Goal: Task Accomplishment & Management: Complete application form

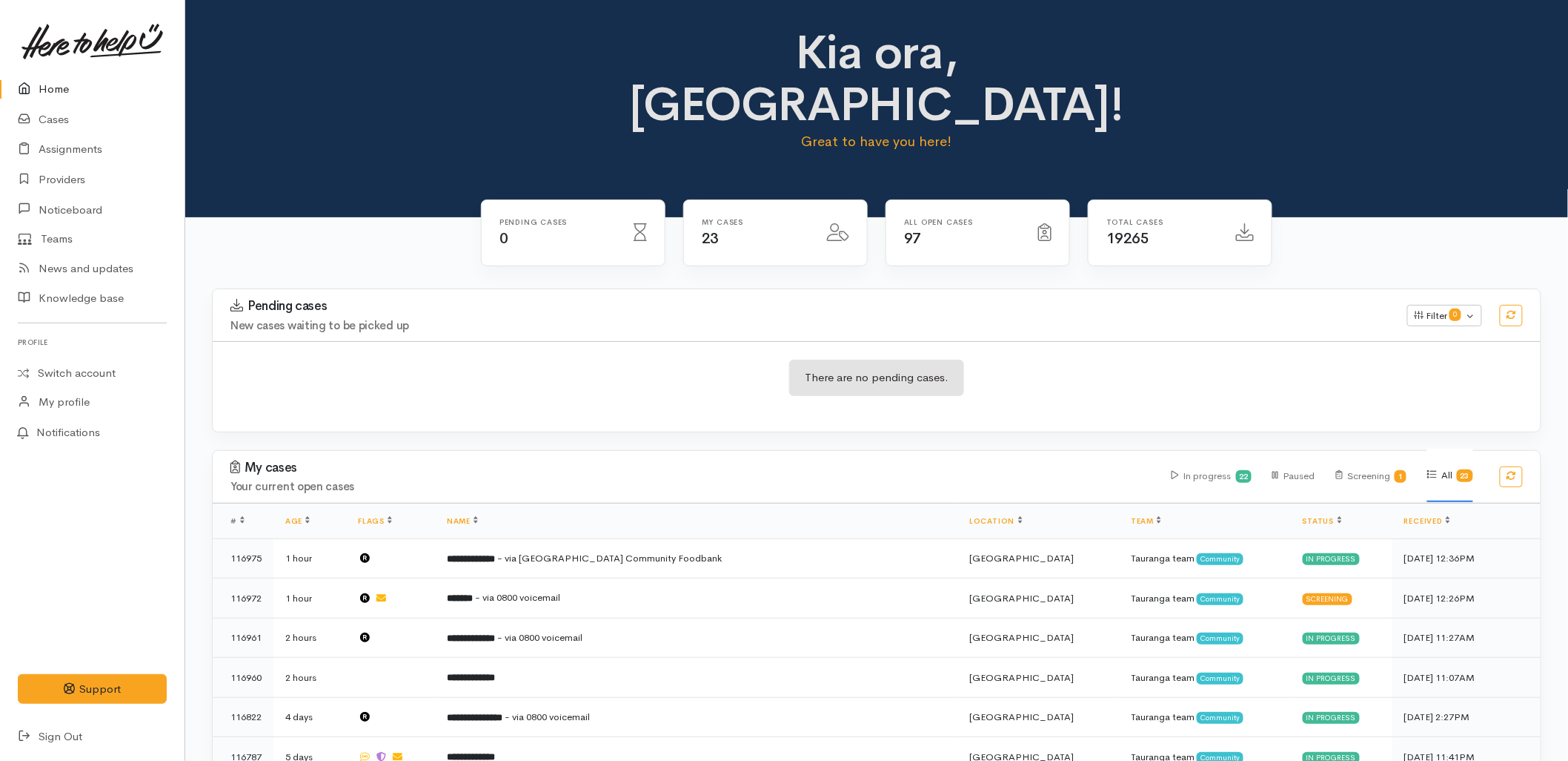
click at [668, 320] on h4 "New cases waiting to be picked up" at bounding box center [811, 326] width 1159 height 12
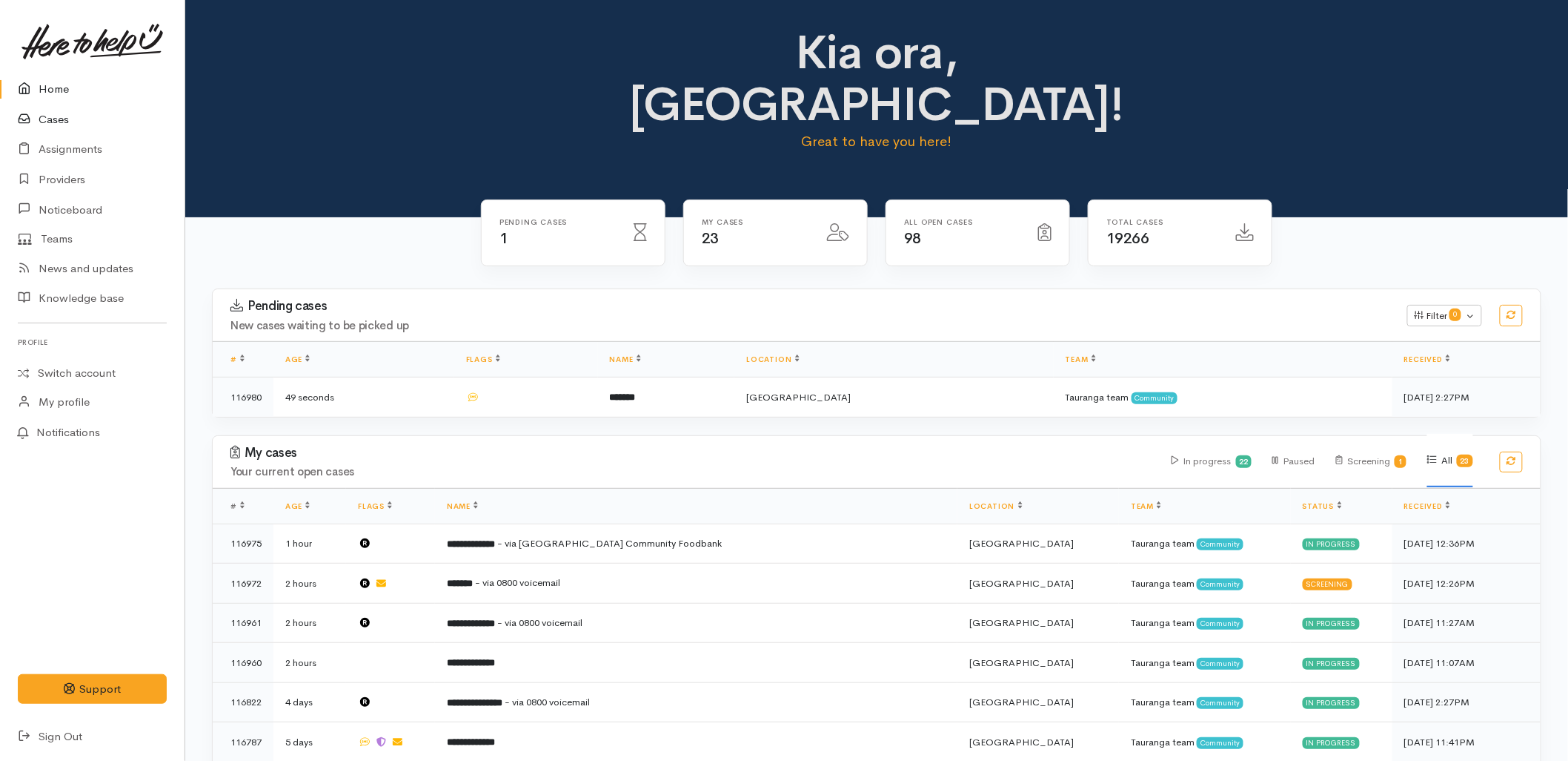
click at [24, 117] on icon at bounding box center [27, 120] width 21 height 18
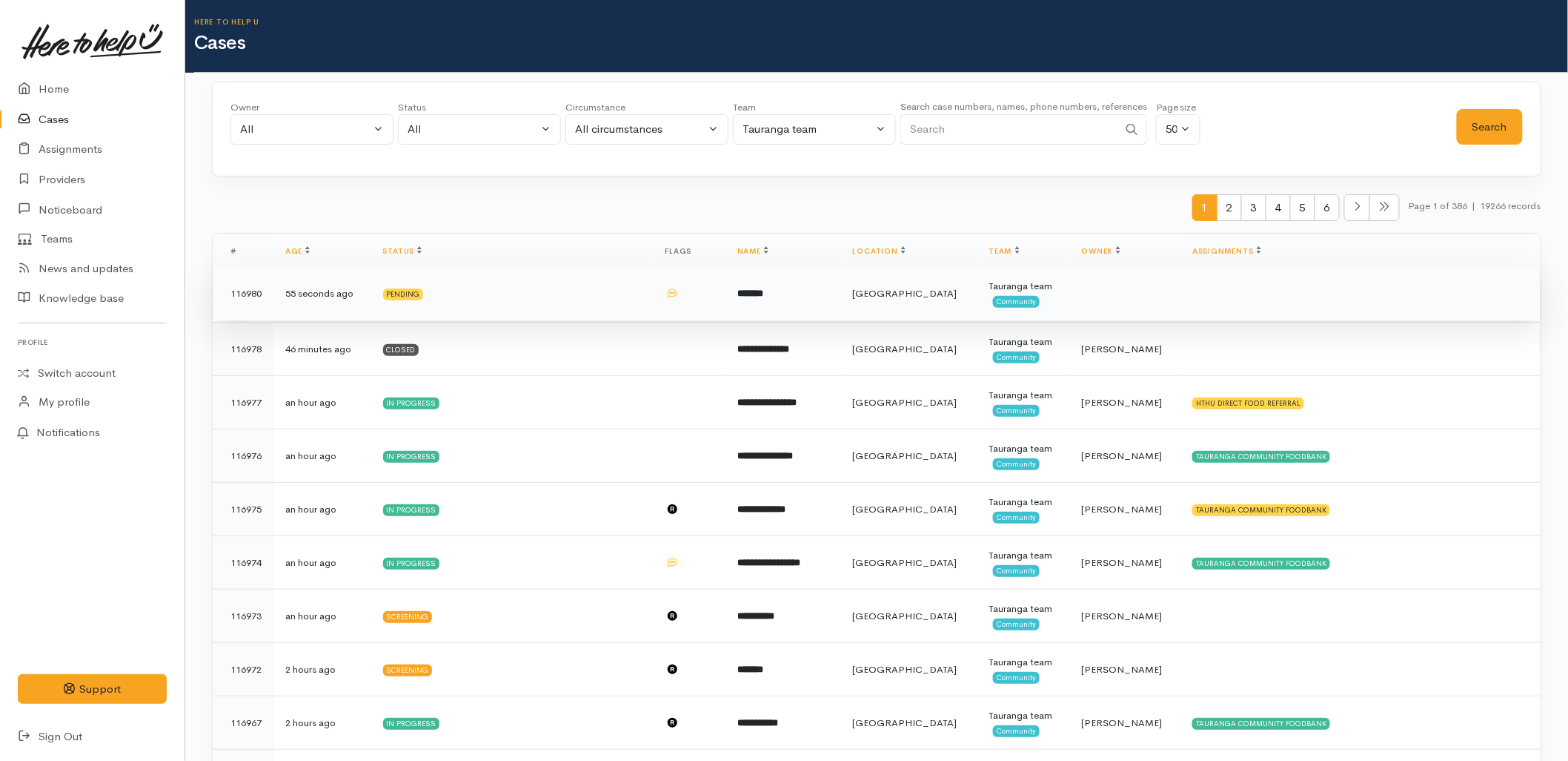
click at [791, 310] on td "*******" at bounding box center [783, 293] width 115 height 53
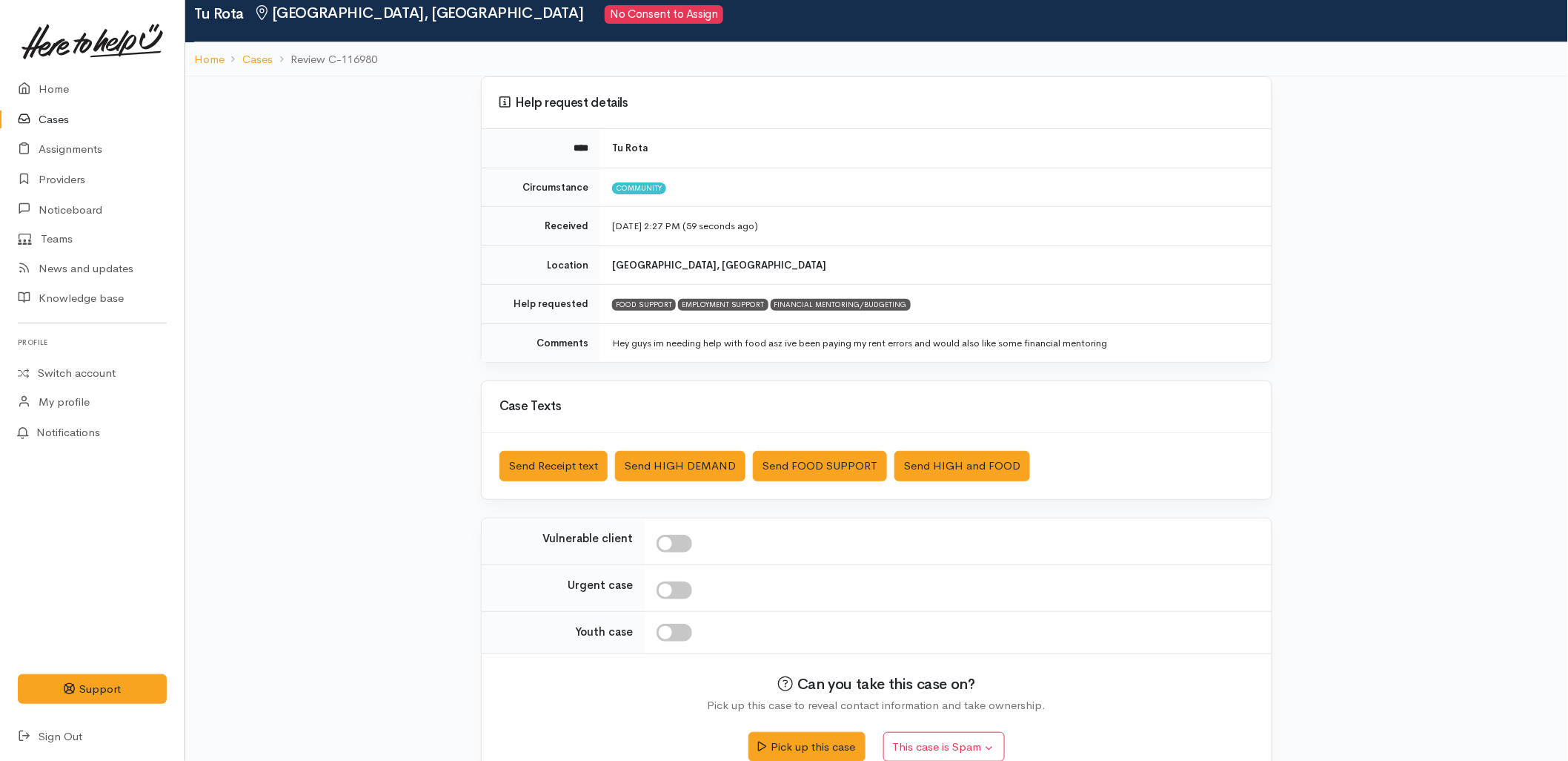
scroll to position [82, 0]
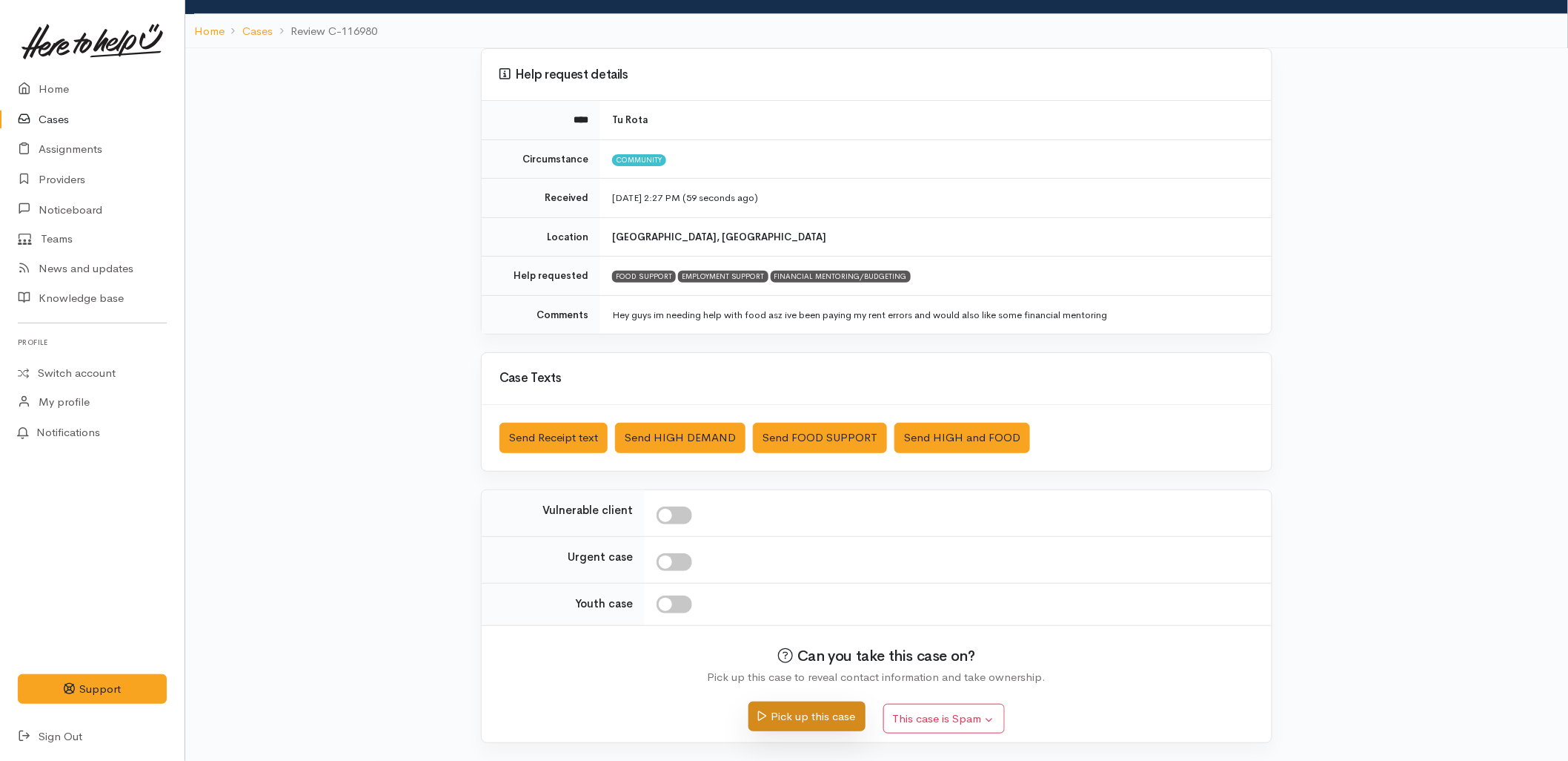
click at [782, 714] on button "Pick up this case" at bounding box center [806, 716] width 116 height 31
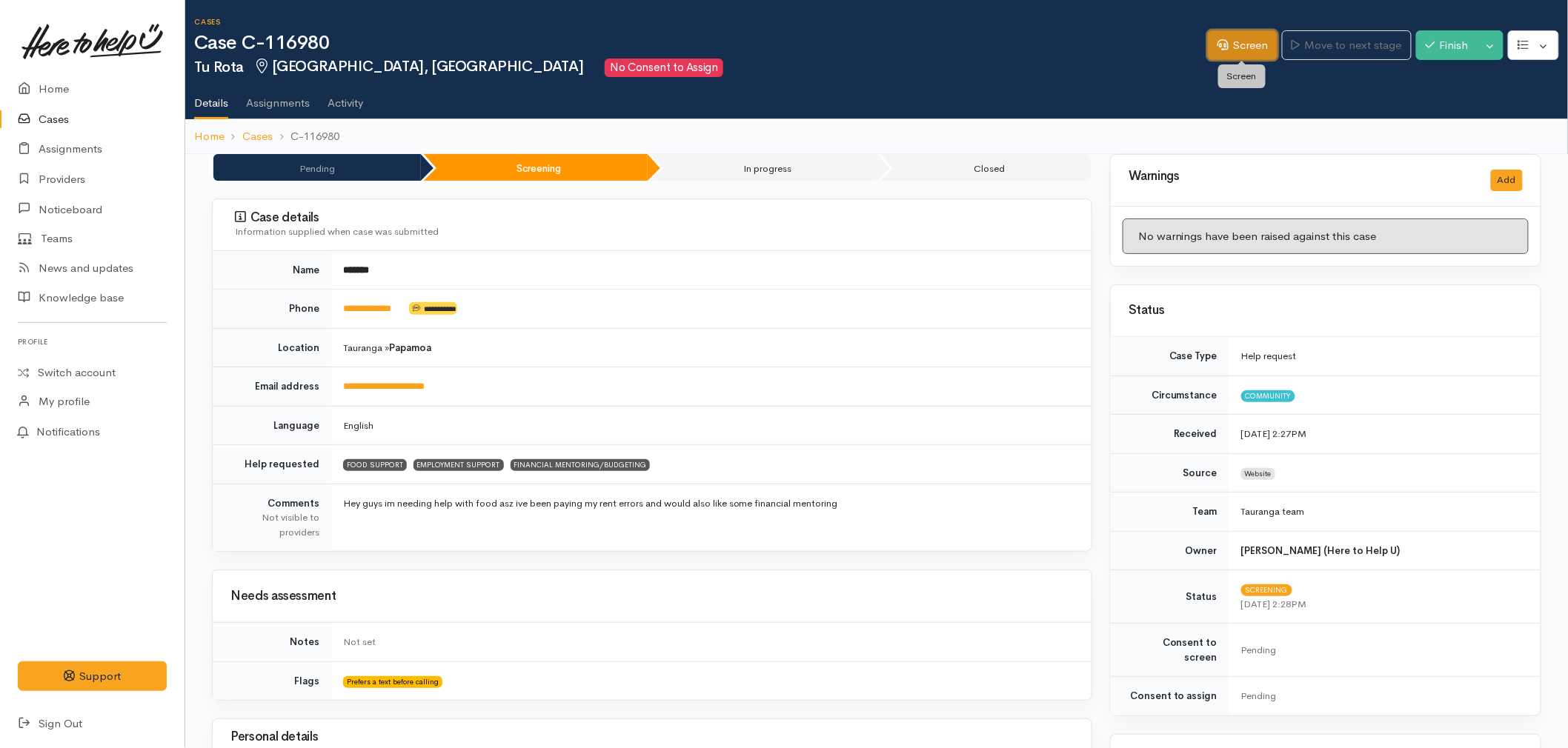
click at [1242, 46] on link "Screen" at bounding box center [1243, 46] width 70 height 31
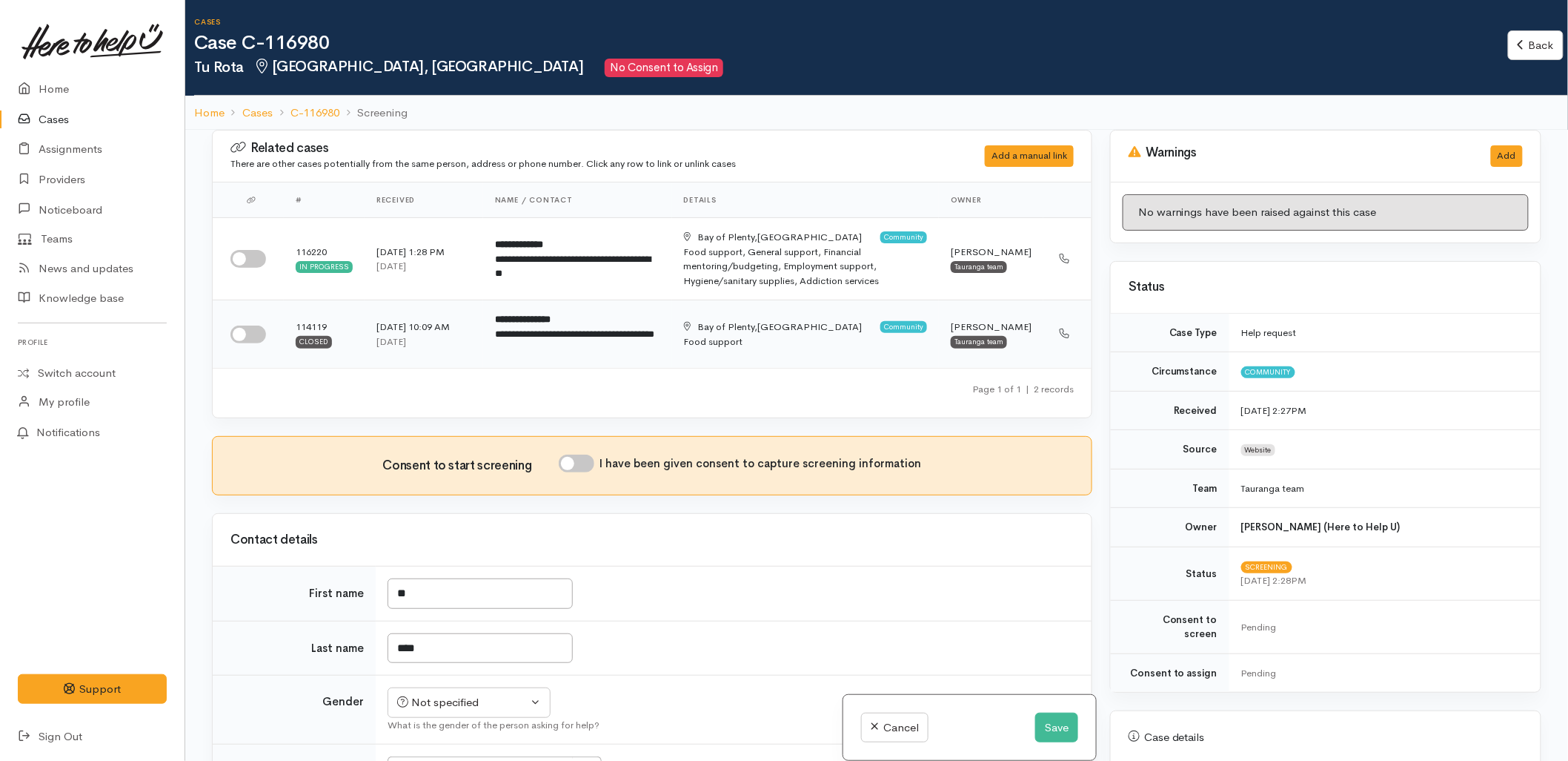
click at [251, 334] on input "checkbox" at bounding box center [248, 334] width 36 height 17
checkbox input "true"
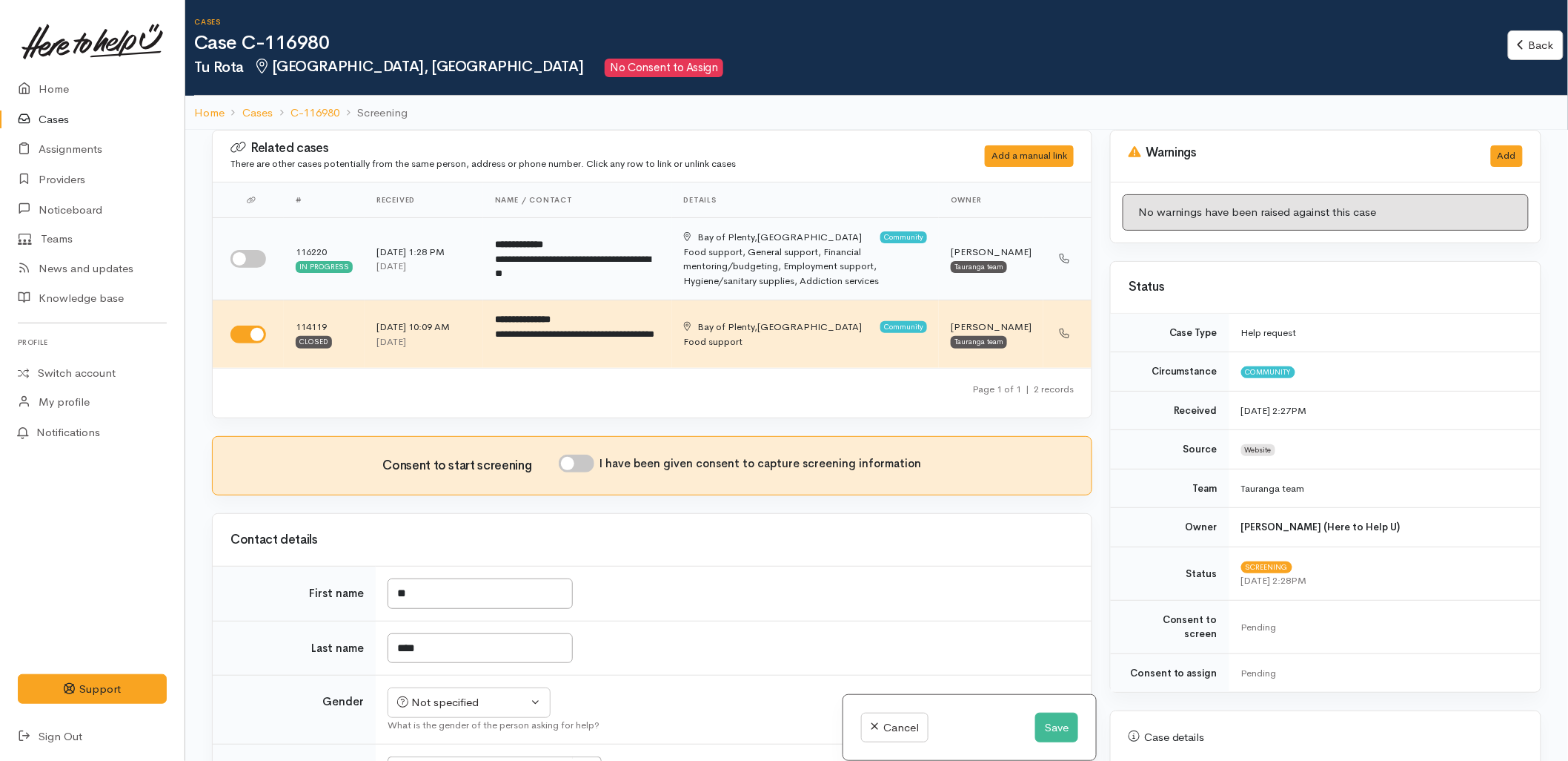
click at [248, 248] on td at bounding box center [248, 258] width 71 height 82
click at [243, 257] on input "checkbox" at bounding box center [248, 258] width 36 height 17
checkbox input "true"
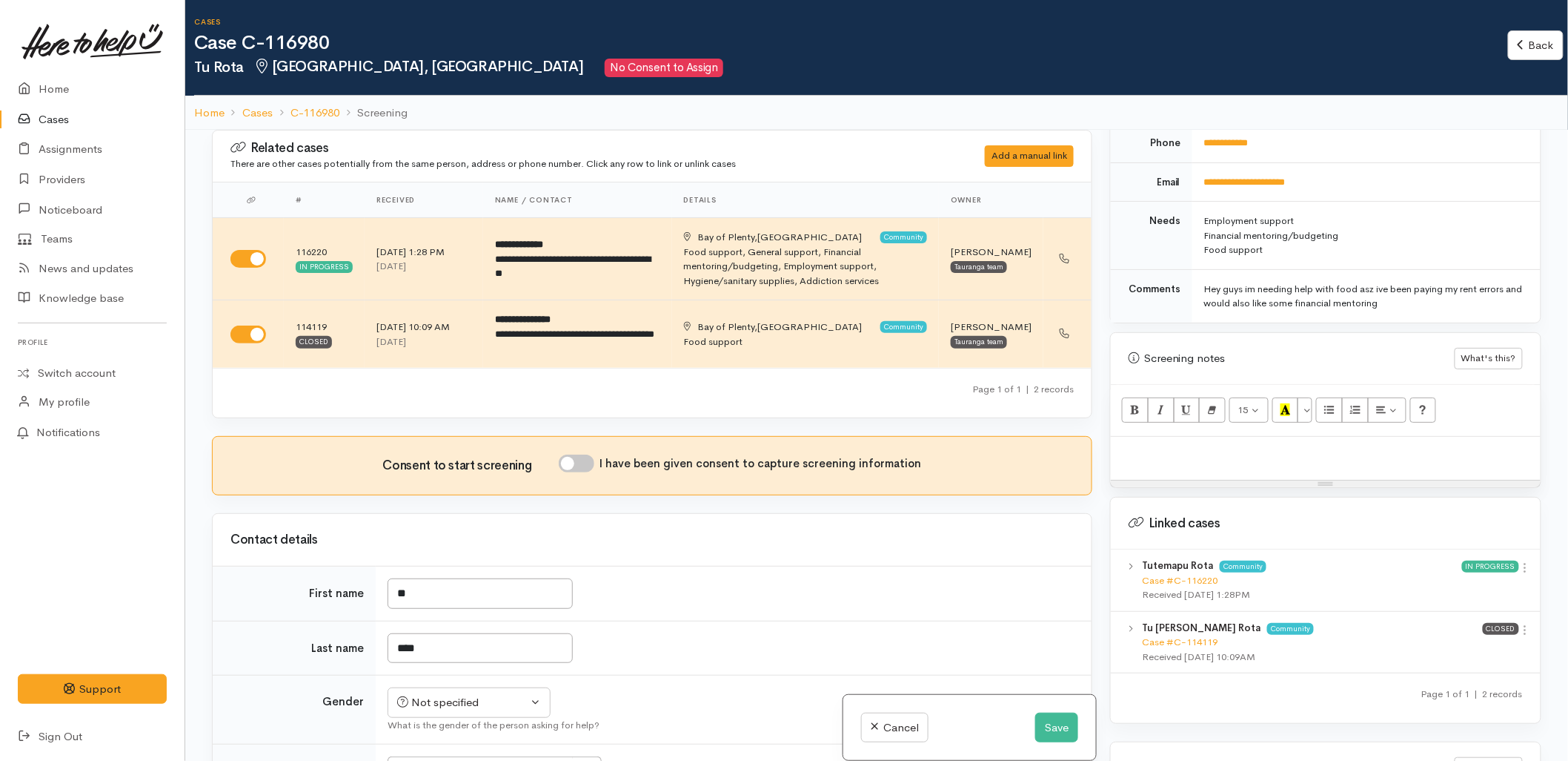
scroll to position [741, 0]
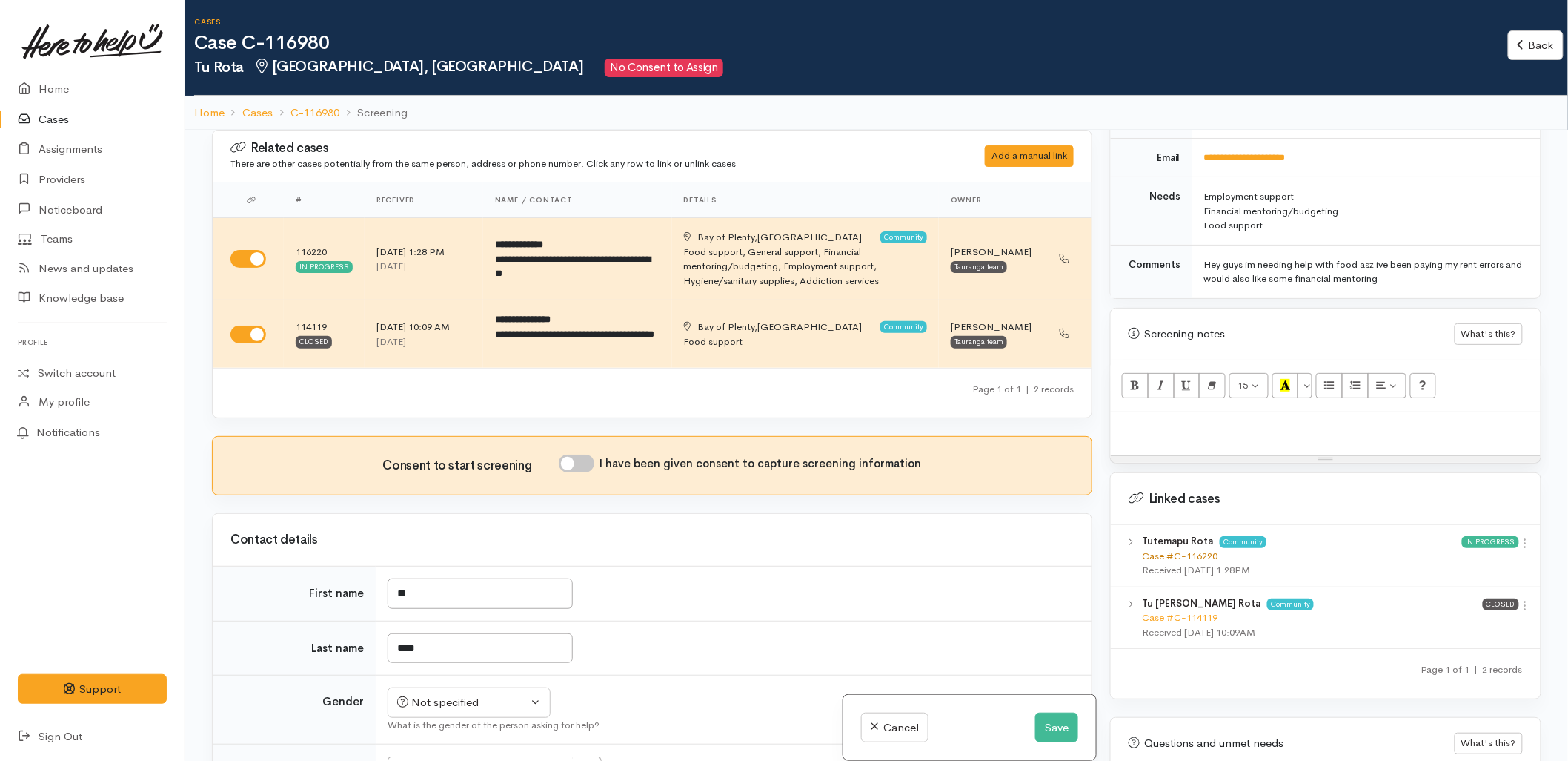
click at [1193, 549] on link "Case #C-116220" at bounding box center [1179, 555] width 76 height 12
click at [1186, 597] on b "Tu [PERSON_NAME] Rota" at bounding box center [1201, 602] width 119 height 12
click at [1186, 611] on link "Case #C-114119" at bounding box center [1179, 616] width 76 height 12
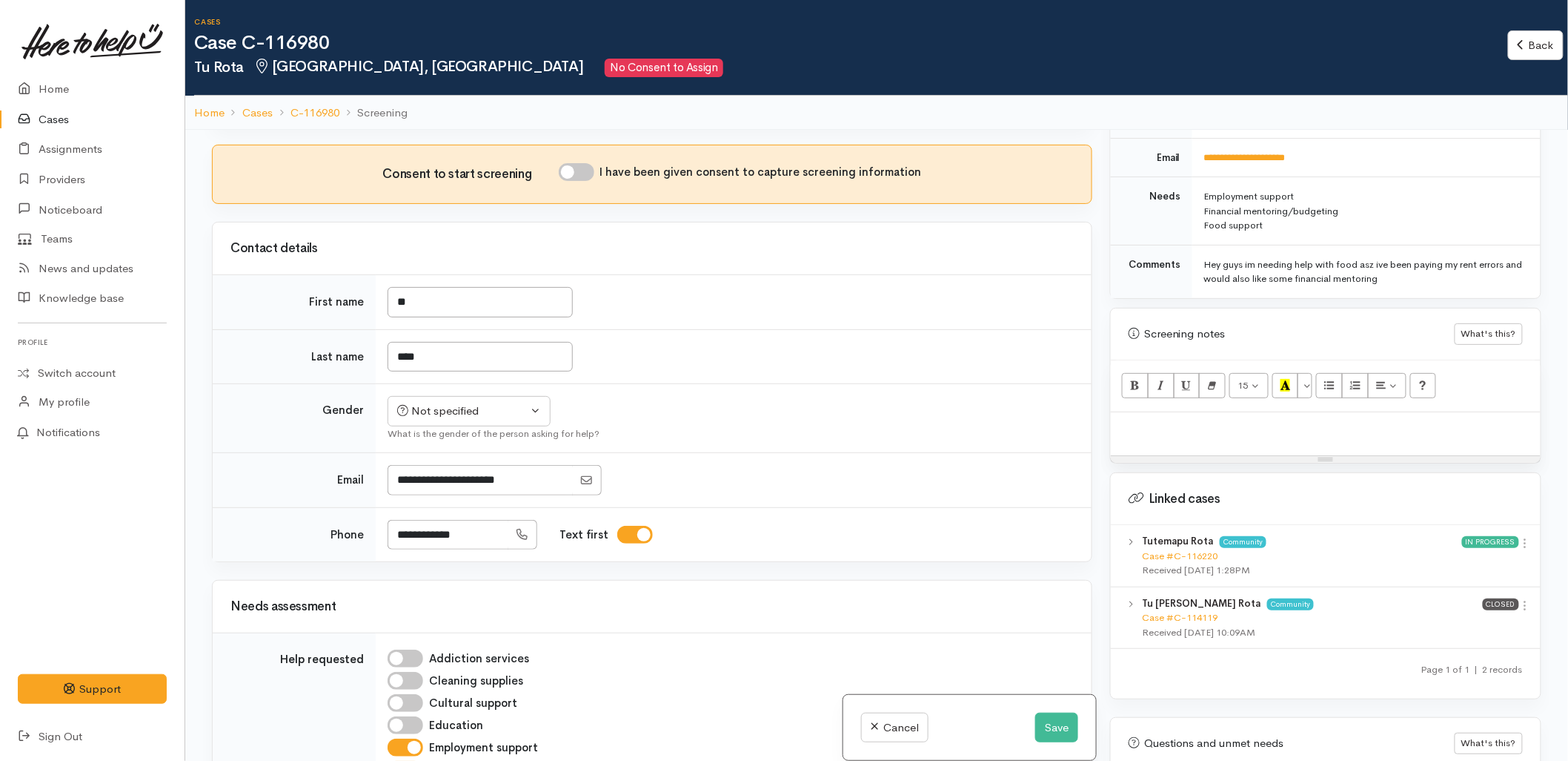
scroll to position [329, 0]
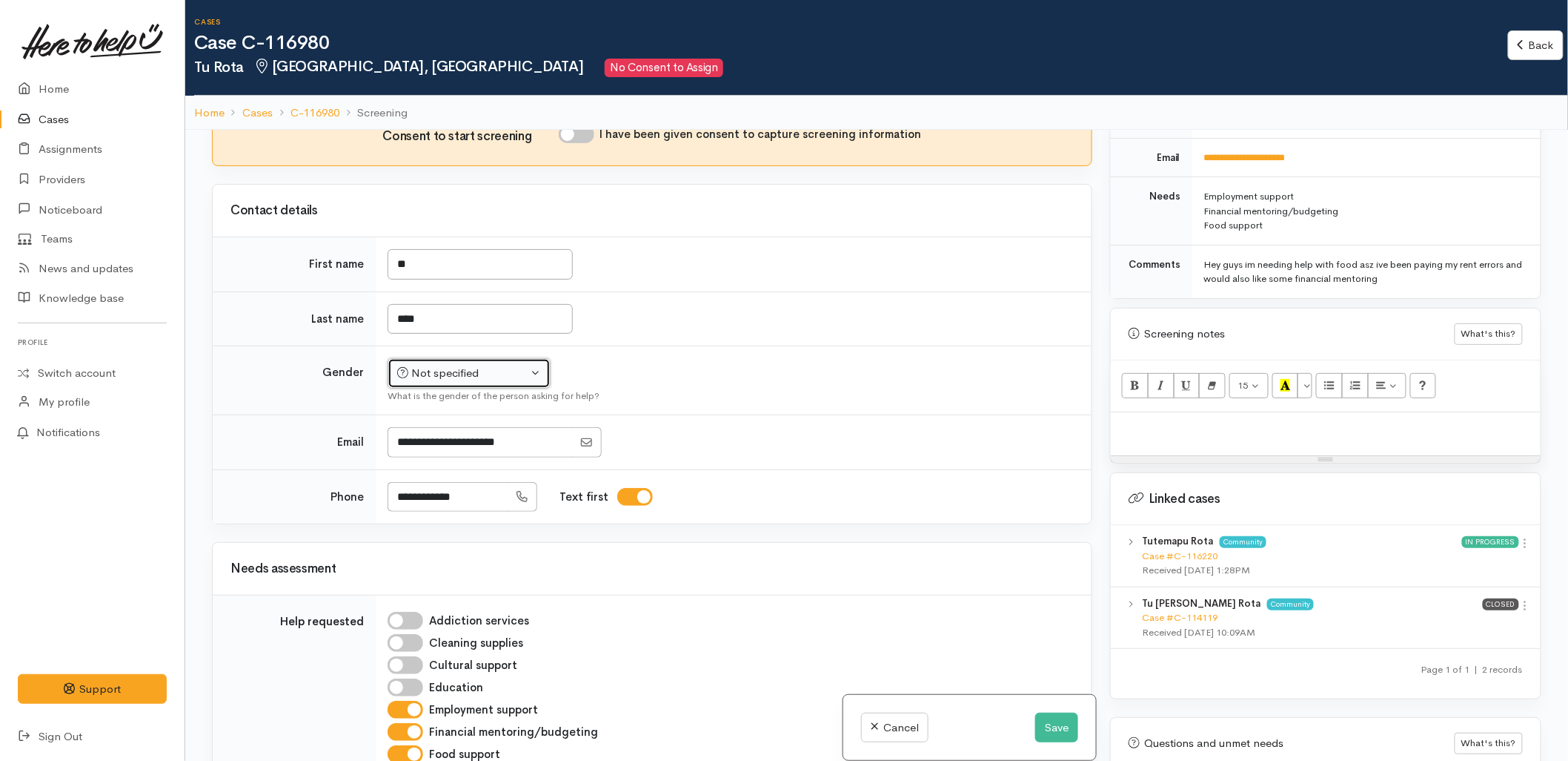
click at [457, 378] on div "Not specified" at bounding box center [462, 373] width 130 height 17
click at [419, 430] on span "Male" at bounding box center [482, 430] width 127 height 17
select select "Male"
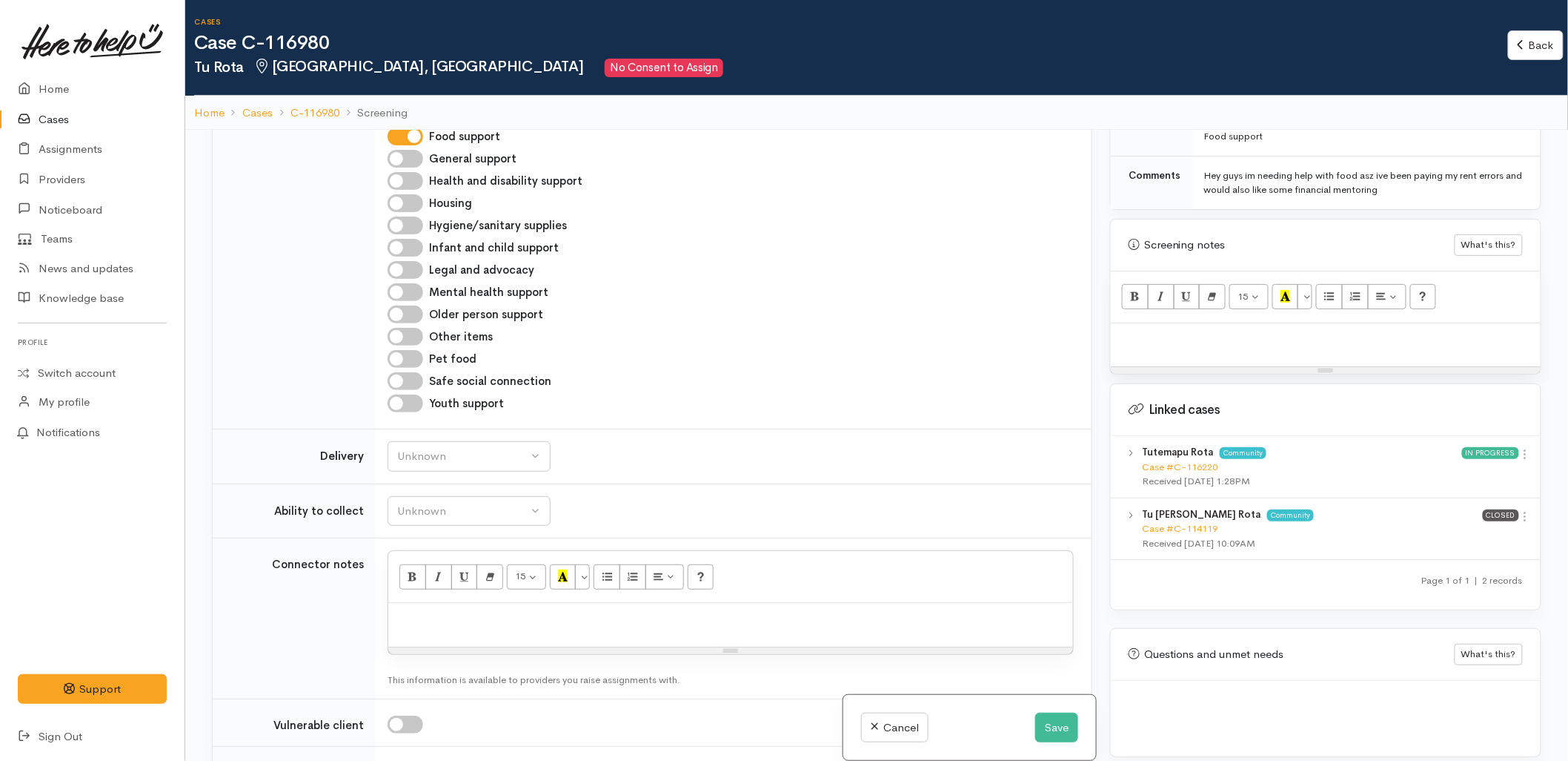
scroll to position [1235, 0]
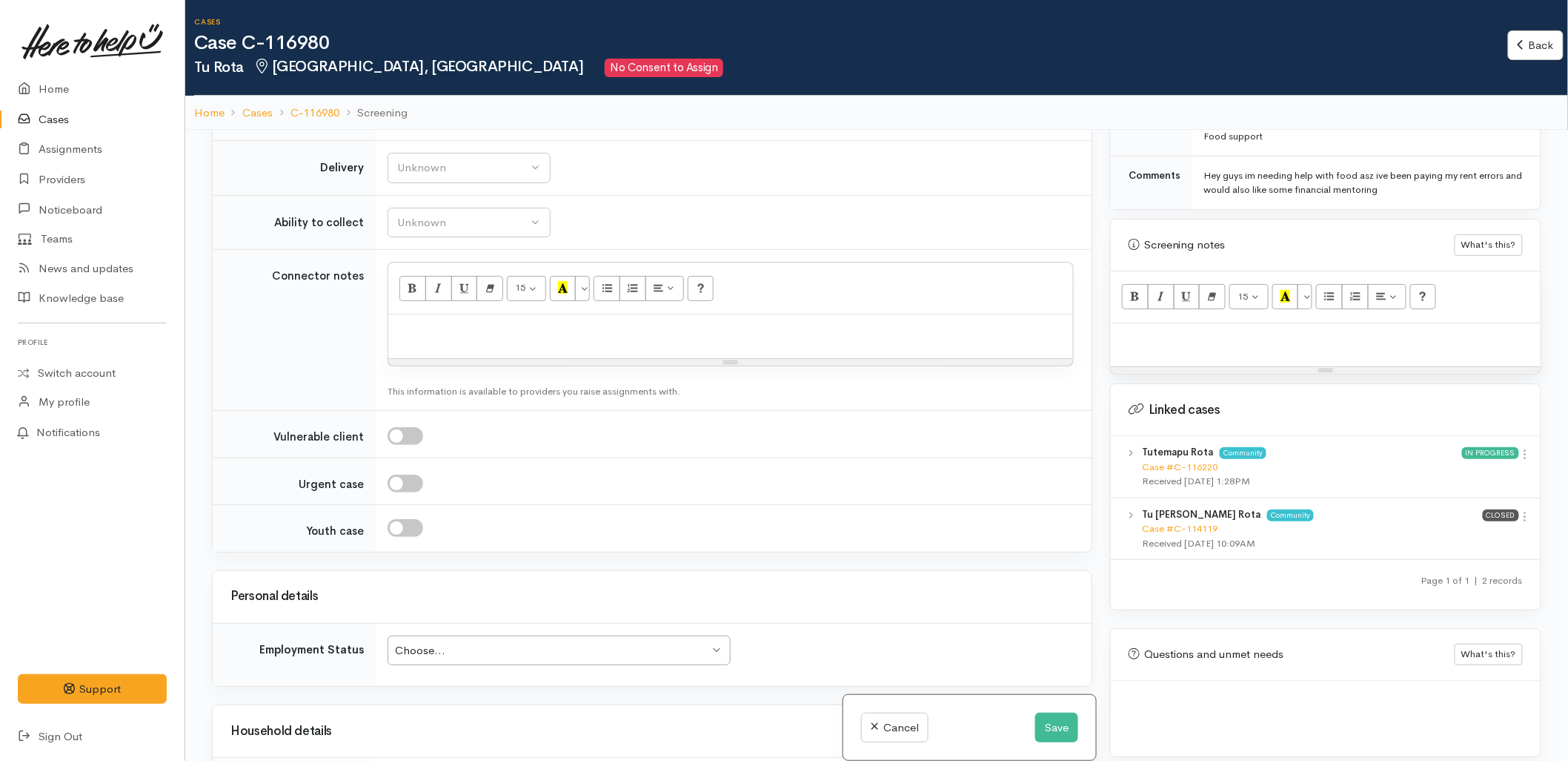
click at [1153, 331] on p at bounding box center [1326, 339] width 415 height 17
paste div
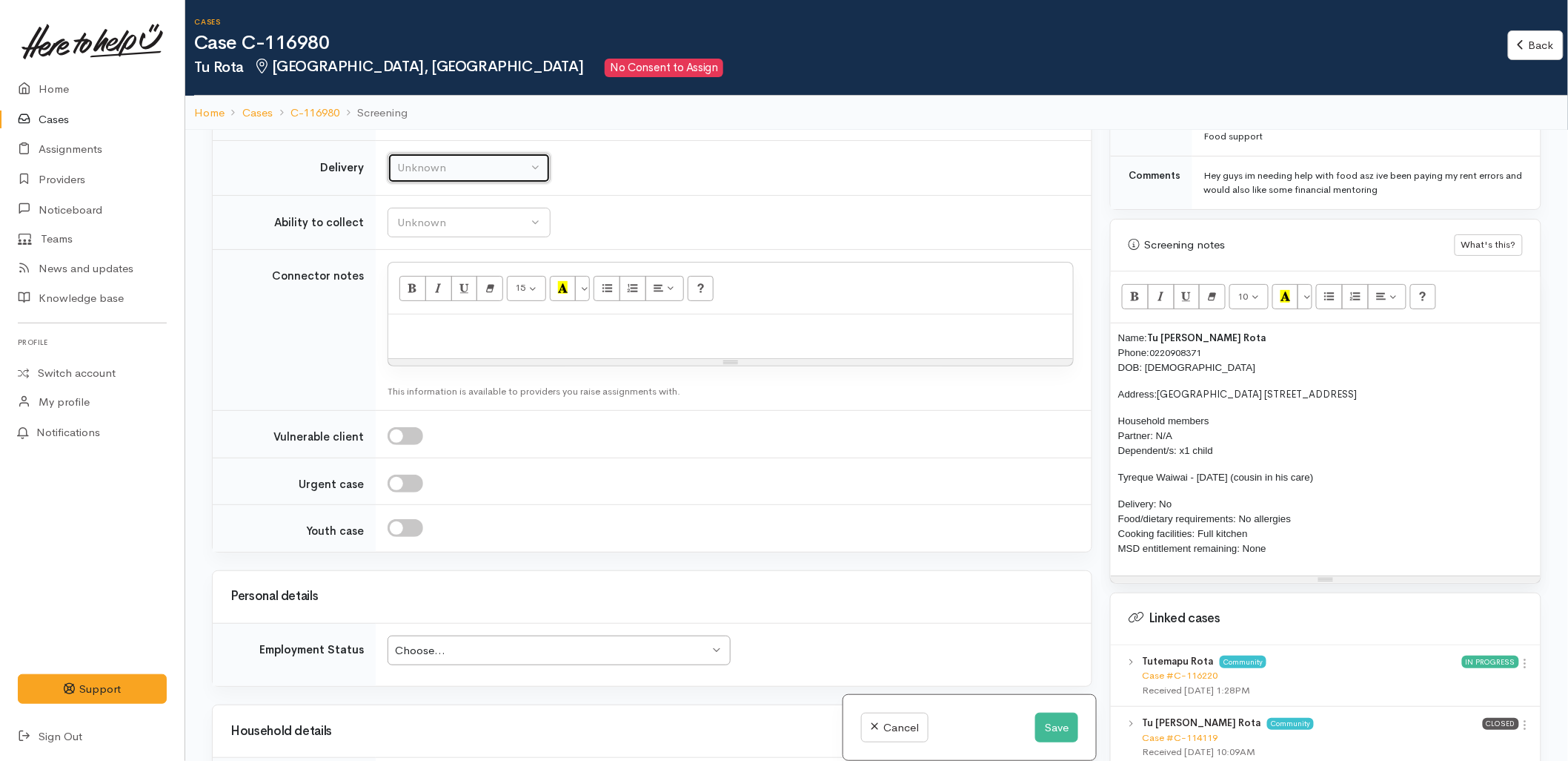
click at [429, 178] on button "Unknown" at bounding box center [469, 168] width 163 height 31
click at [444, 312] on link "No" at bounding box center [469, 306] width 162 height 23
select select "1"
click at [449, 218] on div "Unknown" at bounding box center [462, 223] width 130 height 17
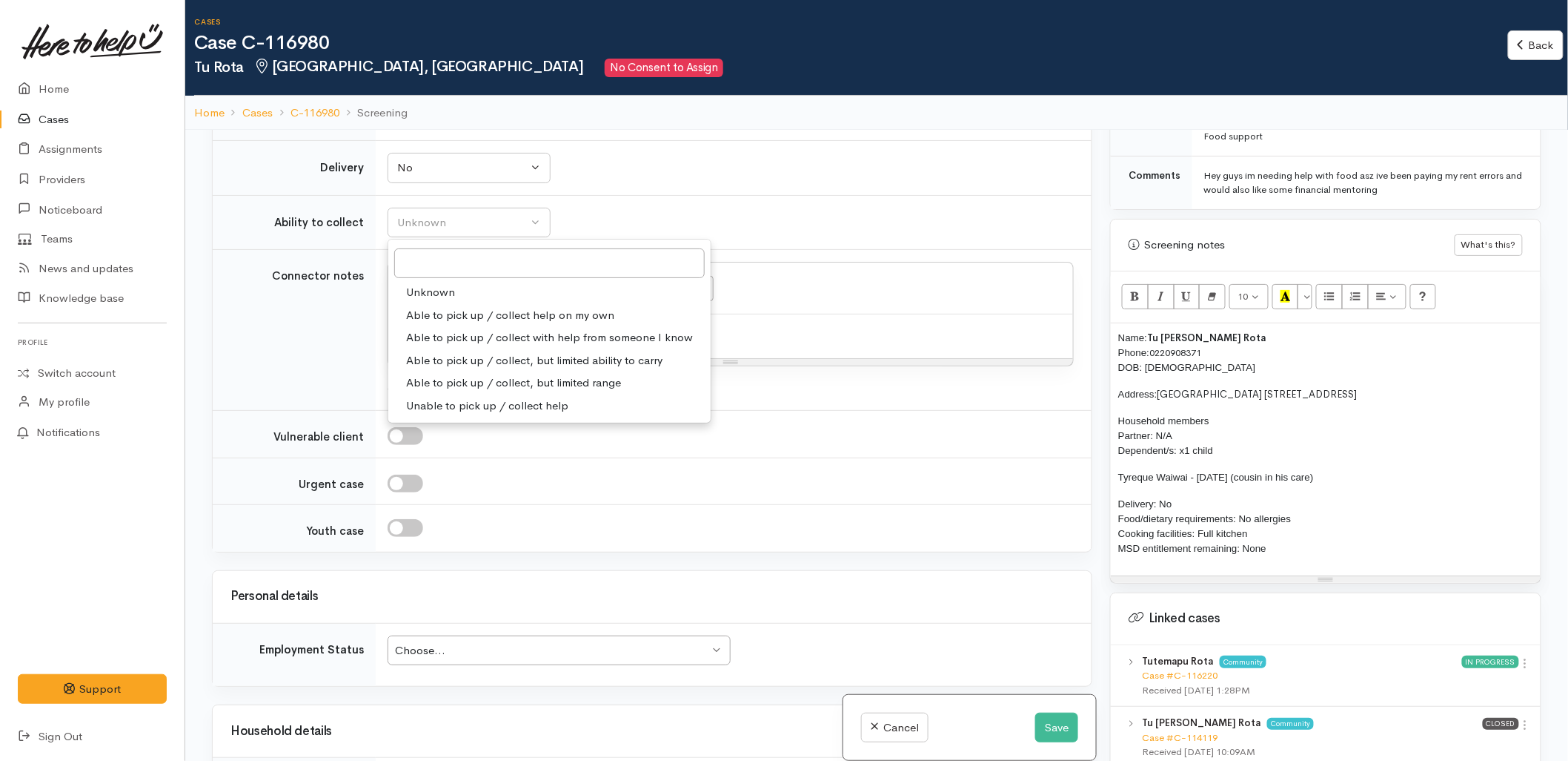
click at [465, 317] on span "Able to pick up / collect help on my own" at bounding box center [510, 315] width 208 height 17
select select "2"
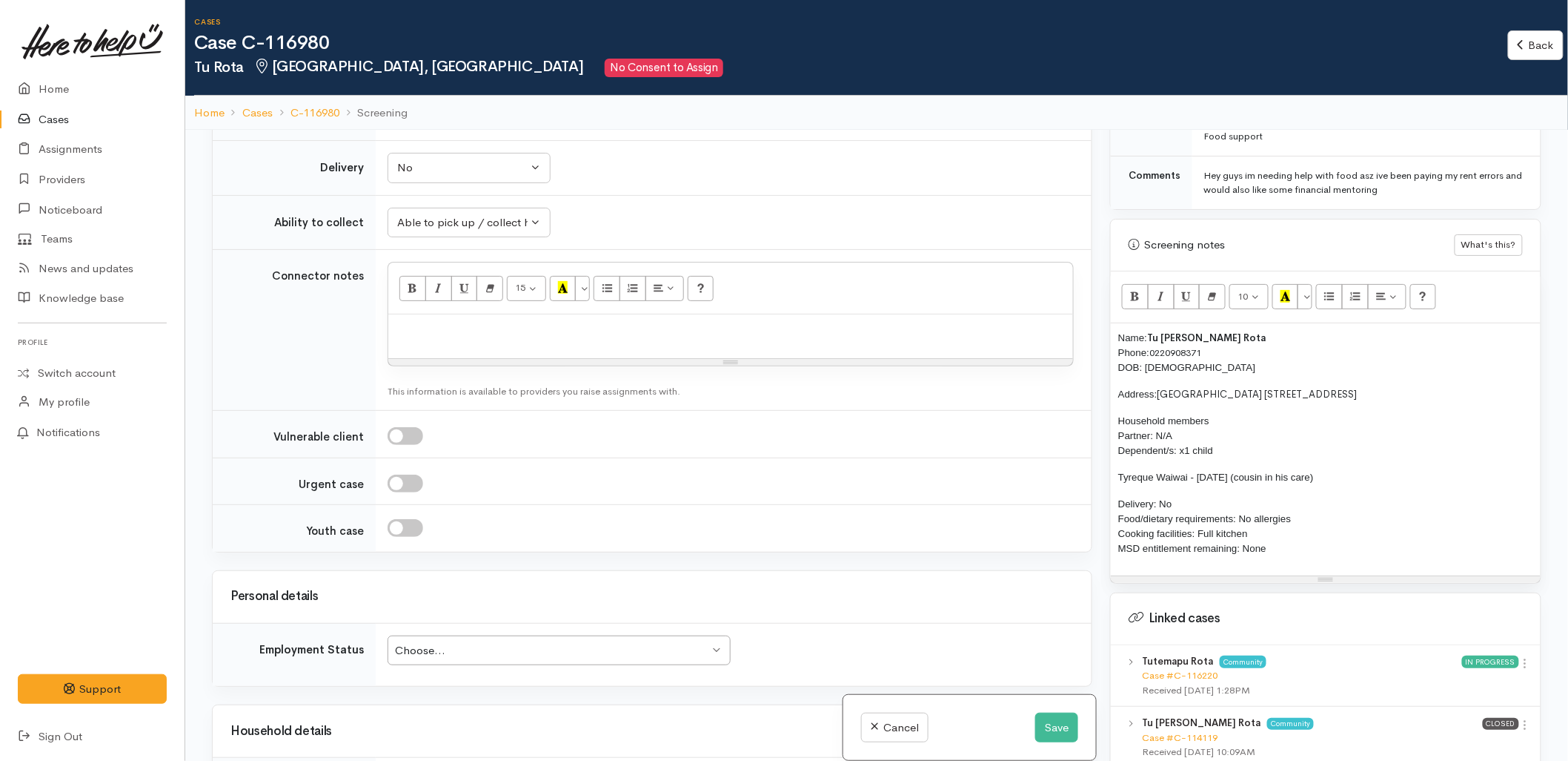
paste div
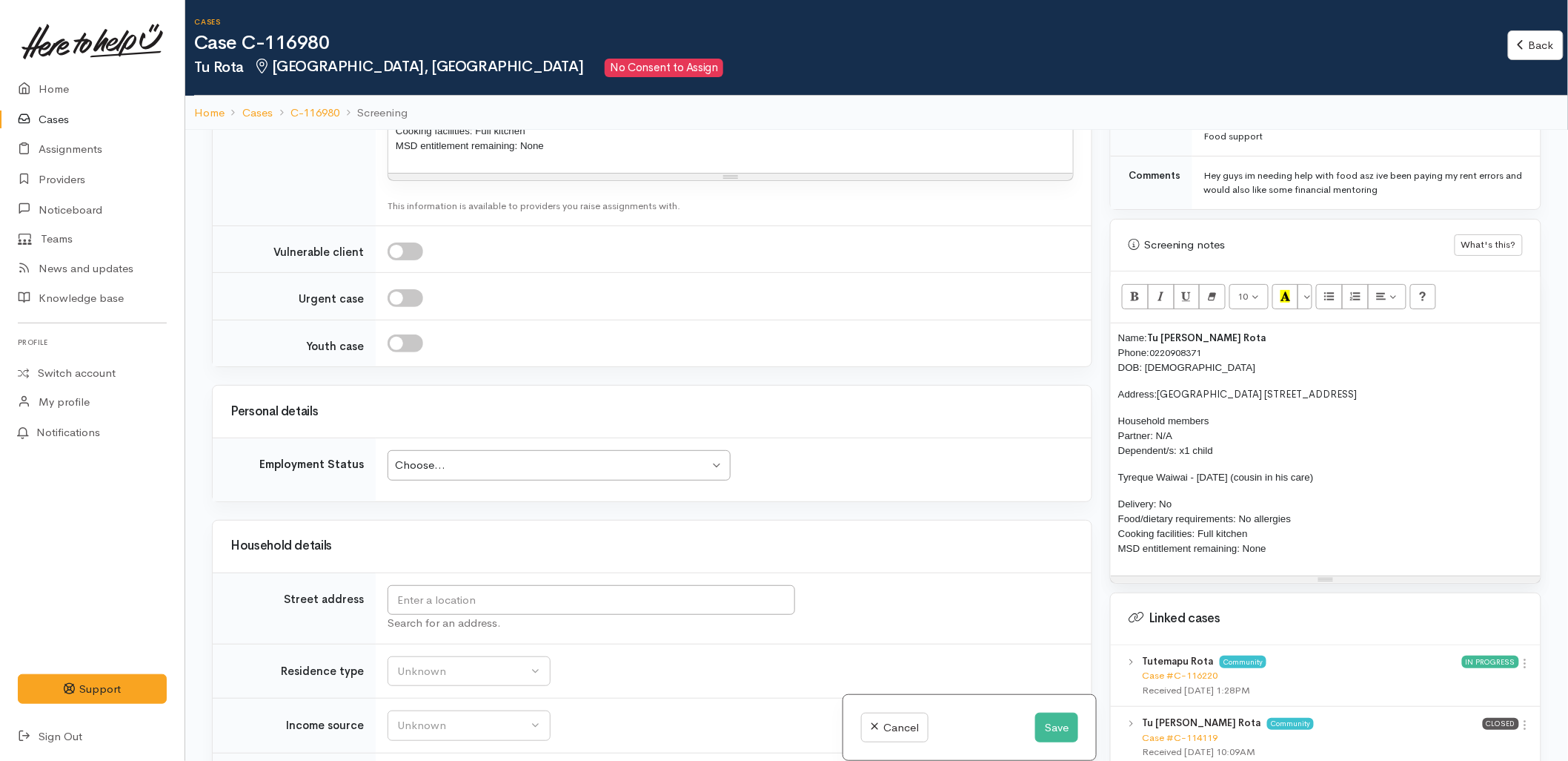
scroll to position [1647, 0]
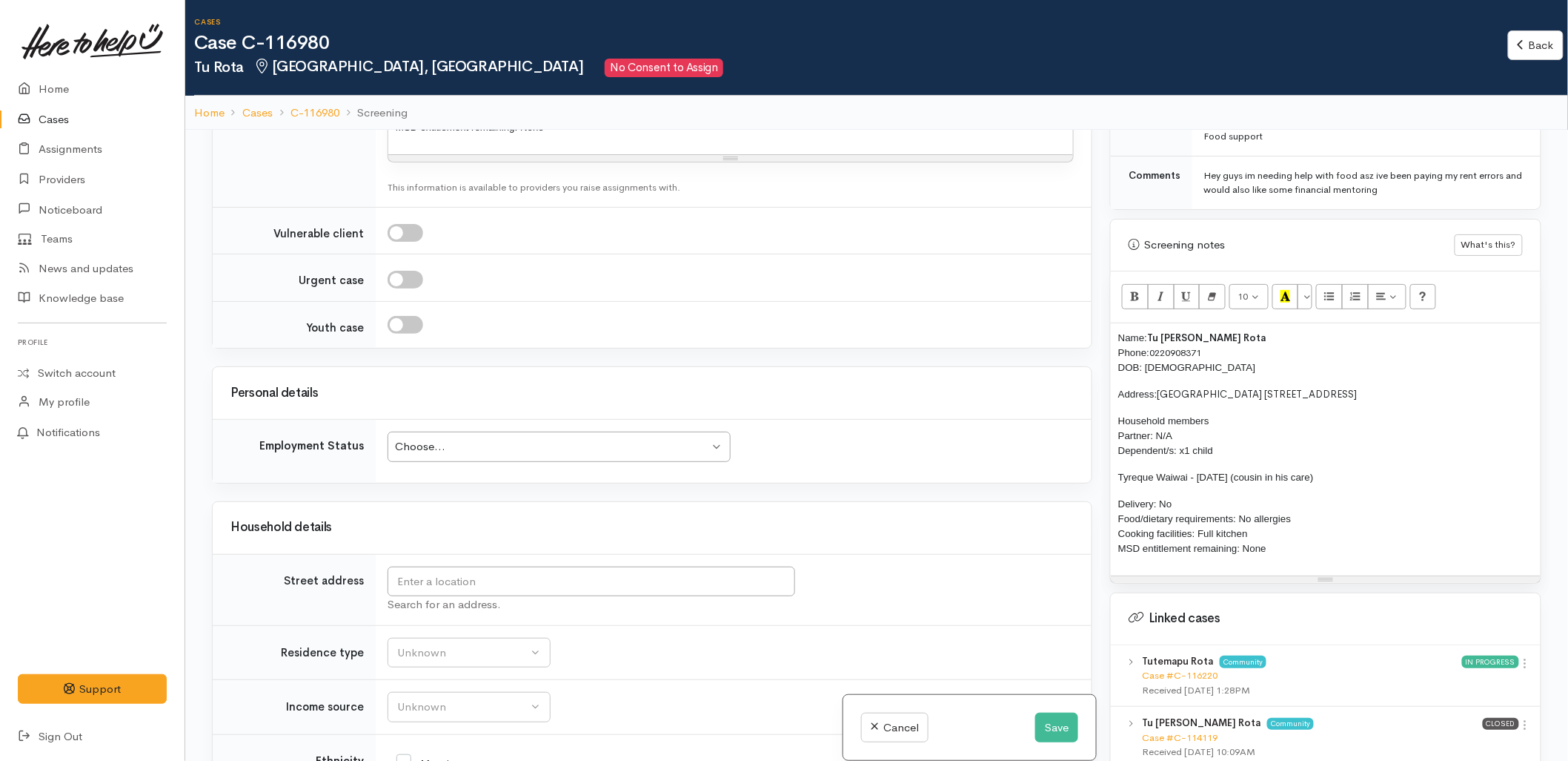
click at [461, 455] on div "Choose..." at bounding box center [552, 446] width 314 height 17
click at [483, 597] on input "text" at bounding box center [591, 582] width 408 height 31
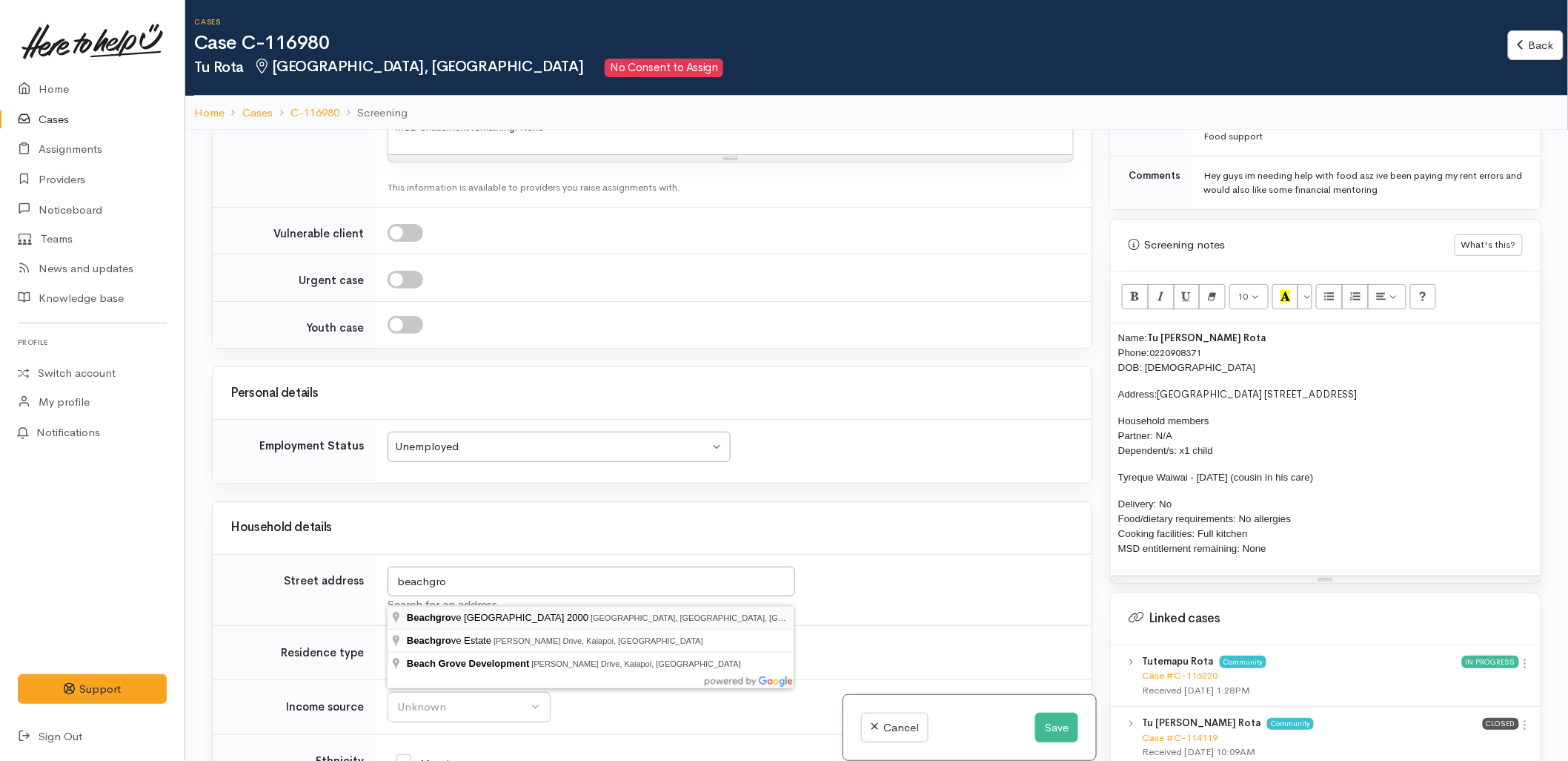
type input "Beachgrove Holiday Park 2000 Papamoa Beach Road, Papamoa Beach, Tauranga, New Z…"
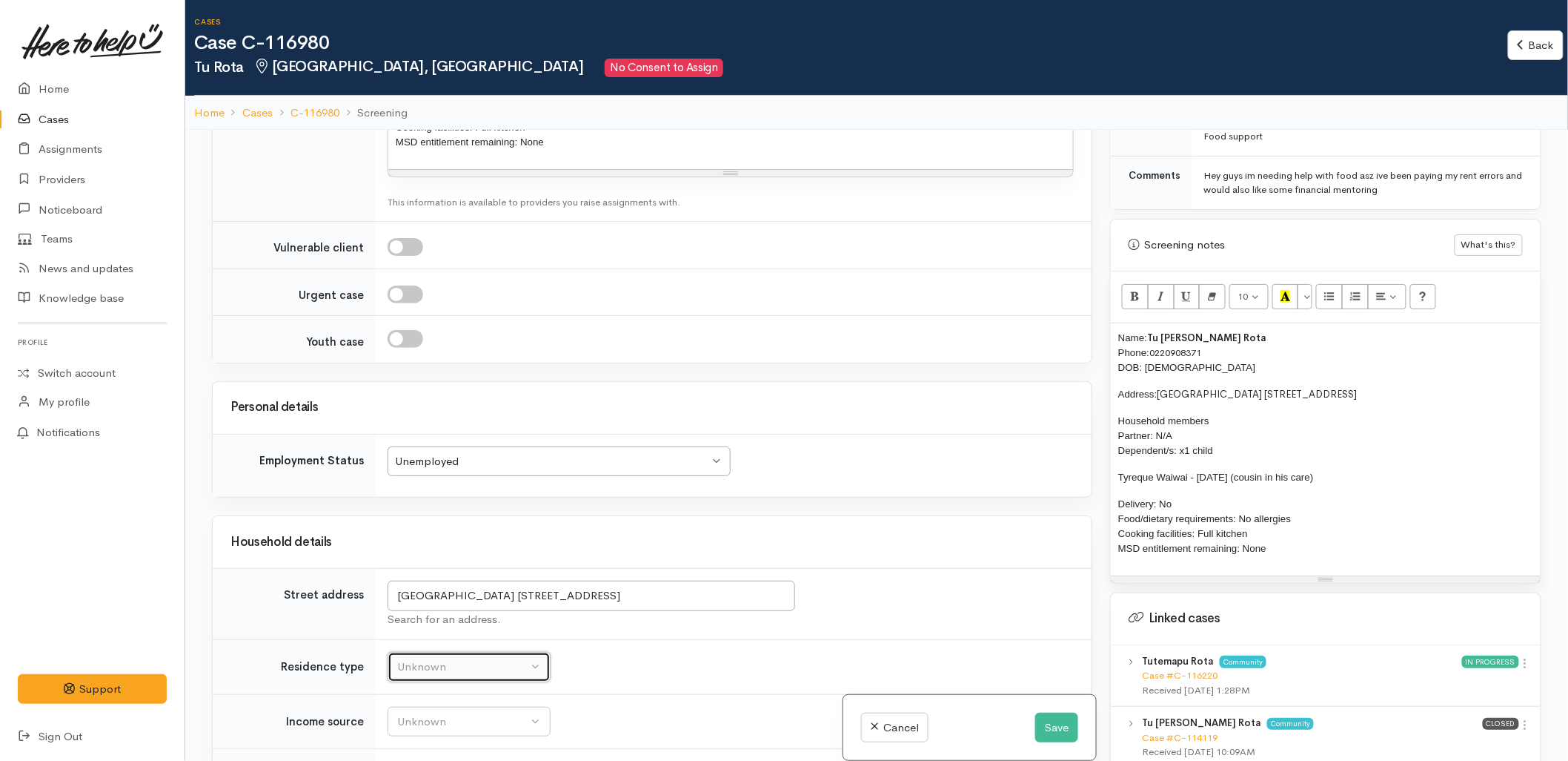
click at [439, 658] on div "Unknown" at bounding box center [462, 666] width 130 height 17
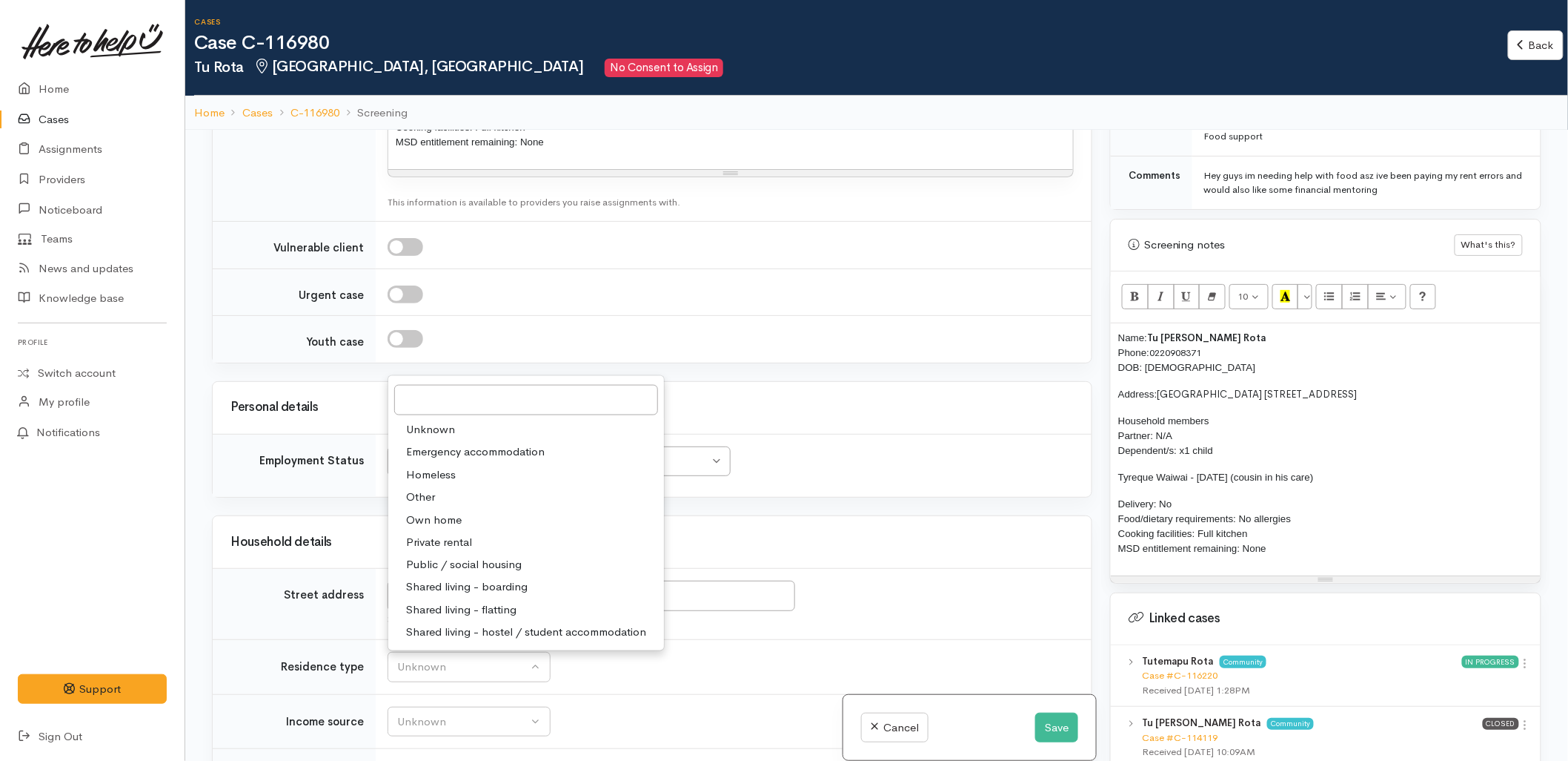
click at [454, 534] on span "Private rental" at bounding box center [439, 543] width 66 height 17
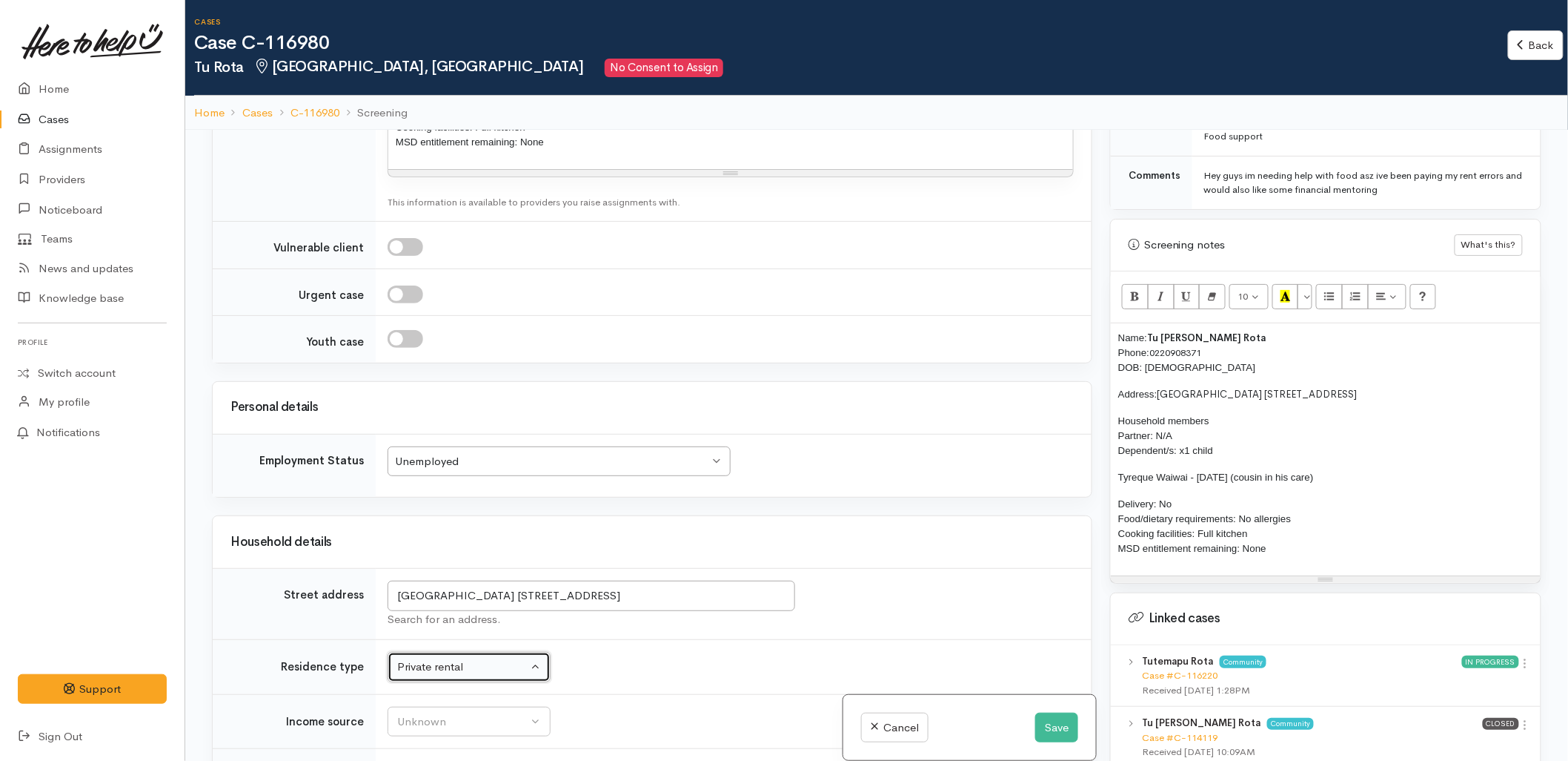
click at [476, 667] on div "Private rental" at bounding box center [462, 666] width 130 height 17
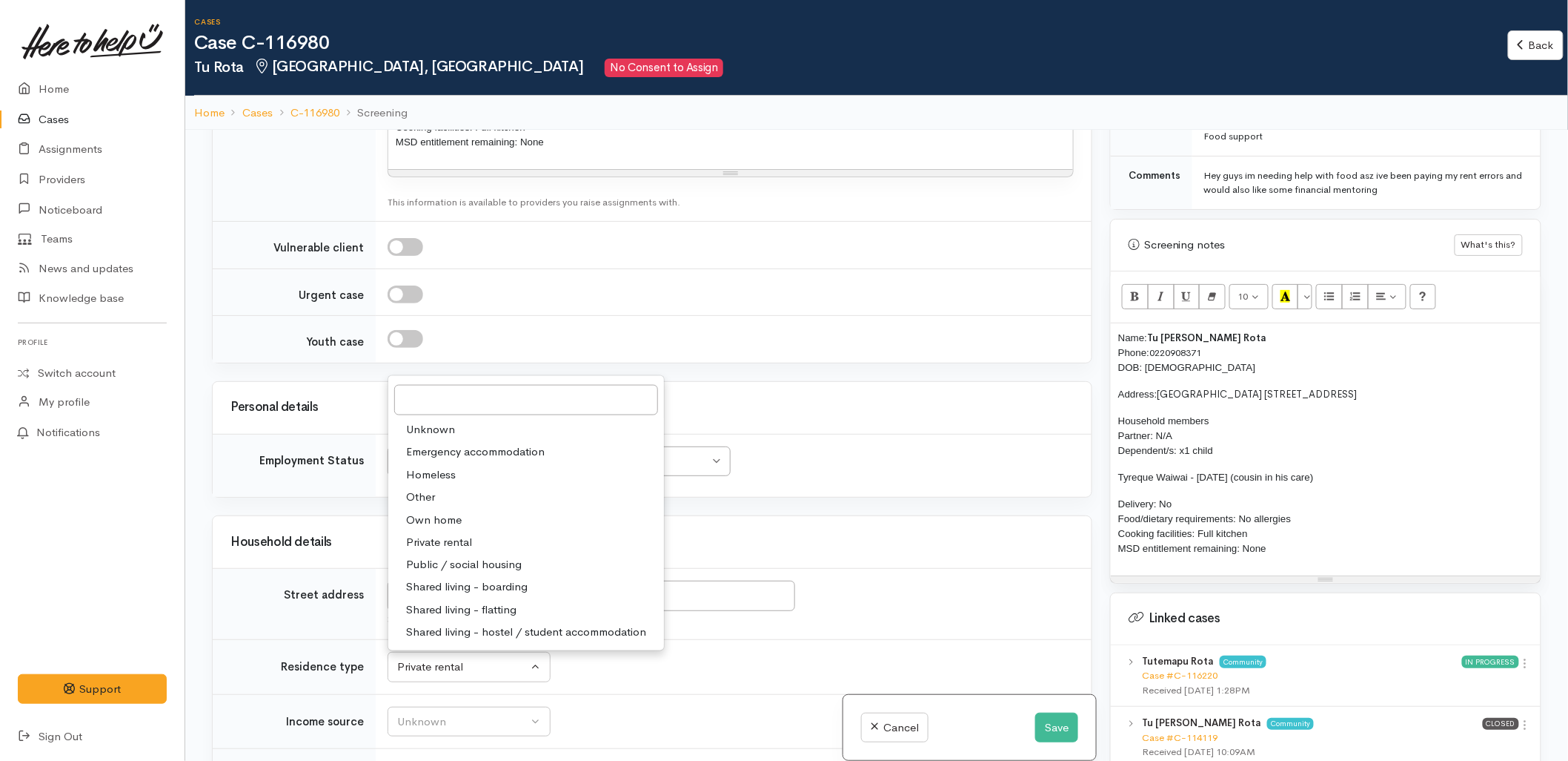
click at [436, 493] on link "Other" at bounding box center [527, 498] width 276 height 23
select select "8"
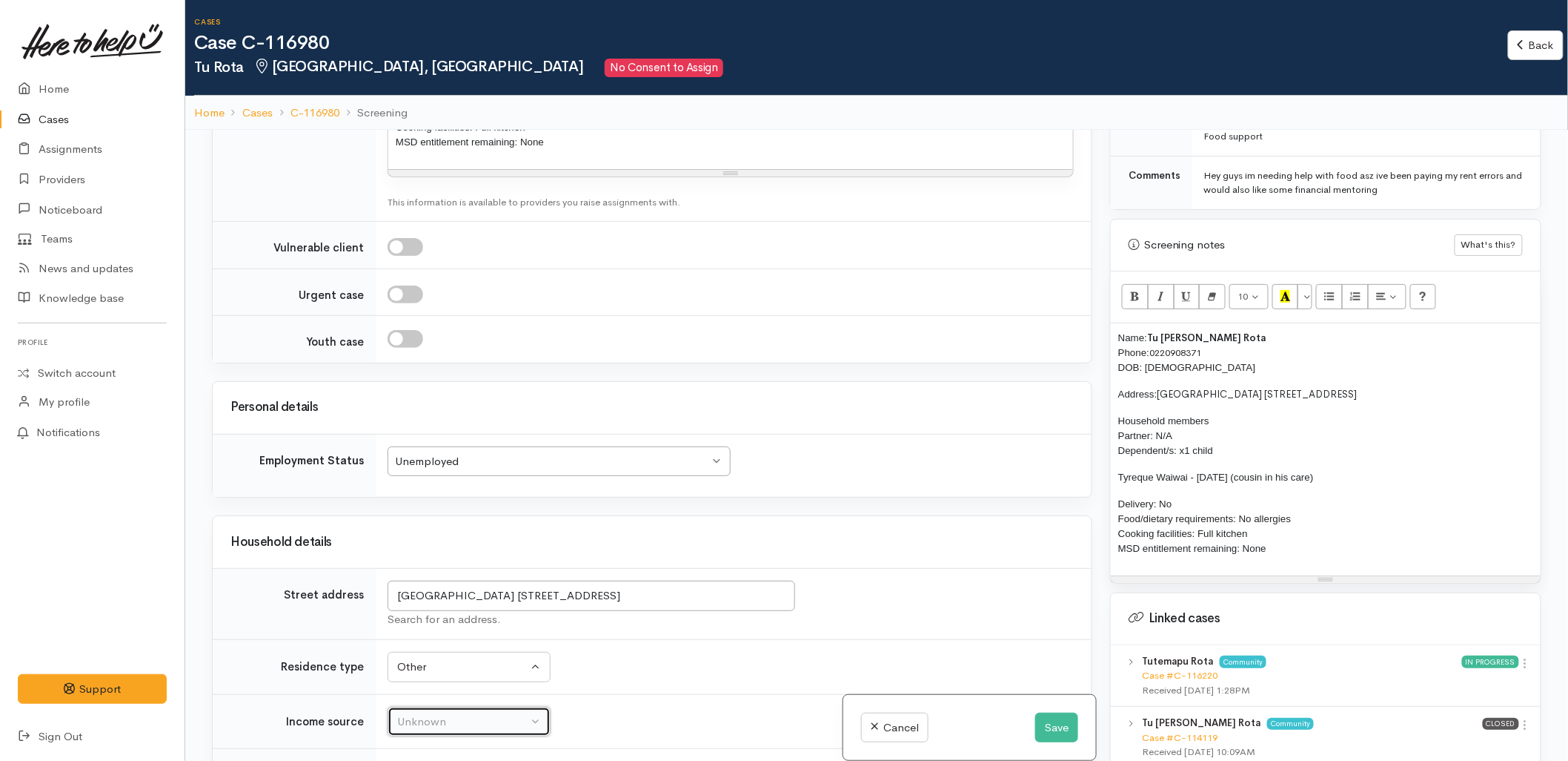
click at [443, 716] on div "Unknown" at bounding box center [462, 722] width 130 height 17
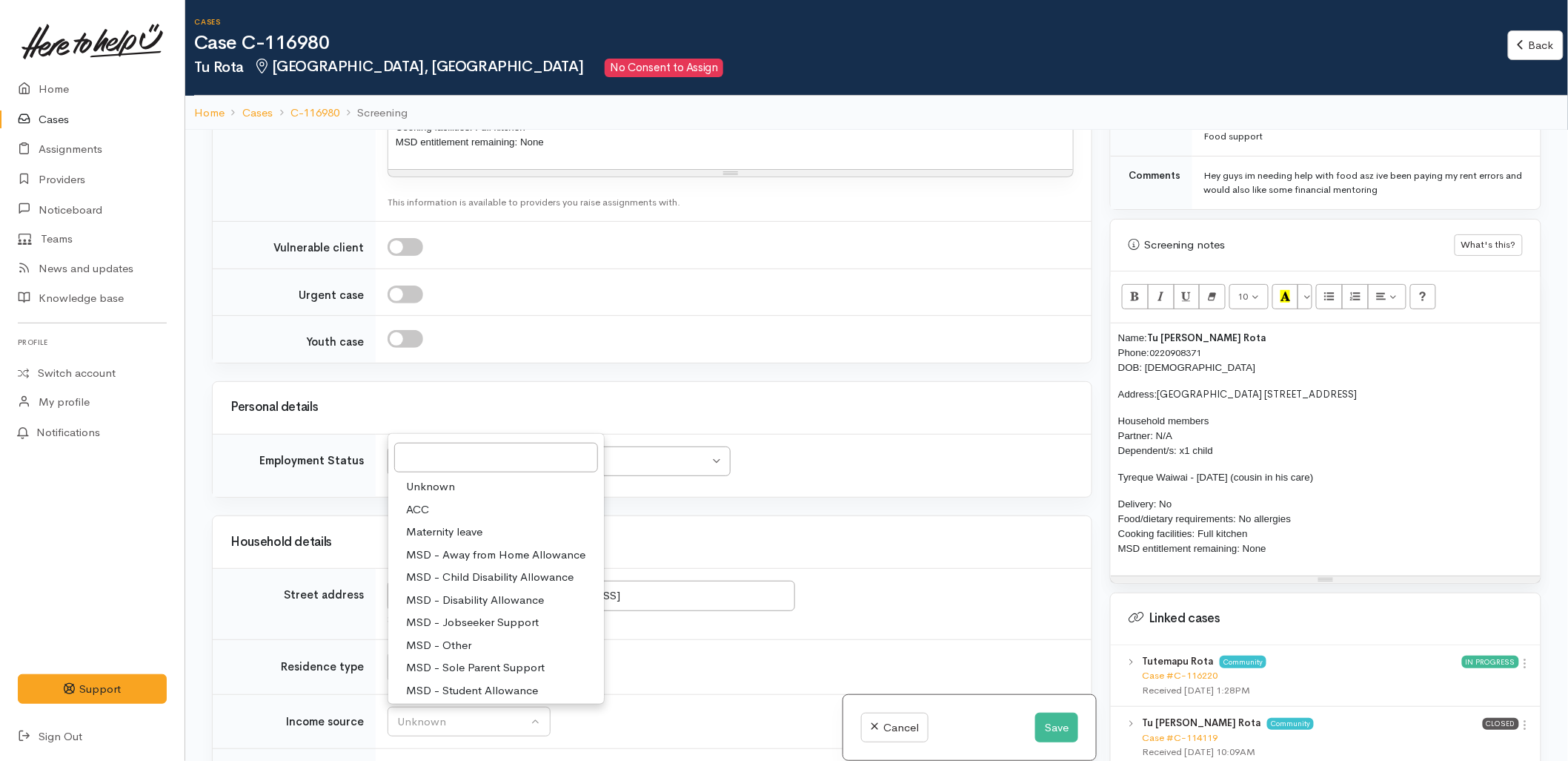
click at [453, 616] on span "MSD - Jobseeker Support" at bounding box center [473, 622] width 133 height 17
select select "4"
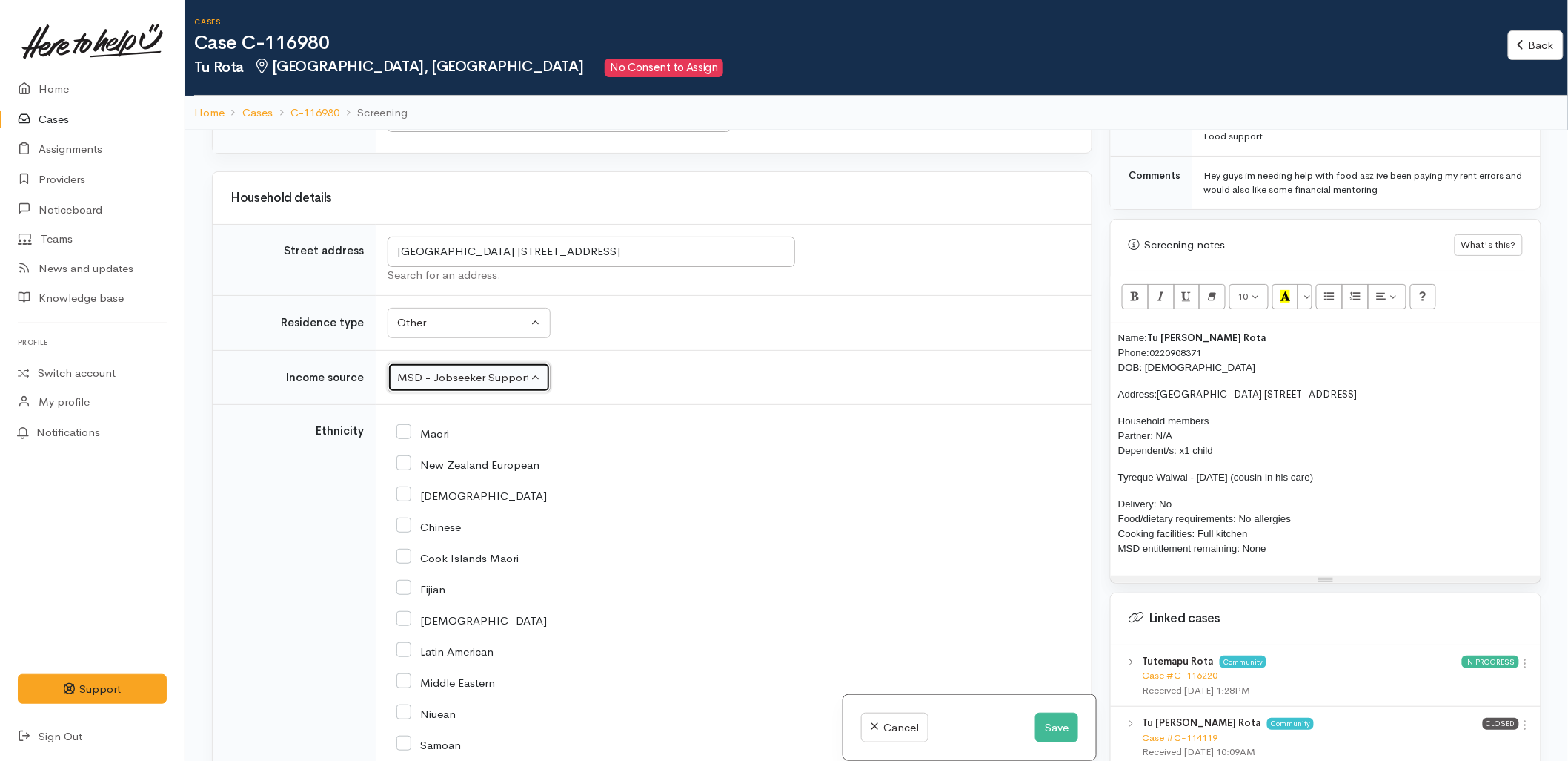
scroll to position [2059, 0]
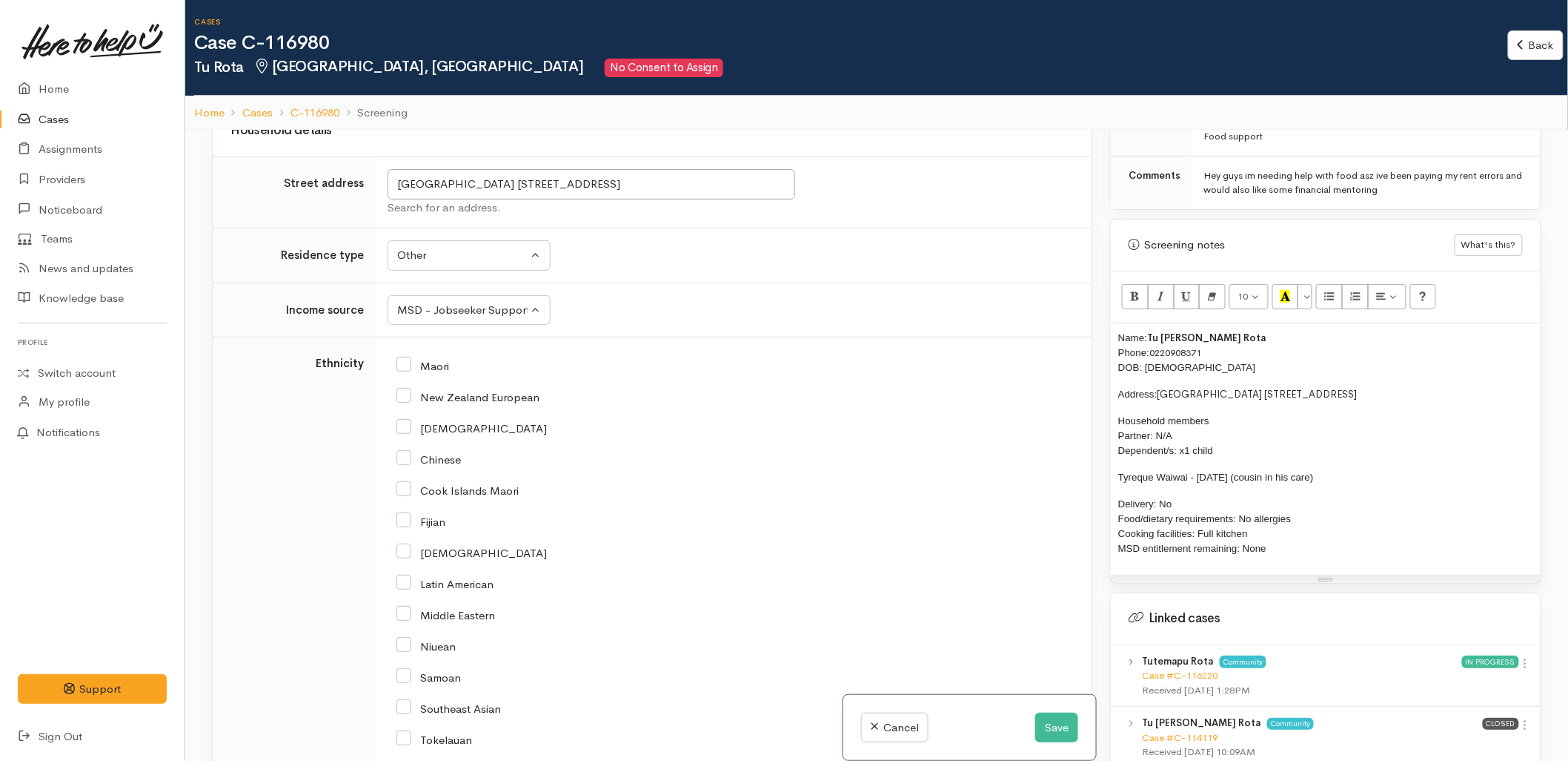
click at [429, 361] on input "Maori" at bounding box center [422, 365] width 52 height 13
checkbox input "true"
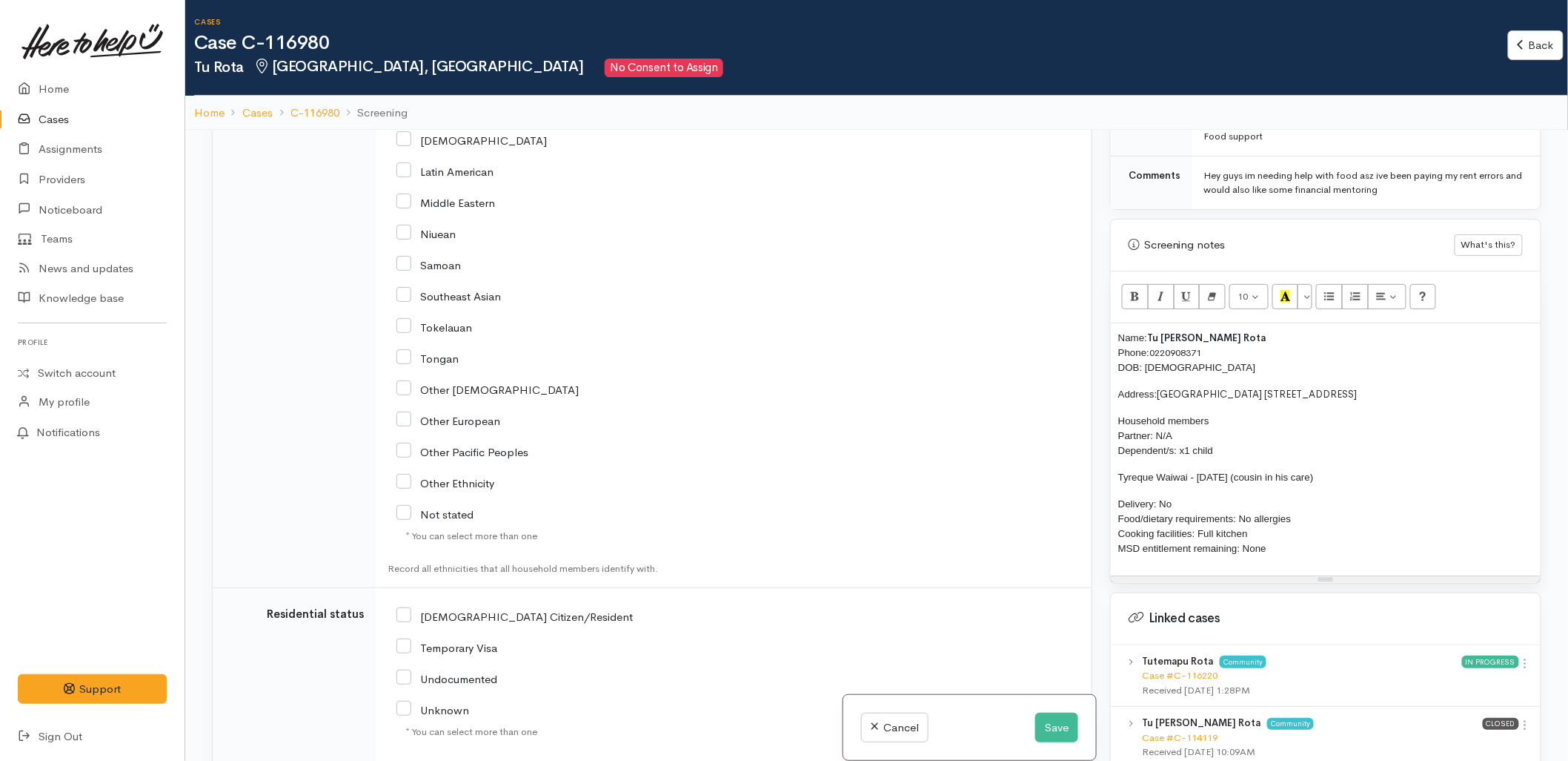
click at [449, 611] on input "NZ Citizen/Resident" at bounding box center [514, 616] width 237 height 13
checkbox input "true"
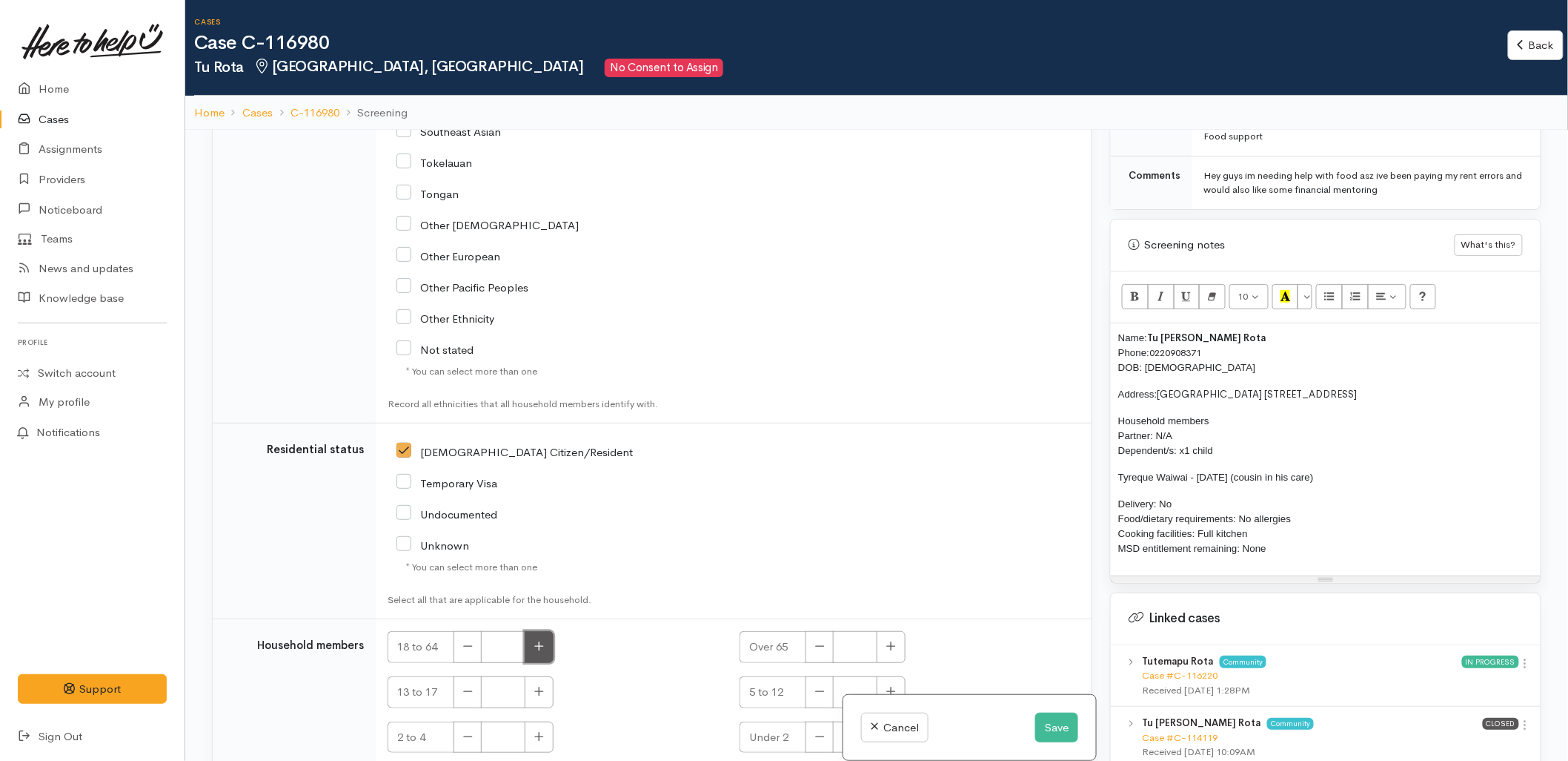
click at [547, 645] on button "button" at bounding box center [539, 646] width 29 height 32
type input "1"
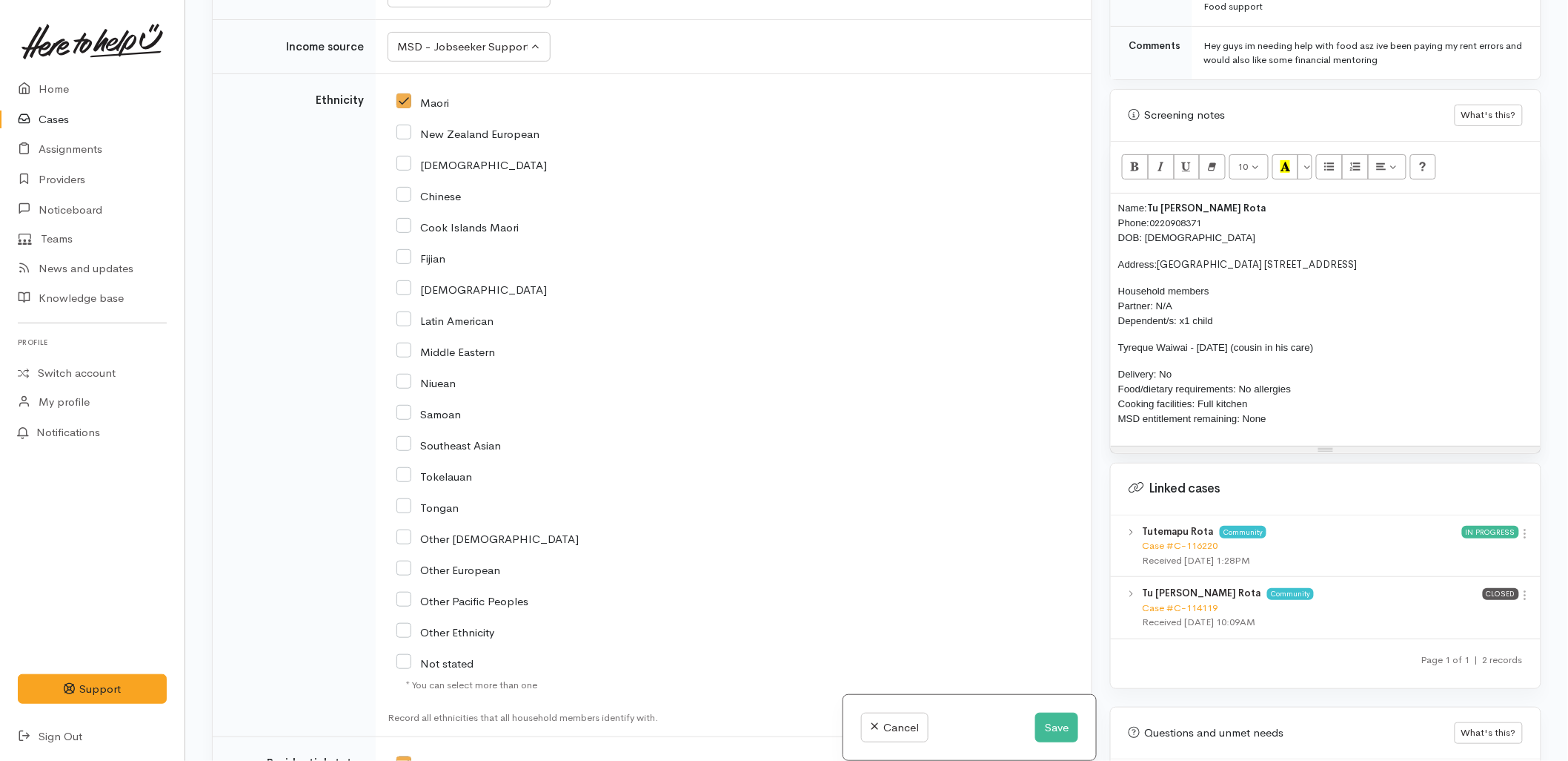
scroll to position [2028, 0]
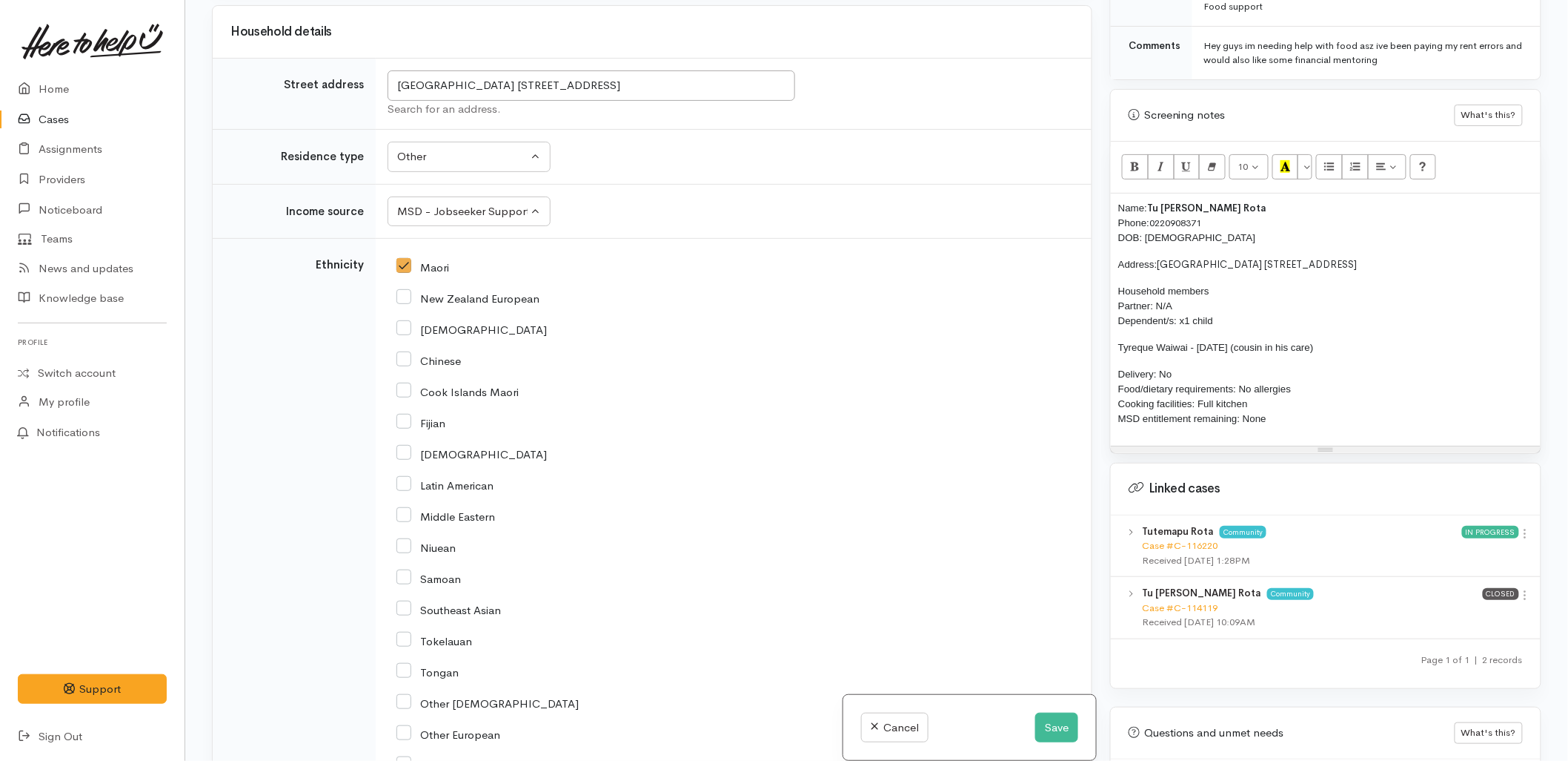
click at [1317, 417] on p "Delivery: No Food/dietary requirements: No allergies Cooking facilities: Full k…" at bounding box center [1326, 396] width 415 height 59
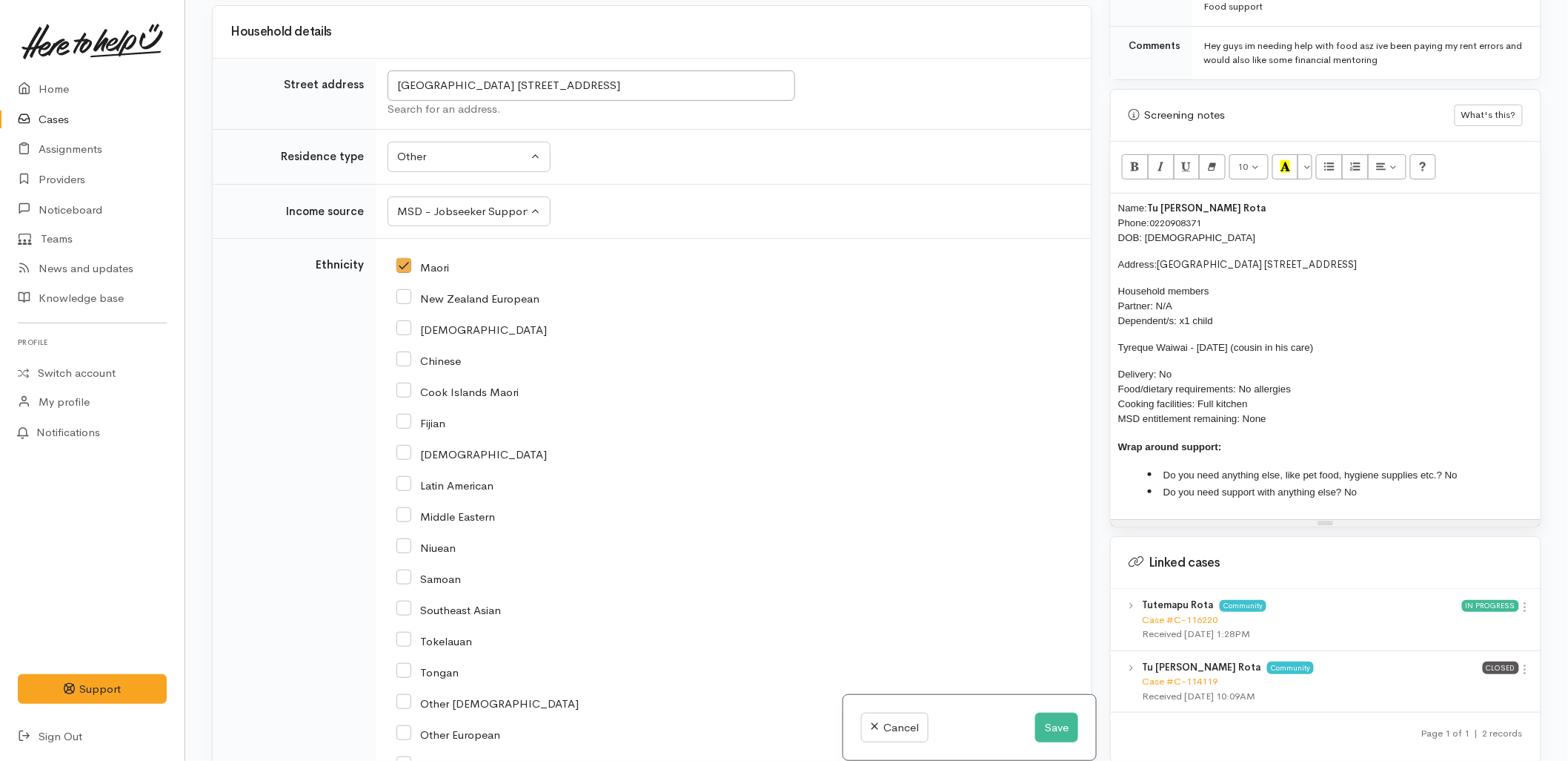
click at [1451, 469] on span "Do you need anything else, like pet food, hygiene supplies etc.? No" at bounding box center [1311, 474] width 294 height 11
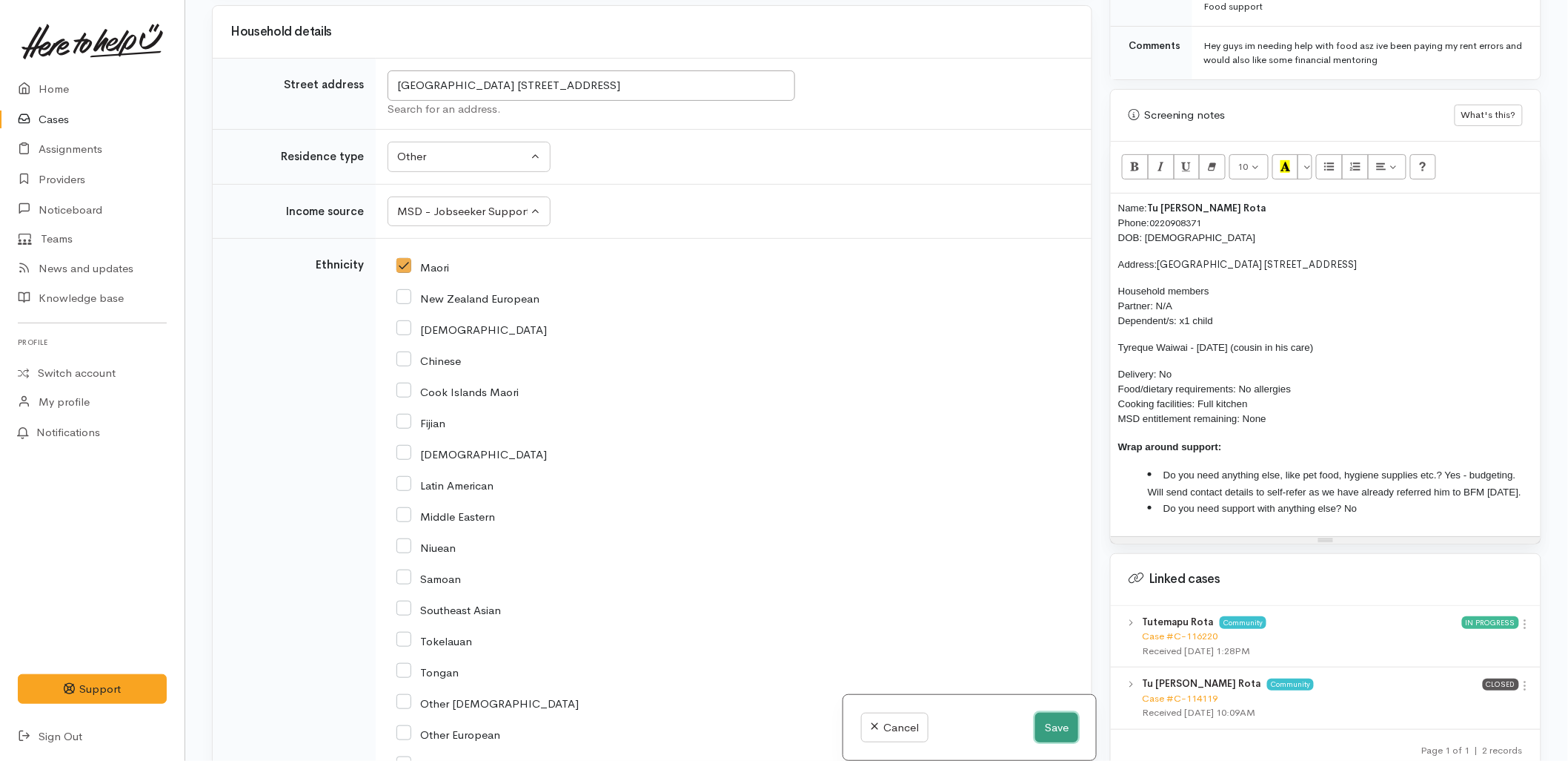
click at [1046, 734] on button "Save" at bounding box center [1057, 728] width 43 height 31
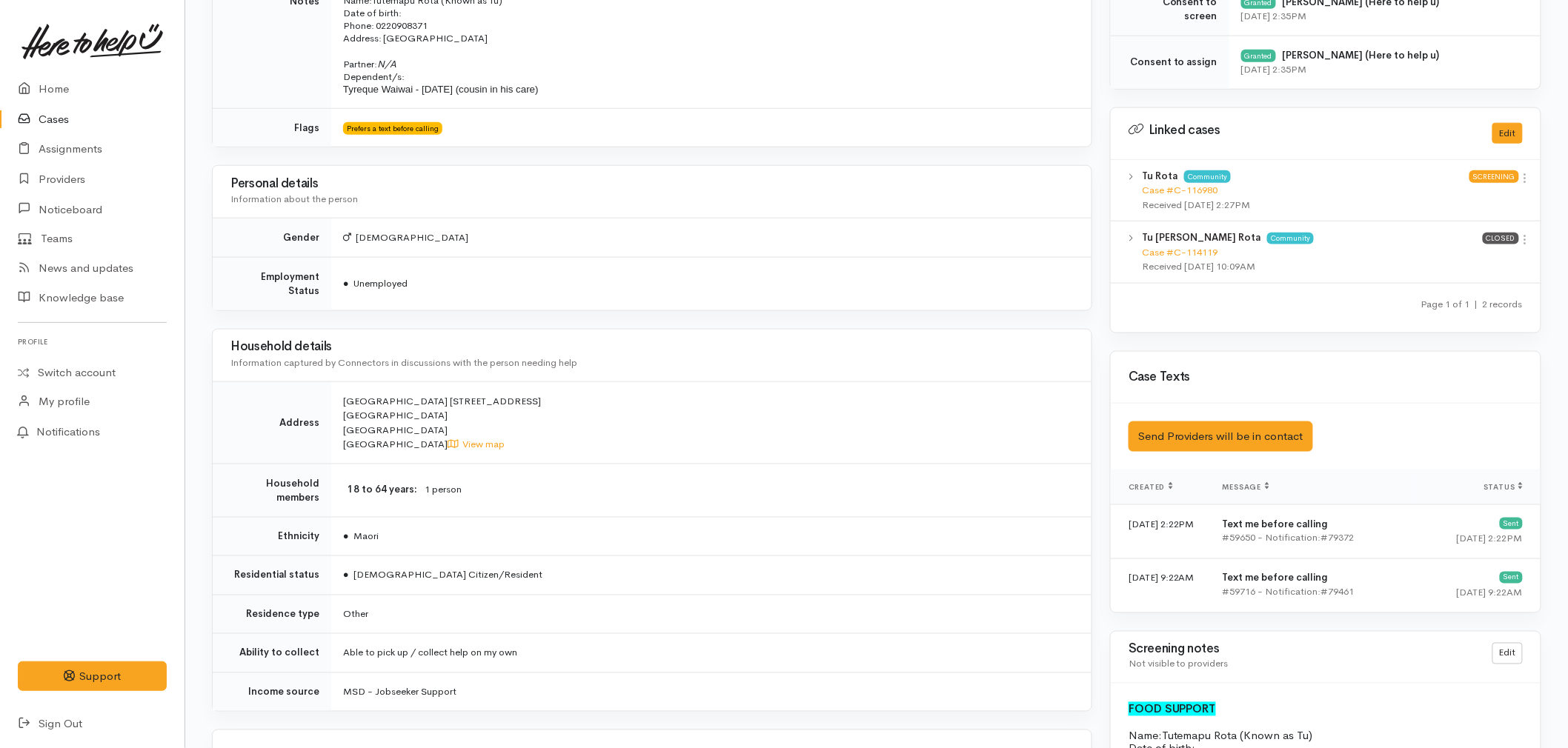
scroll to position [575, 0]
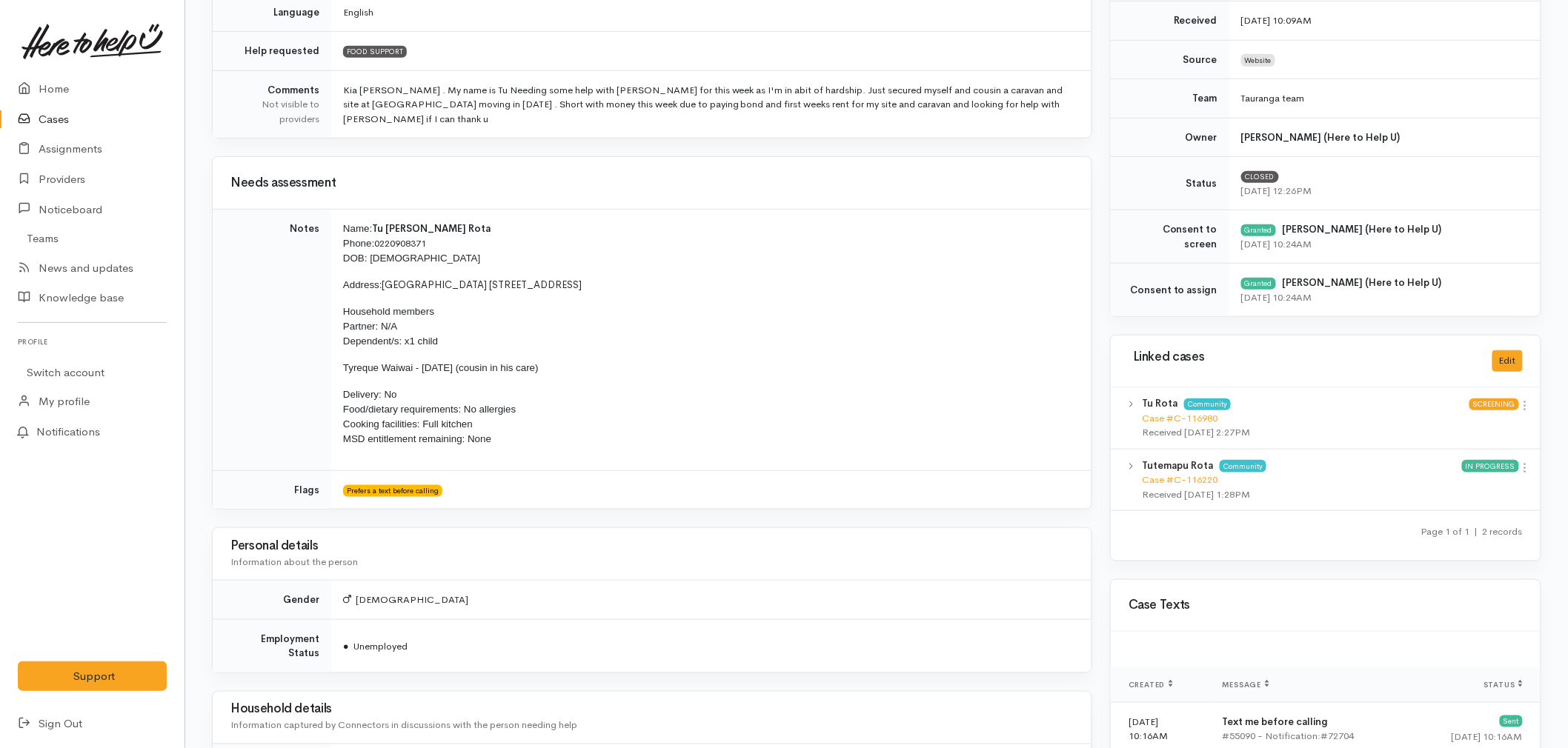
scroll to position [412, 0]
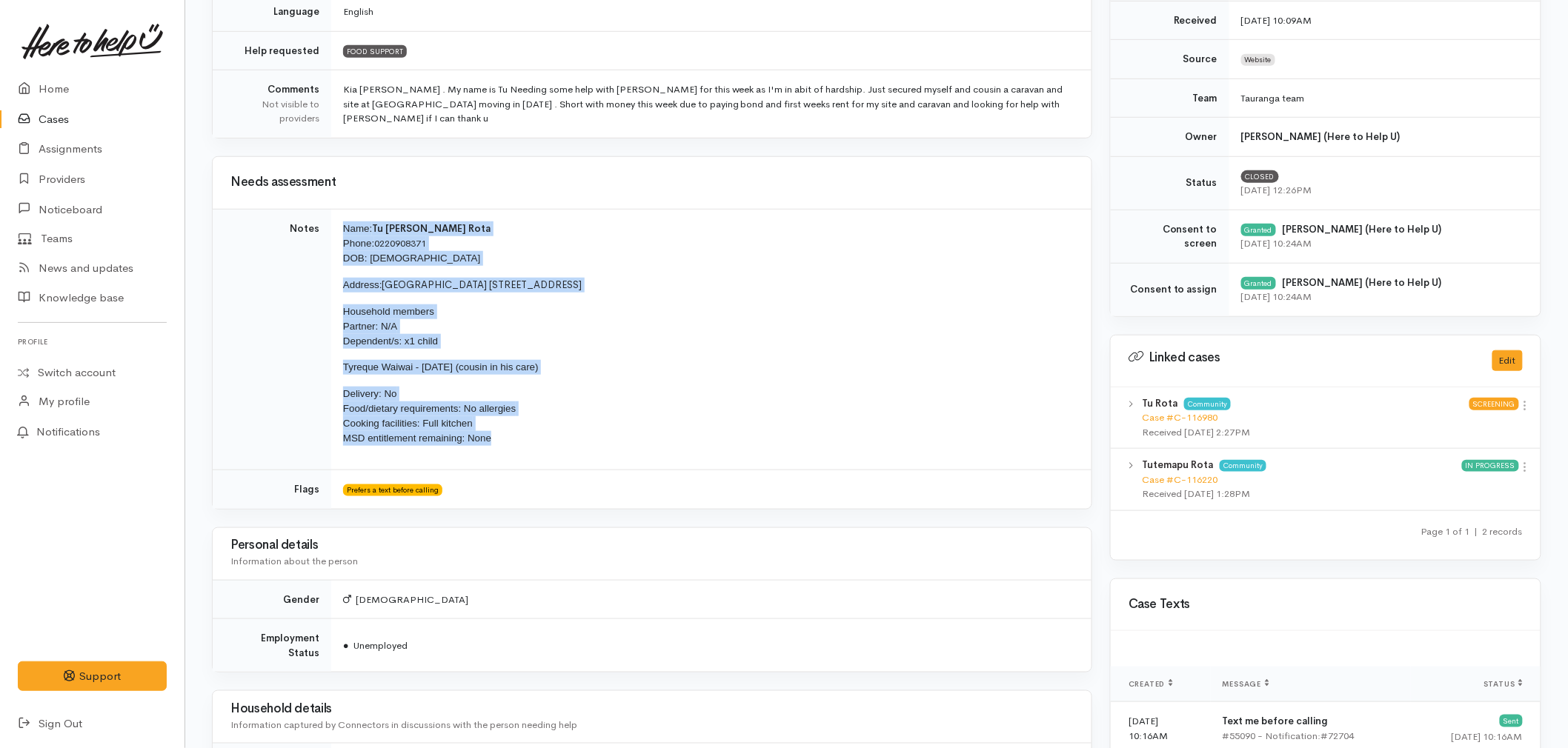
drag, startPoint x: 512, startPoint y: 442, endPoint x: 337, endPoint y: 233, distance: 272.6
click at [337, 233] on td "Name: Tu Te Mapu Rota Phone: 0220908371 DOB: 15/01/1991 Address: Beachgrove Hol…" at bounding box center [712, 340] width 761 height 262
copy td "Name: Tu Te Mapu Rota Phone: 0220908371 DOB: 15/01/1991 Address: Beachgrove Hol…"
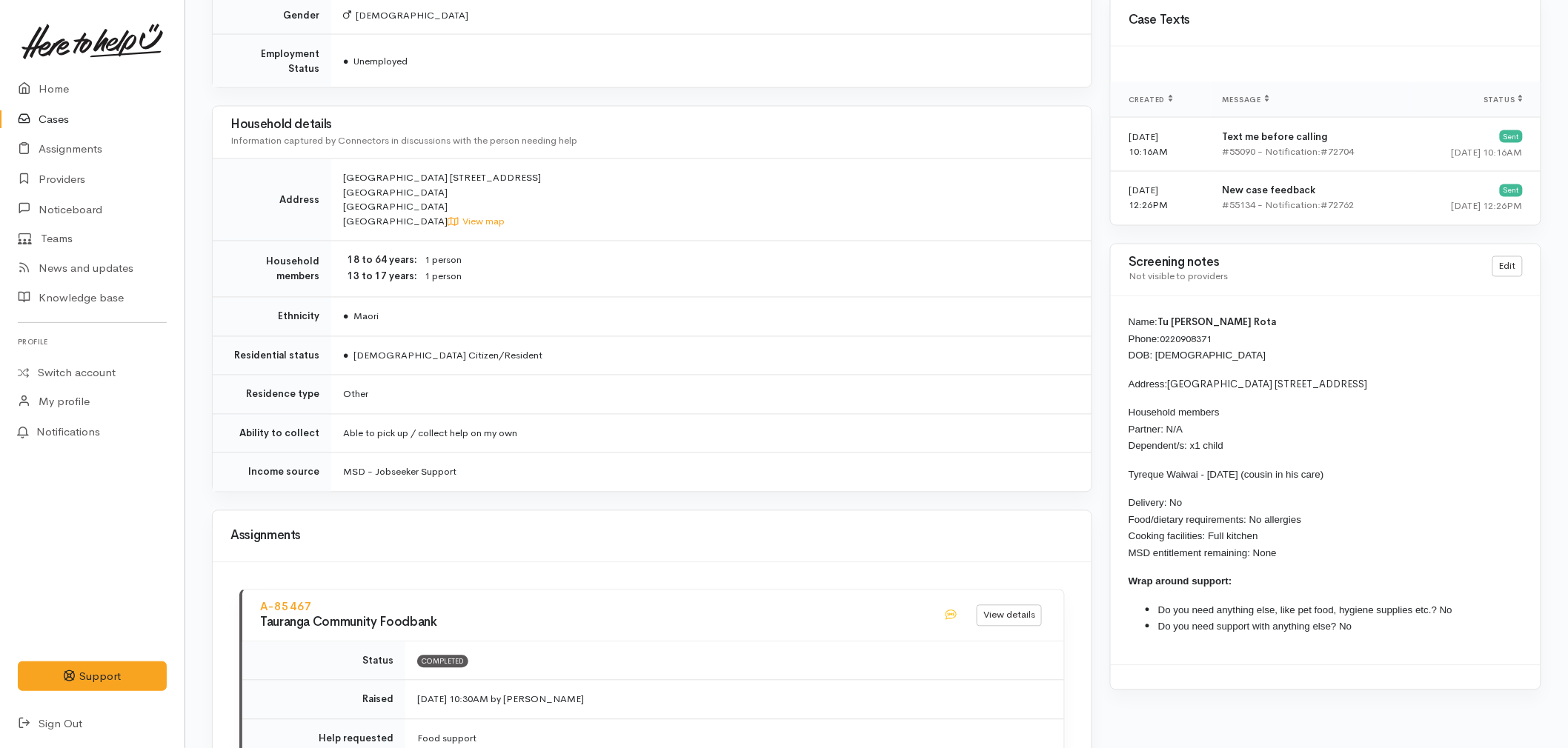
scroll to position [1071, 0]
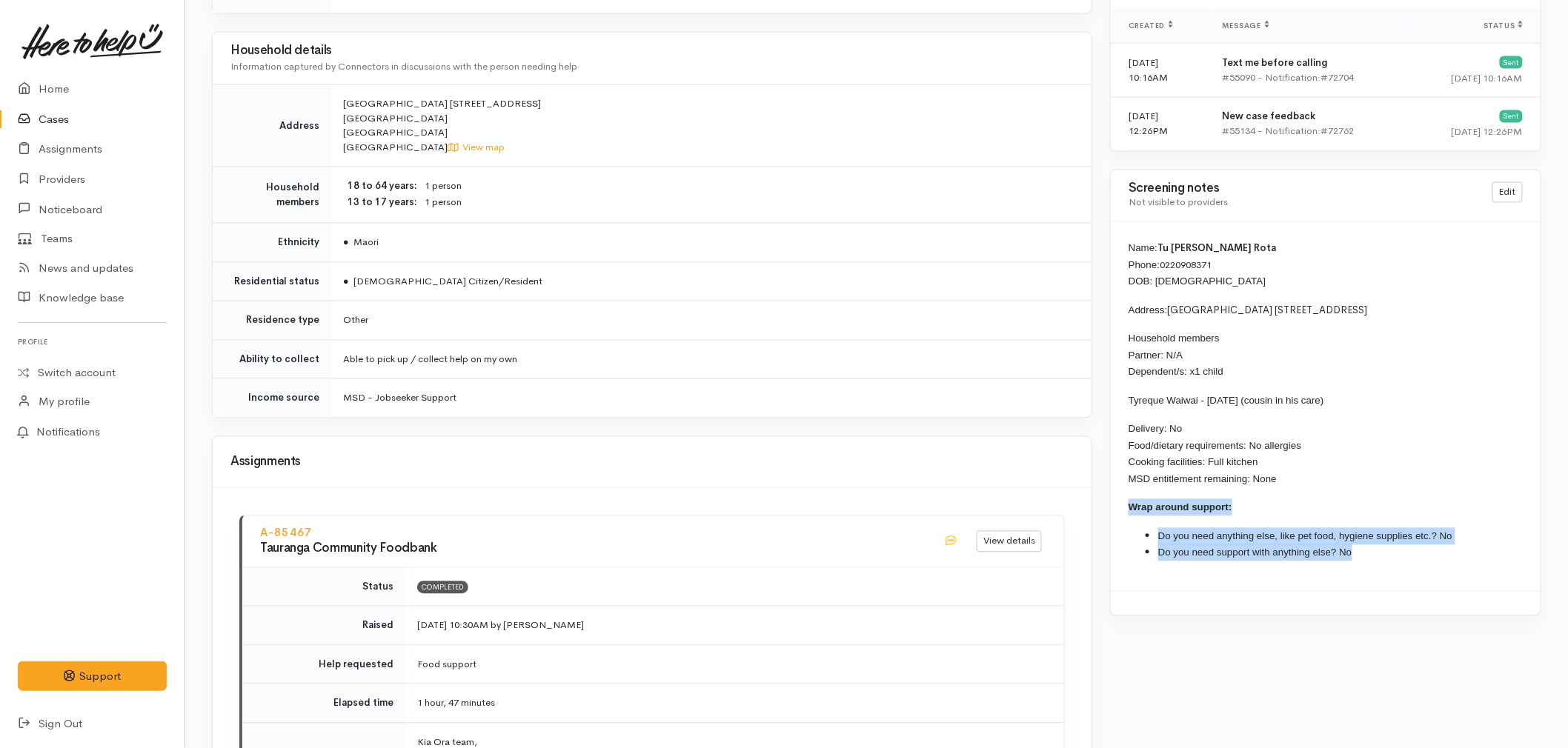
drag, startPoint x: 1360, startPoint y: 555, endPoint x: 1121, endPoint y: 509, distance: 243.4
click at [1121, 509] on div "Name: Tu Te Mapu Rota Phone: 0220908371 DOB: 15/01/1991 Address: Beachgrove Hol…" at bounding box center [1326, 407] width 430 height 369
copy div "Wrap around support: Do you need anything else, like pet food, hygiene supplies…"
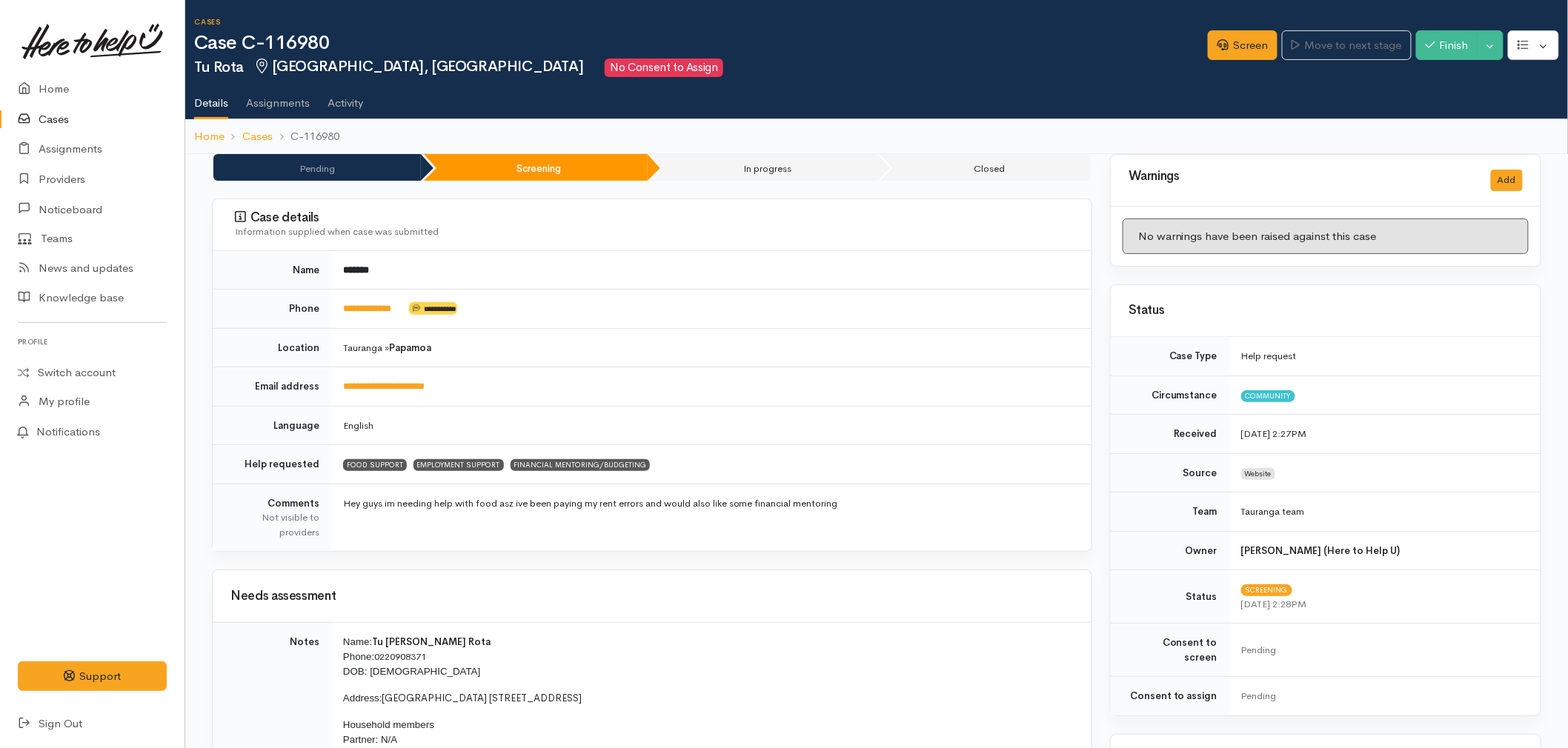
click at [611, 342] on td "Tauranga » Papamoa" at bounding box center [712, 347] width 761 height 39
click at [80, 92] on link "Home" at bounding box center [92, 89] width 184 height 31
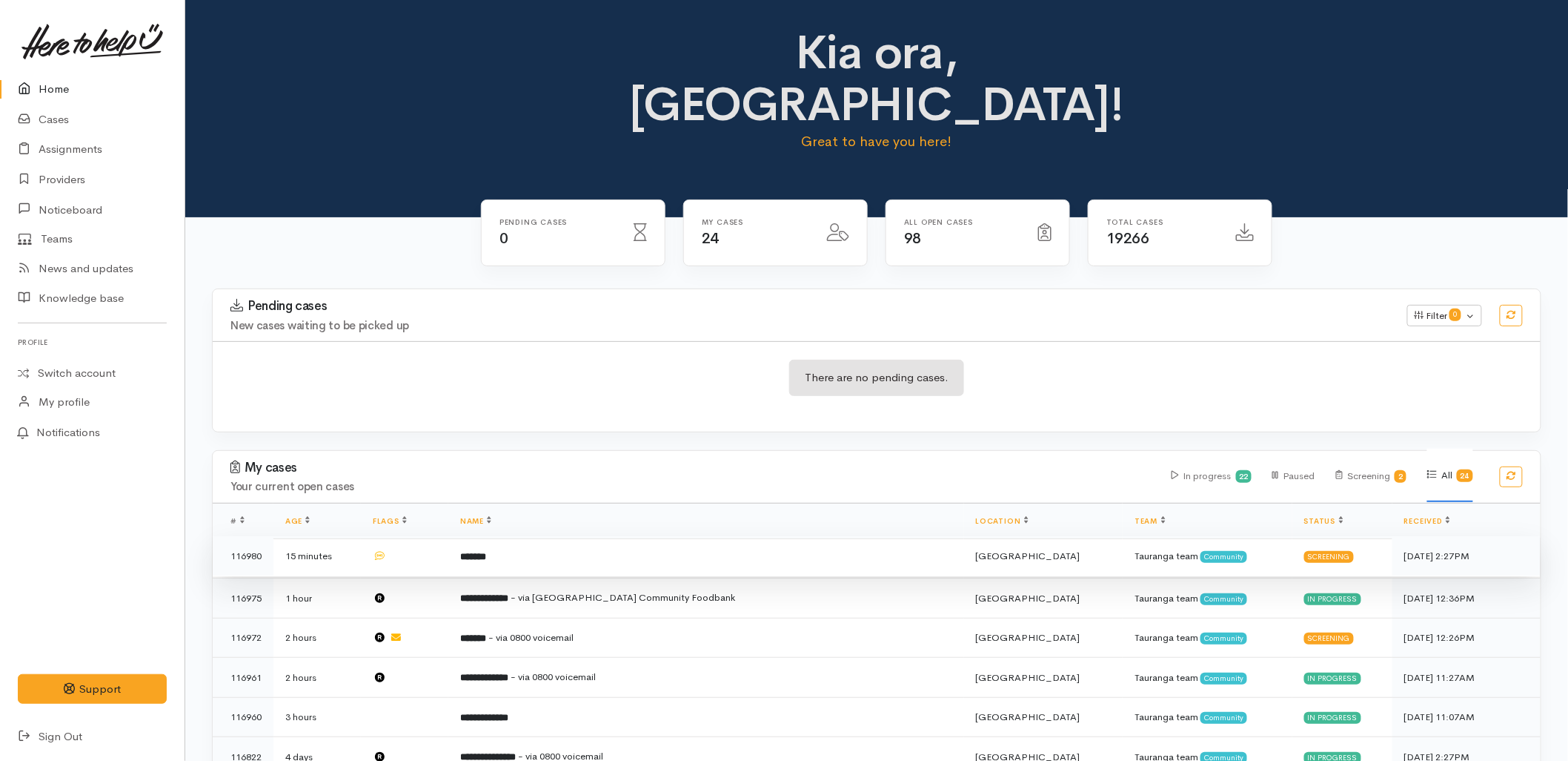
click at [593, 536] on td "*******" at bounding box center [706, 556] width 516 height 40
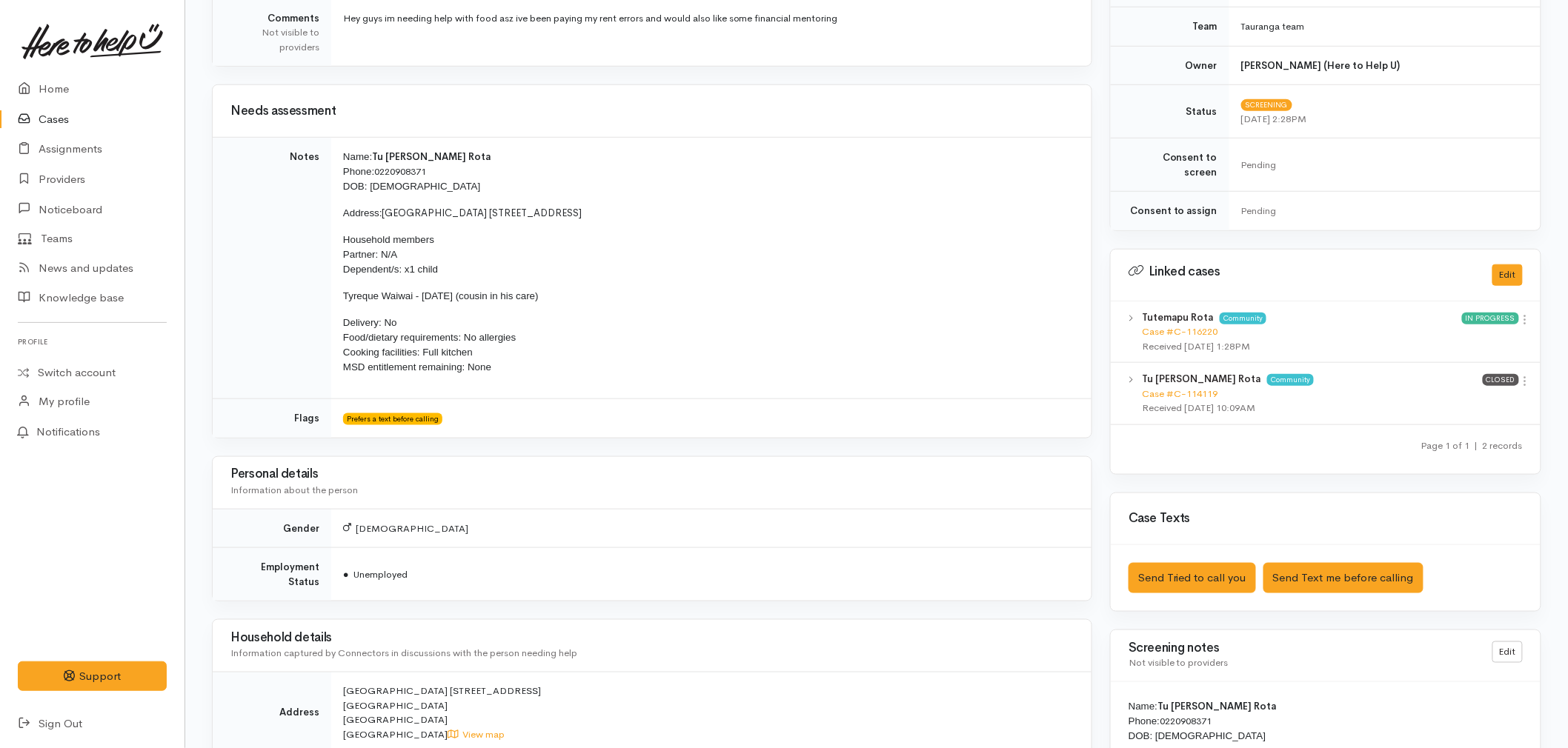
scroll to position [485, 0]
click at [1189, 326] on link "Case #C-116220" at bounding box center [1179, 332] width 76 height 12
click at [41, 94] on link "Home" at bounding box center [92, 89] width 184 height 31
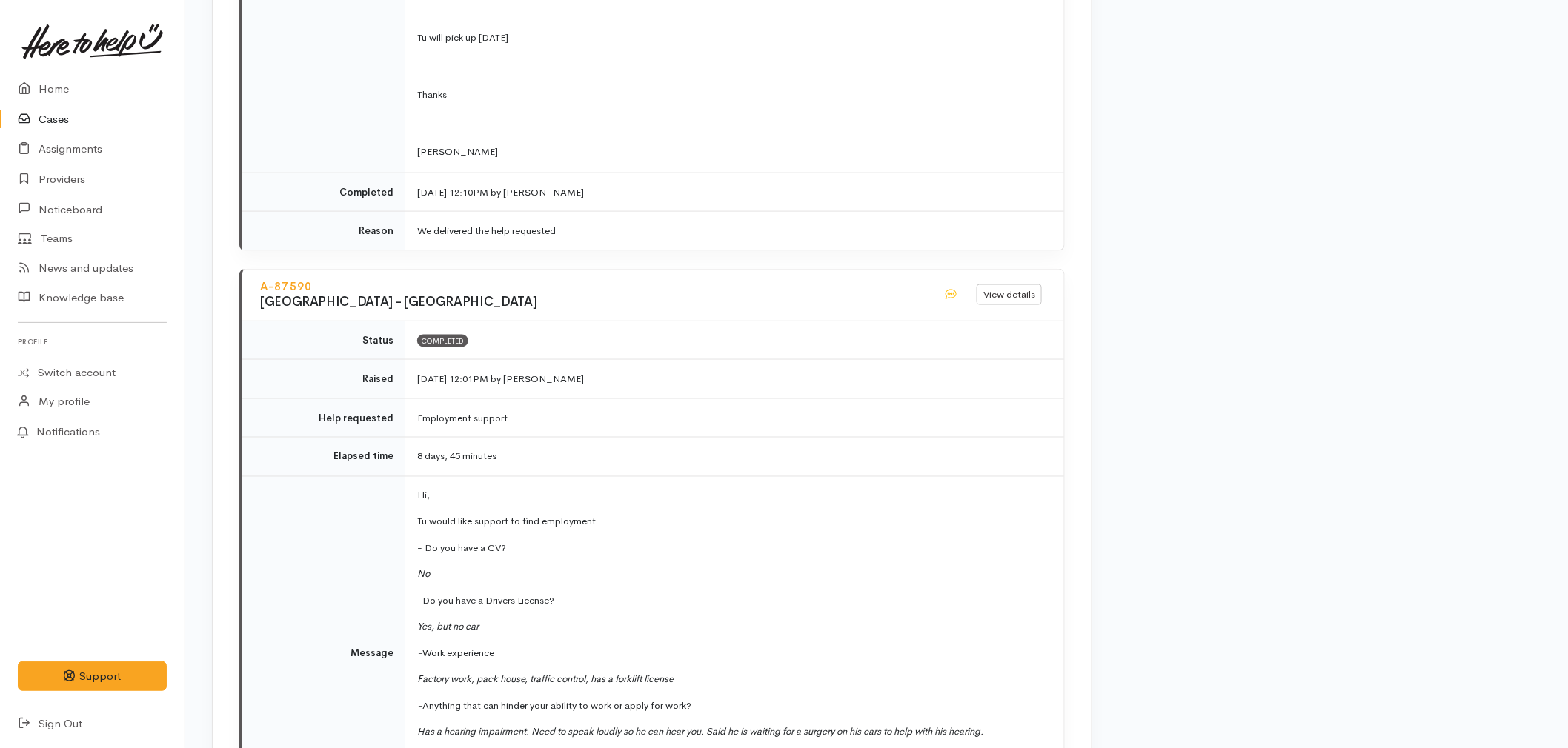
scroll to position [3293, 0]
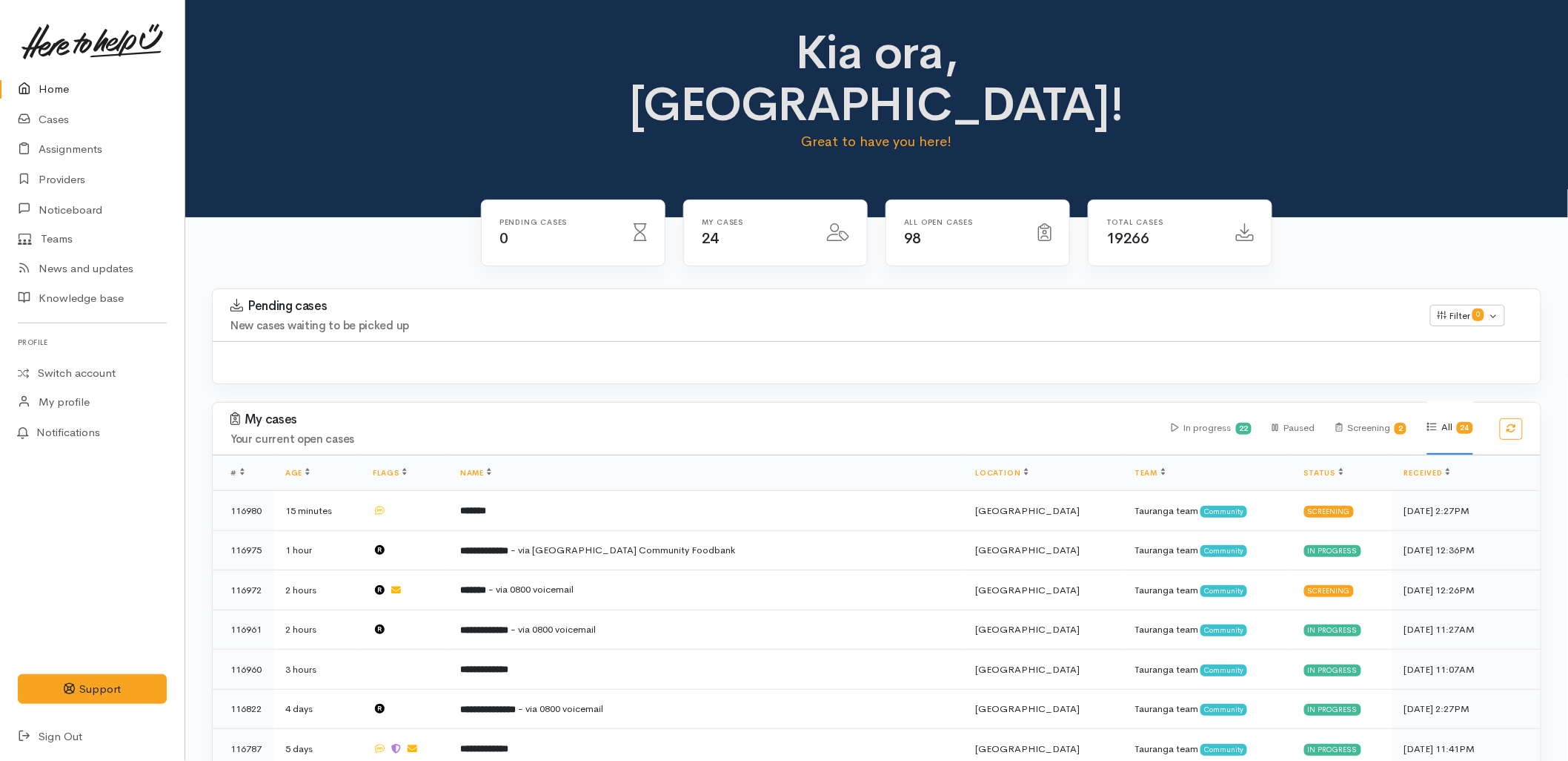
click at [548, 227] on div "Pending cases 0" at bounding box center [573, 242] width 203 height 86
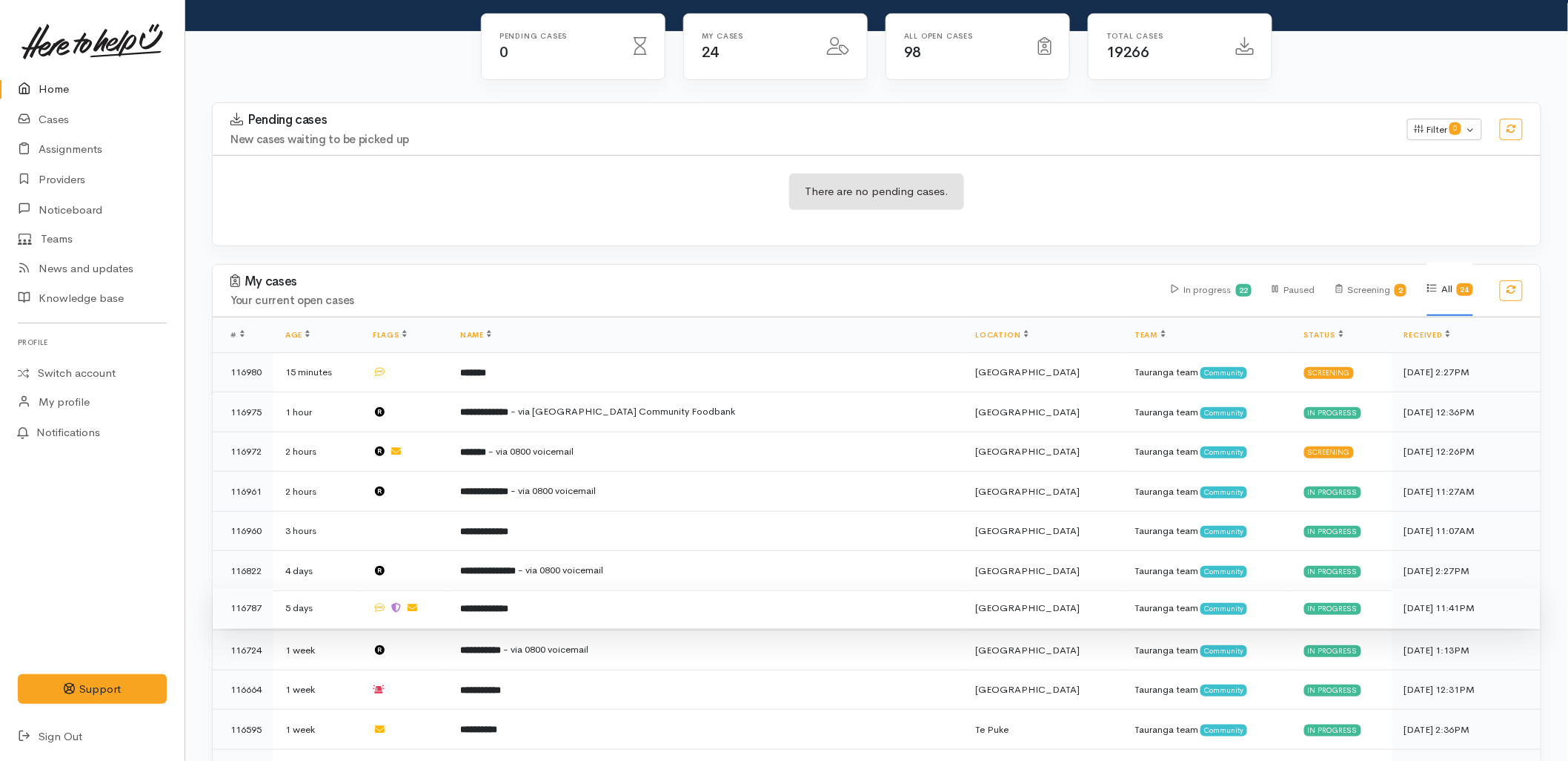
scroll to position [247, 0]
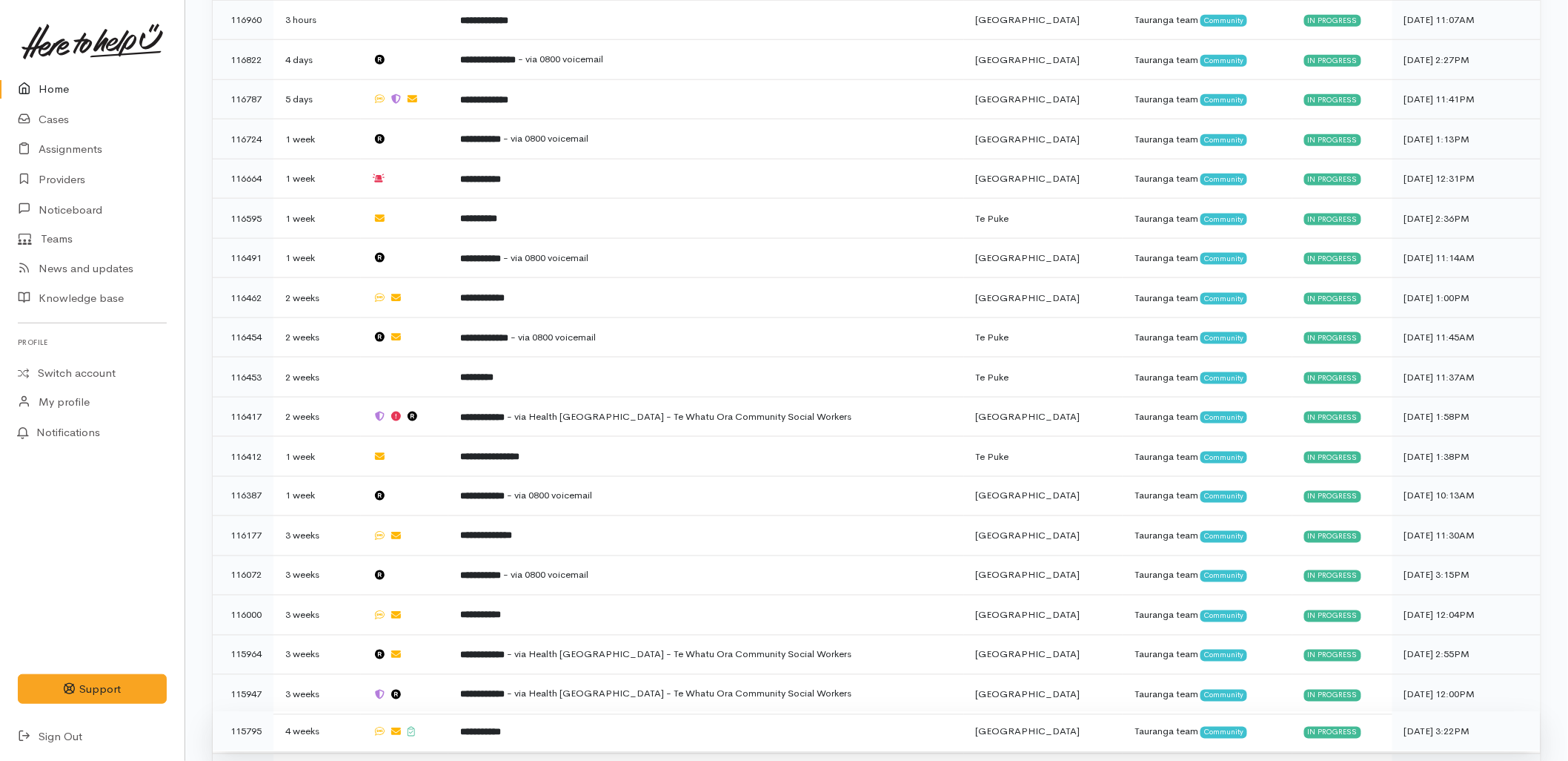
scroll to position [718, 0]
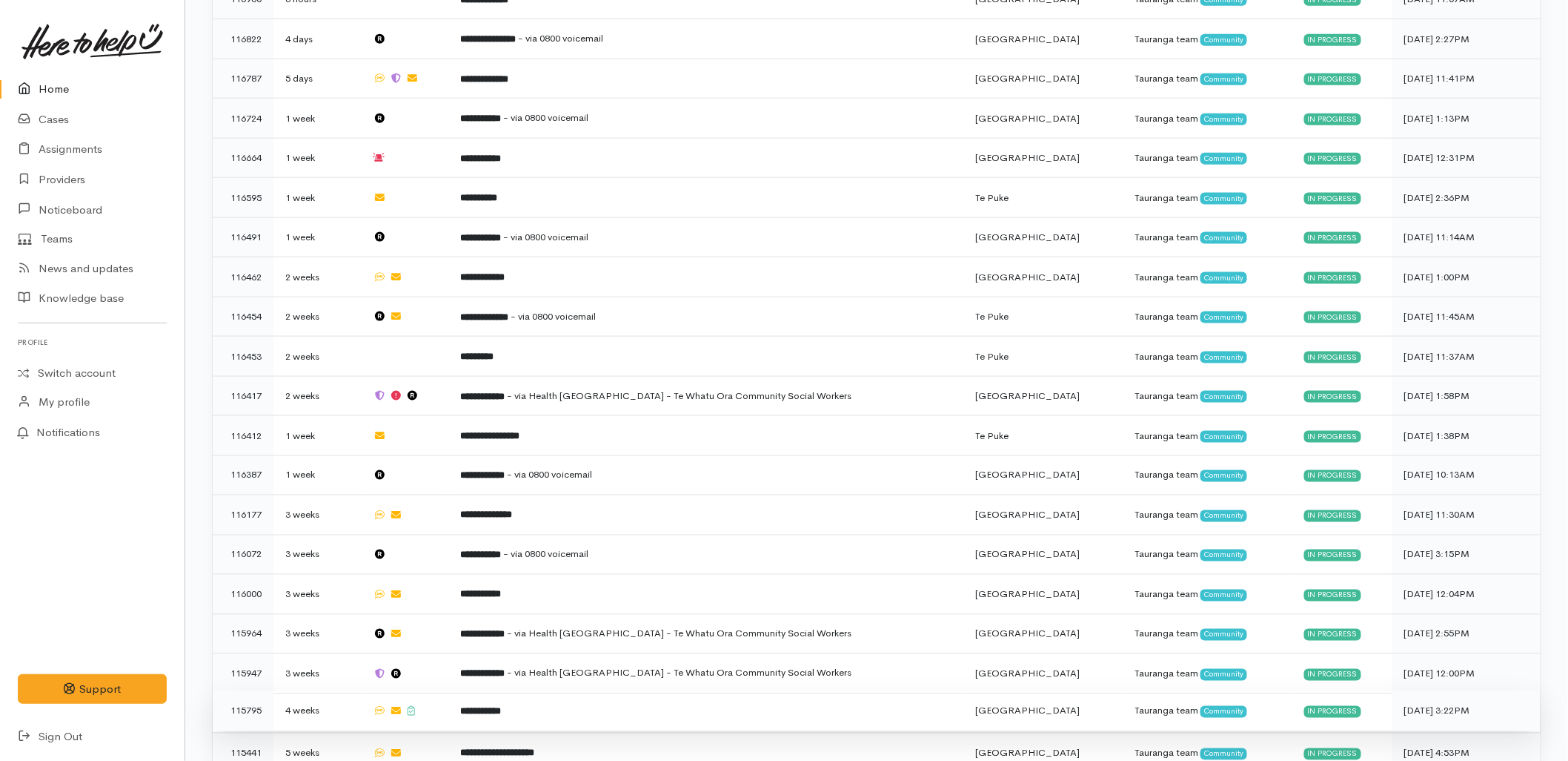
click at [528, 691] on td "**********" at bounding box center [706, 711] width 516 height 40
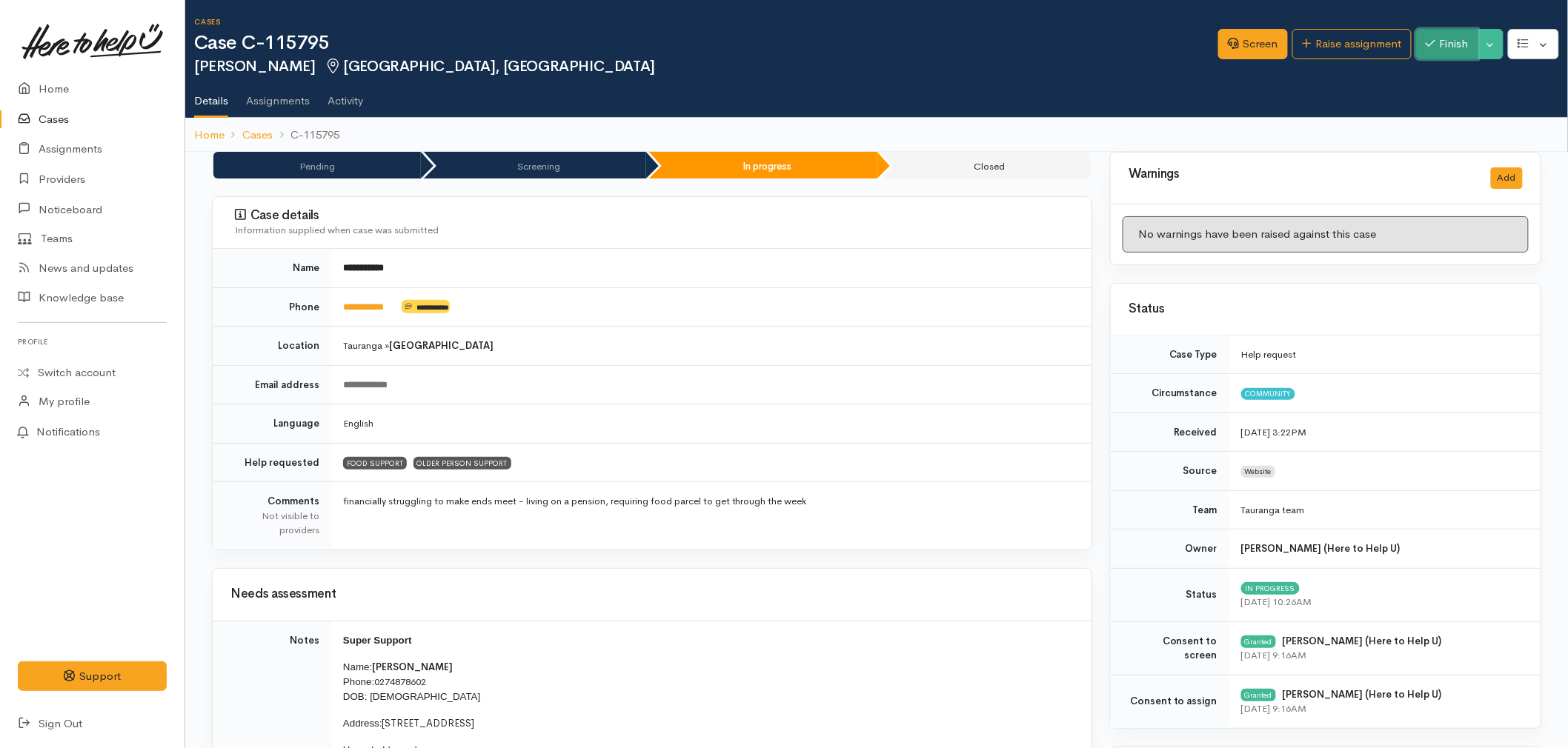
click at [1449, 45] on button "Finish" at bounding box center [1447, 44] width 62 height 31
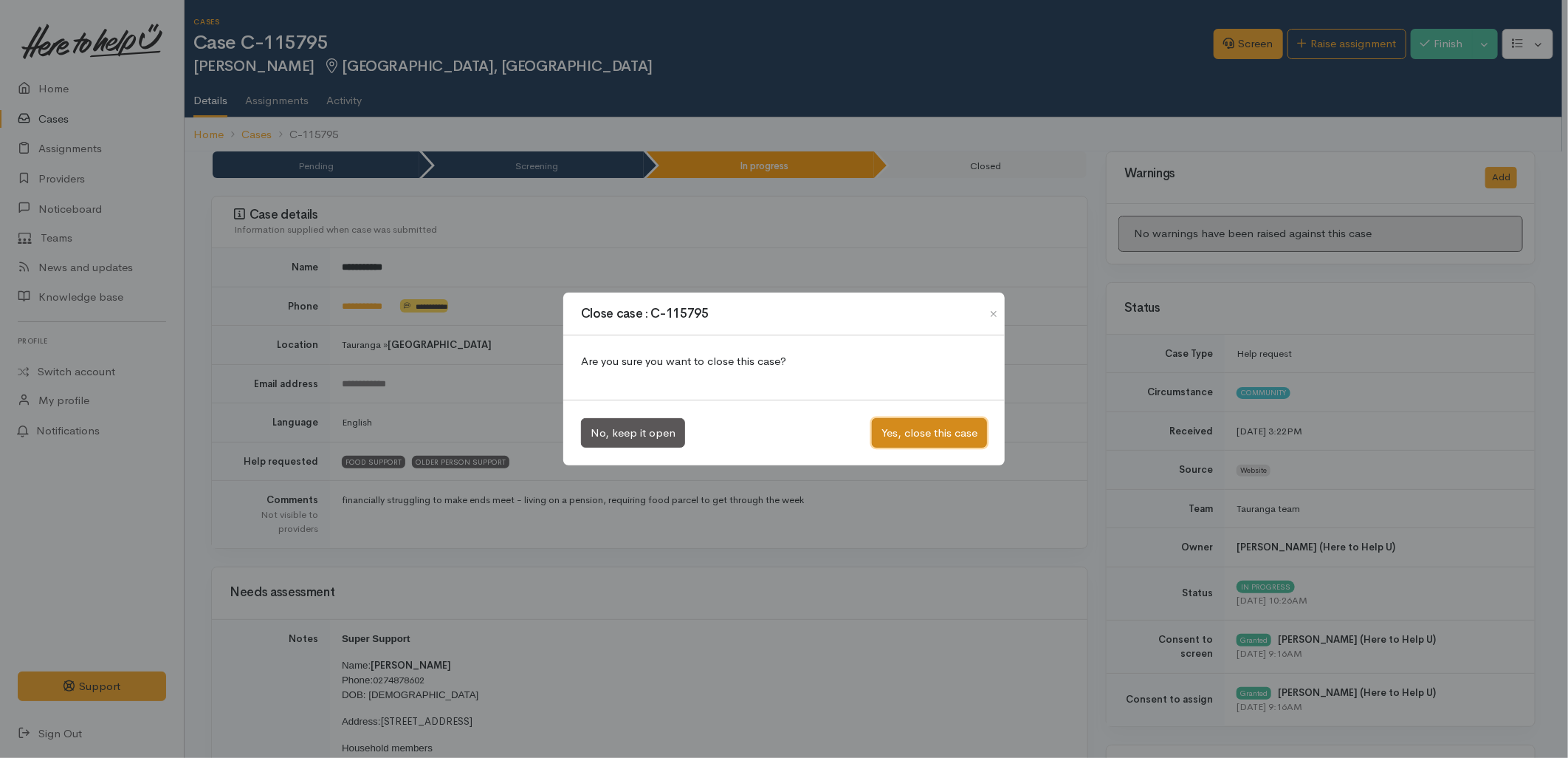
click at [940, 437] on button "Yes, close this case" at bounding box center [929, 433] width 115 height 31
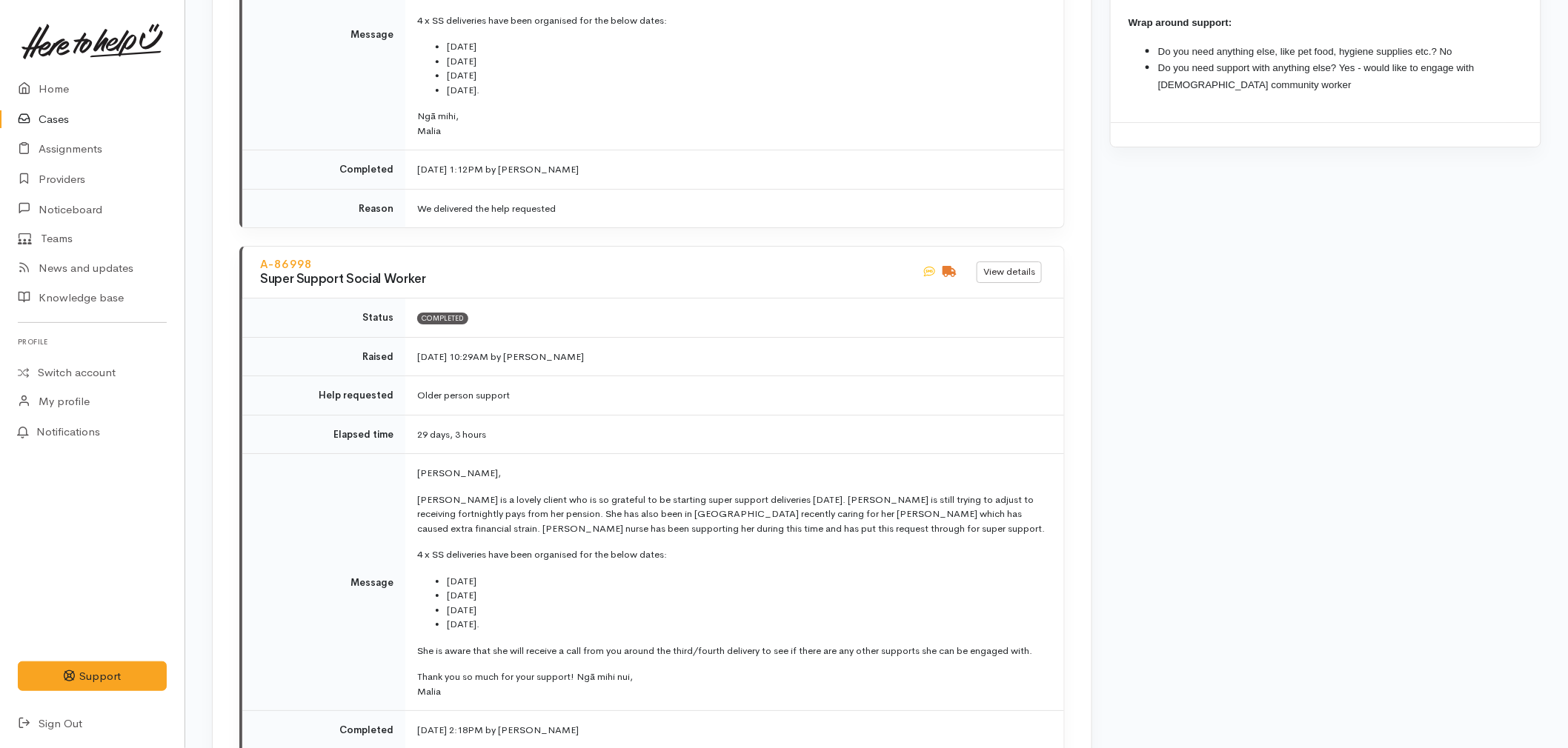
scroll to position [1975, 0]
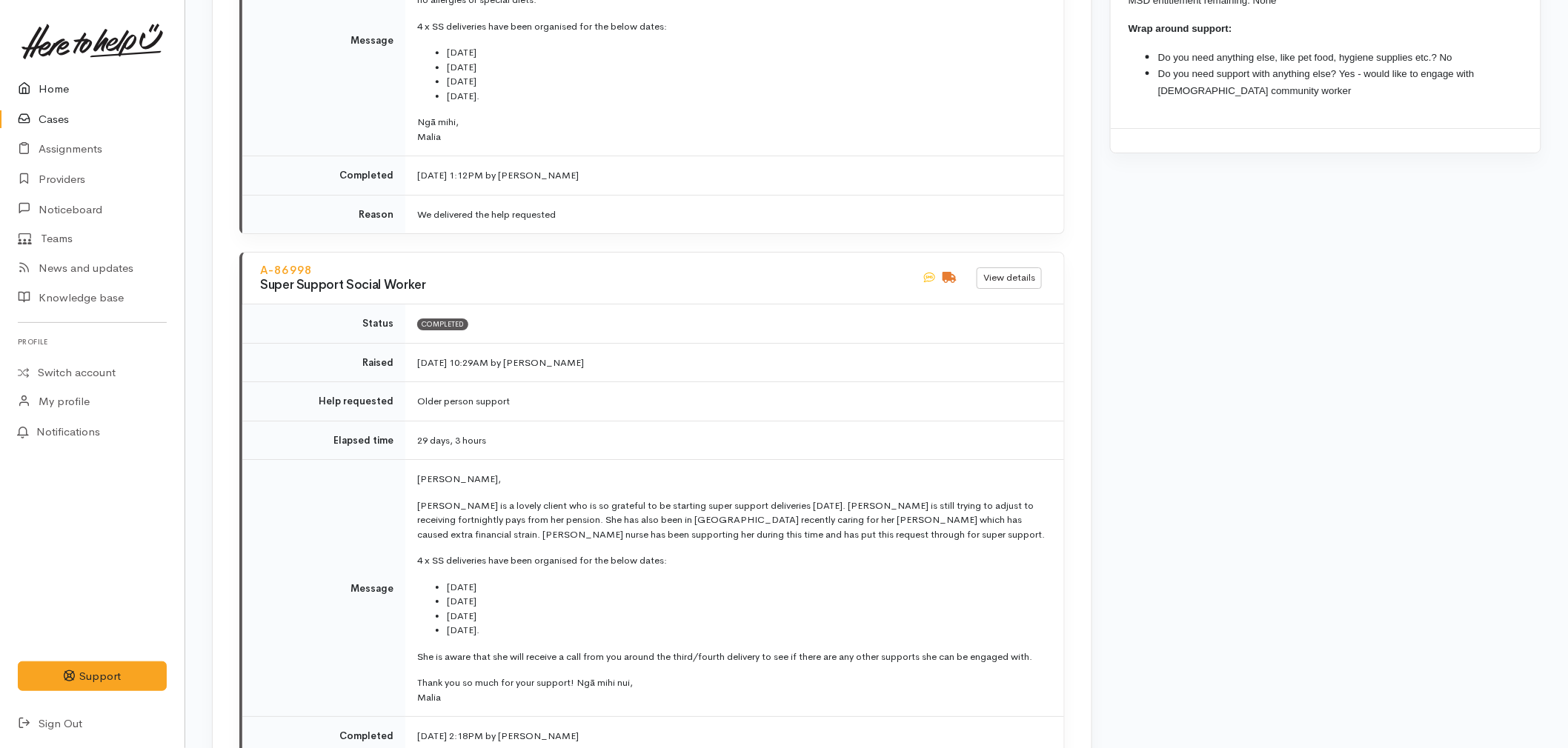
click at [68, 83] on link "Home" at bounding box center [92, 89] width 184 height 31
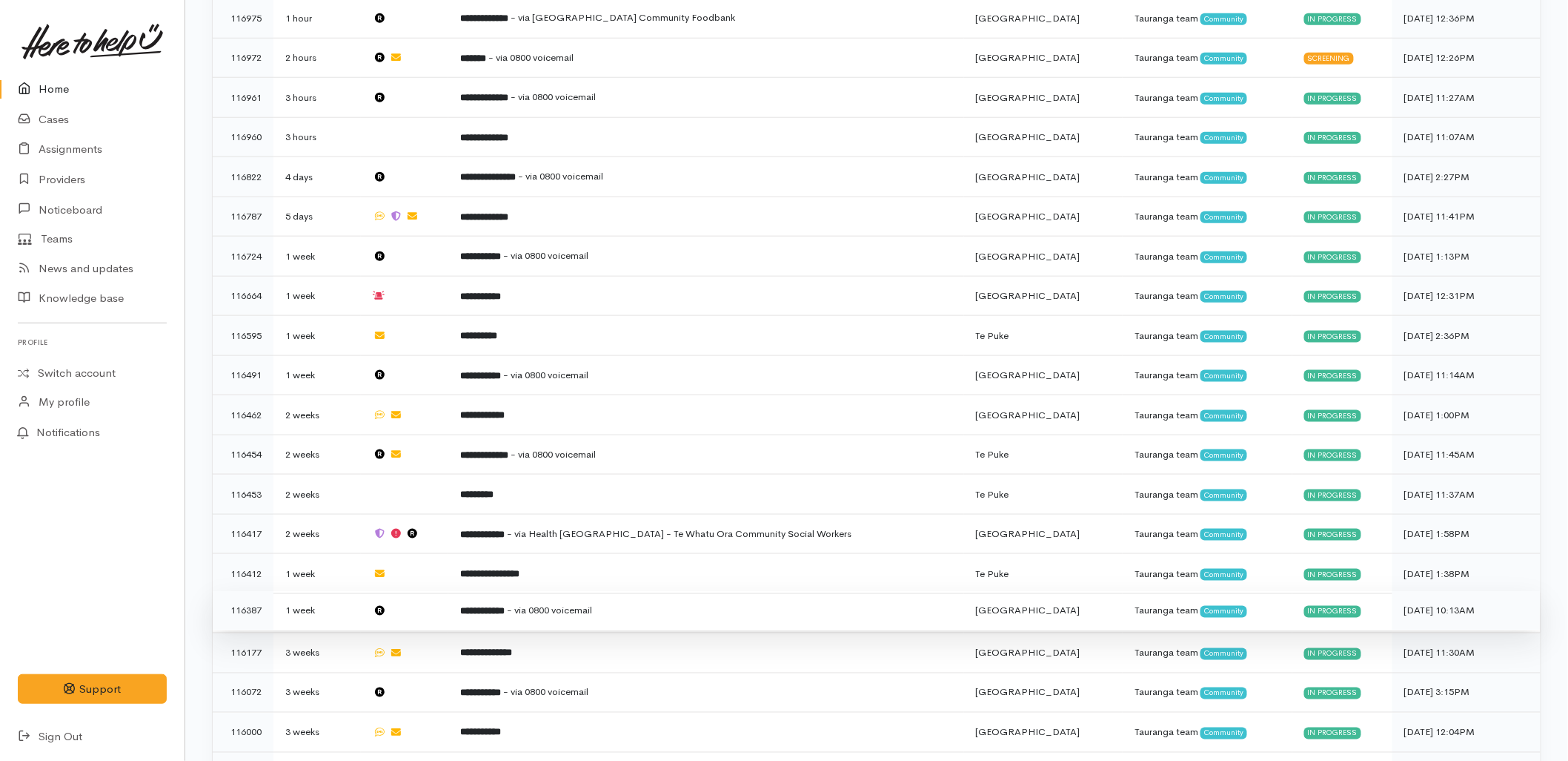
scroll to position [679, 0]
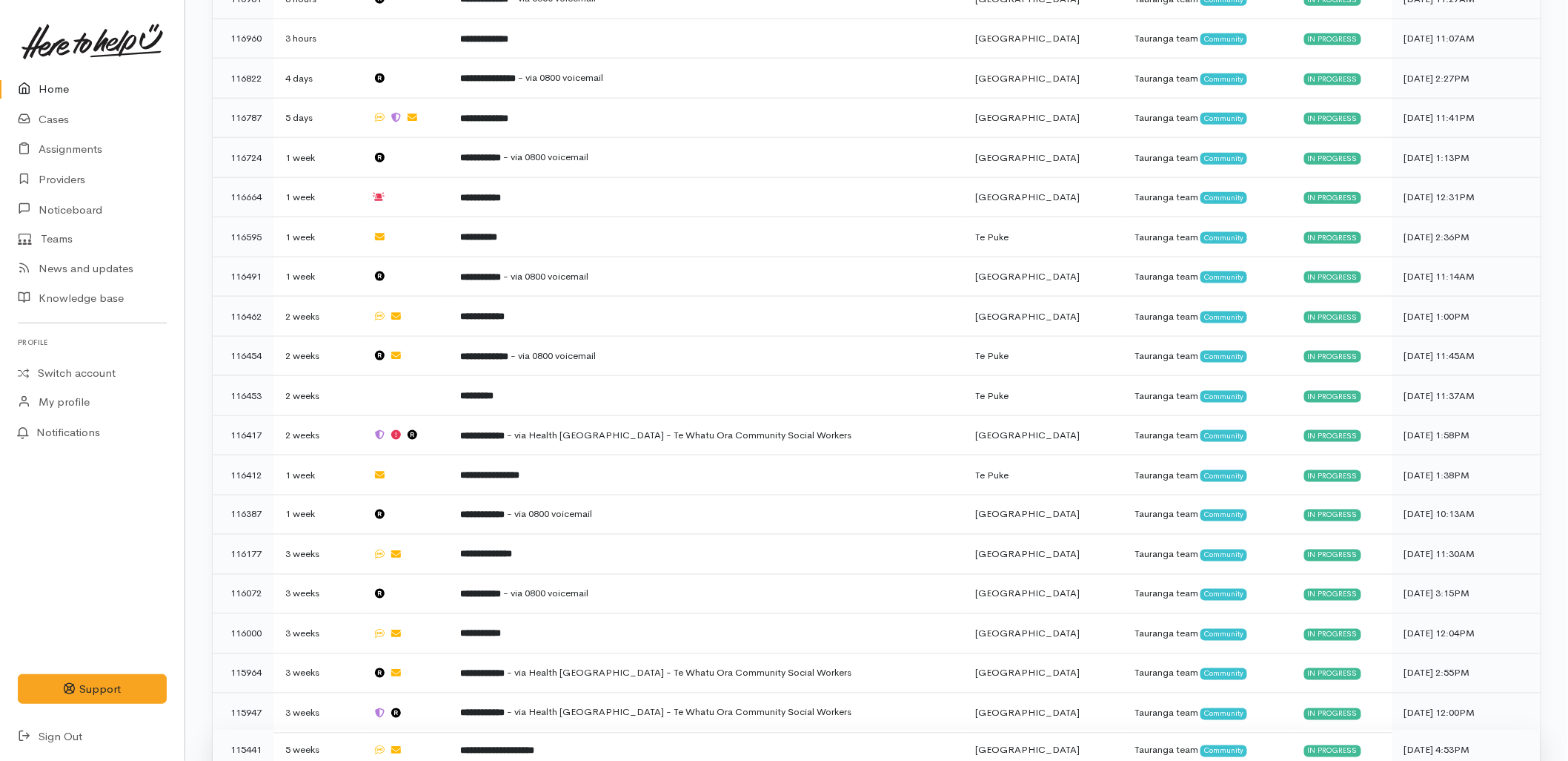
click at [491, 730] on td "**********" at bounding box center [706, 749] width 516 height 39
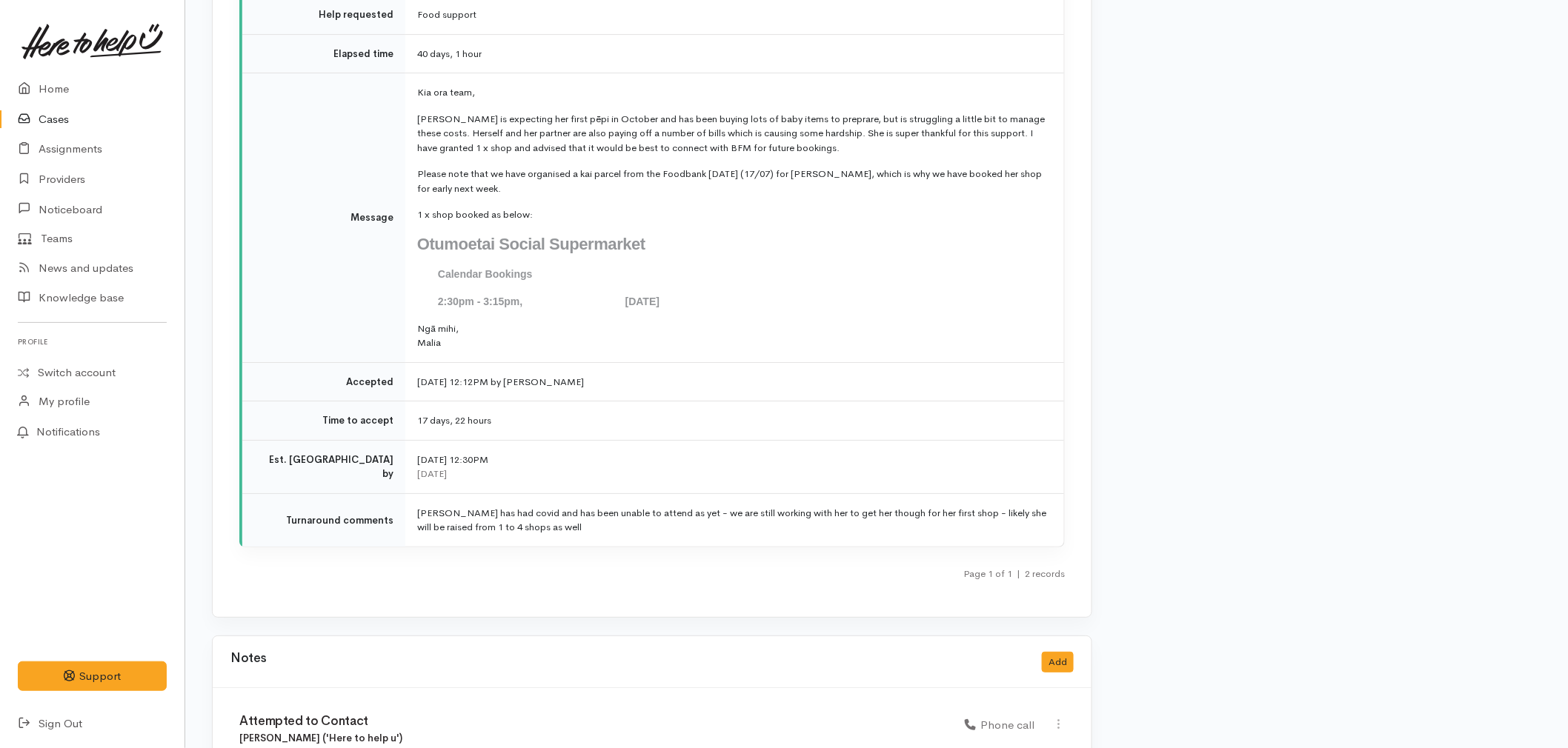
scroll to position [2139, 0]
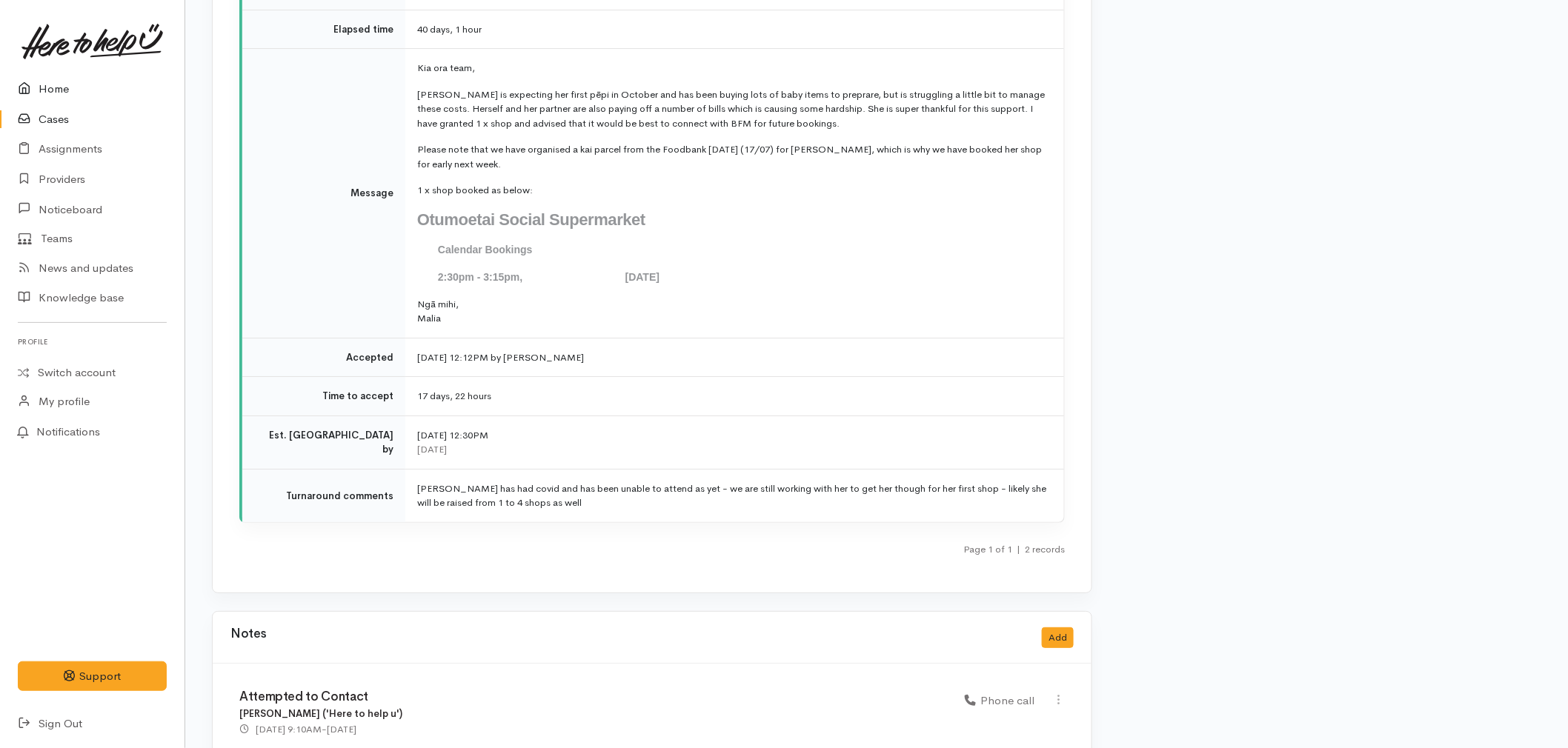
click at [50, 85] on link "Home" at bounding box center [92, 89] width 184 height 31
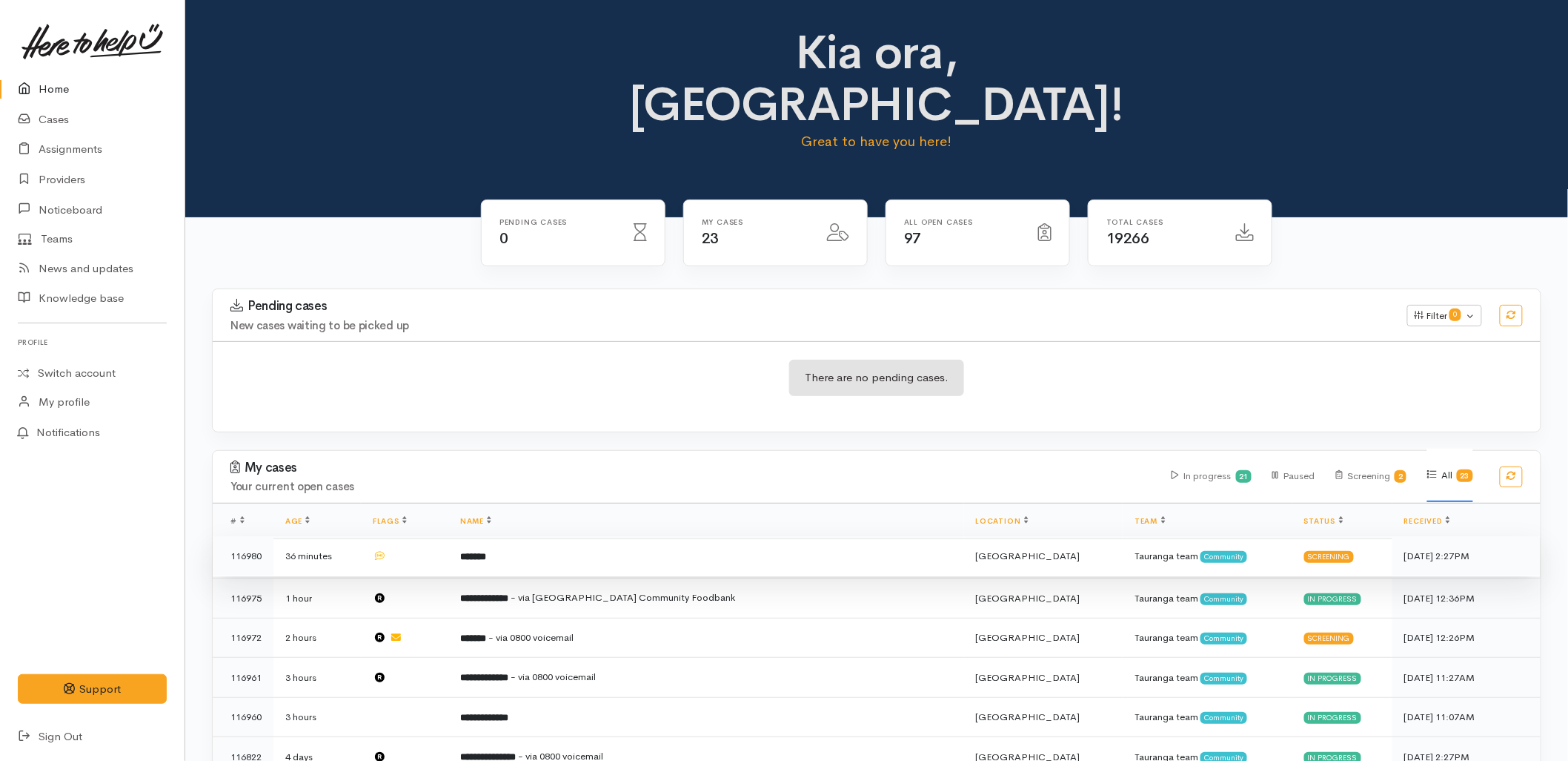
click at [552, 536] on td "*******" at bounding box center [706, 556] width 516 height 40
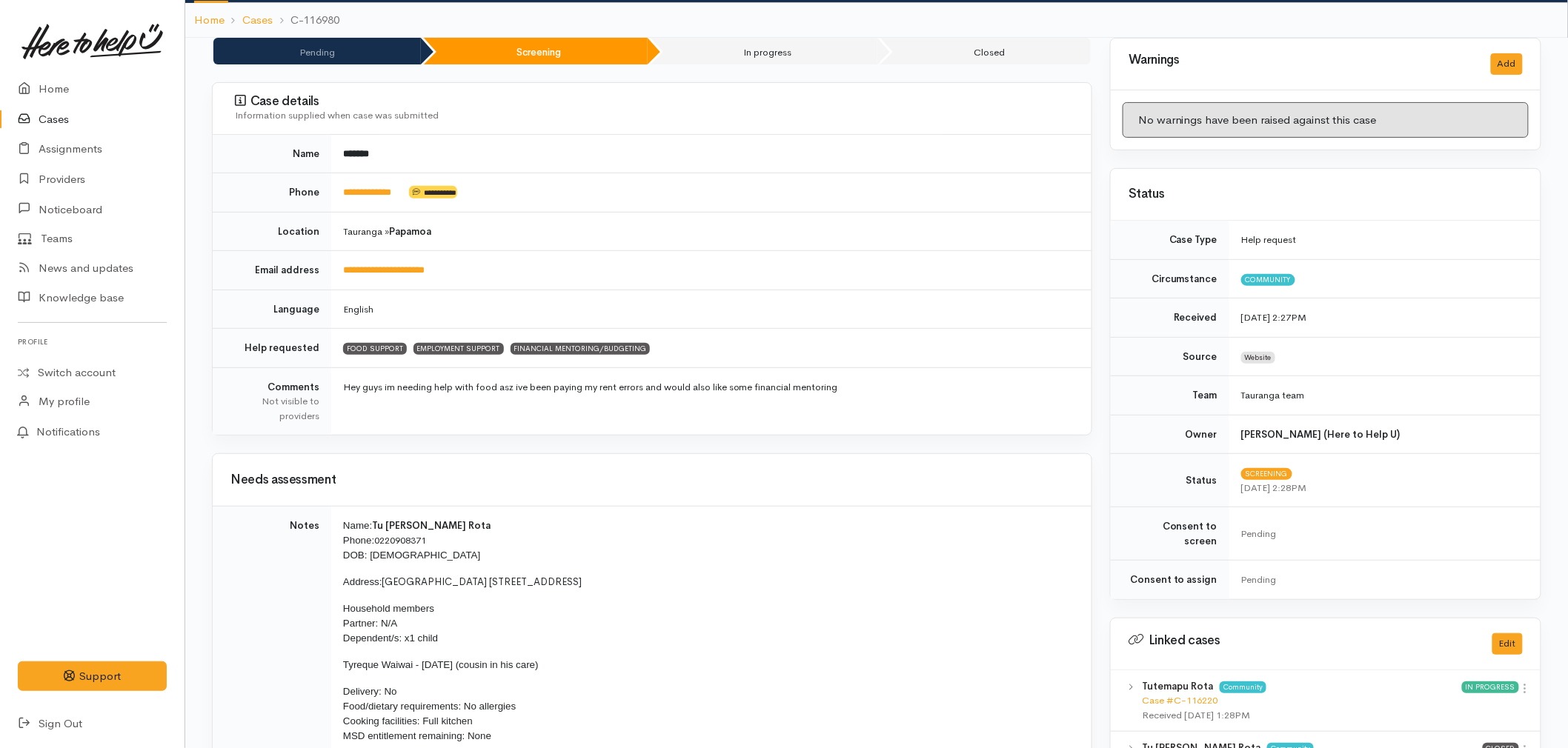
scroll to position [72, 0]
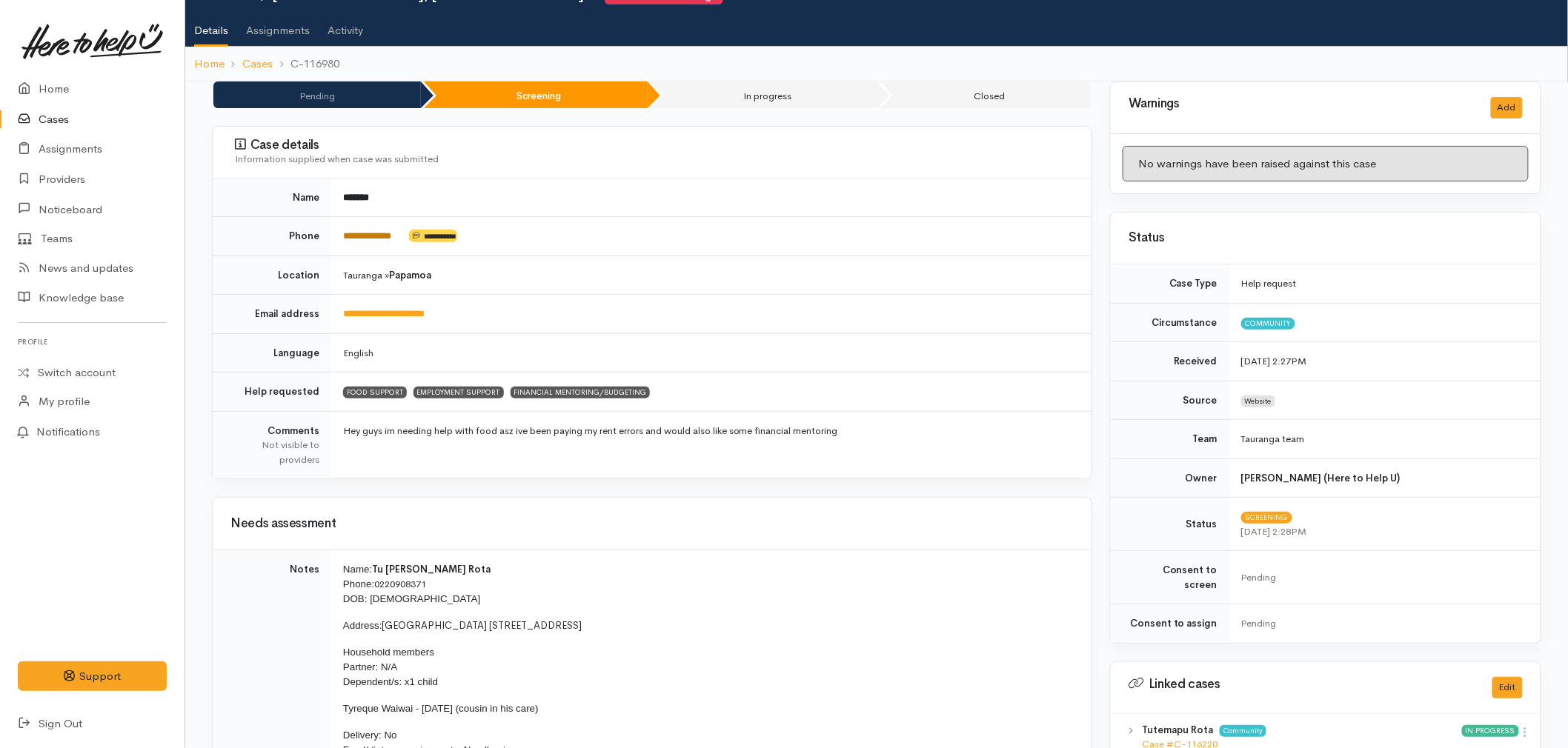
click at [382, 235] on link "**********" at bounding box center [367, 236] width 48 height 10
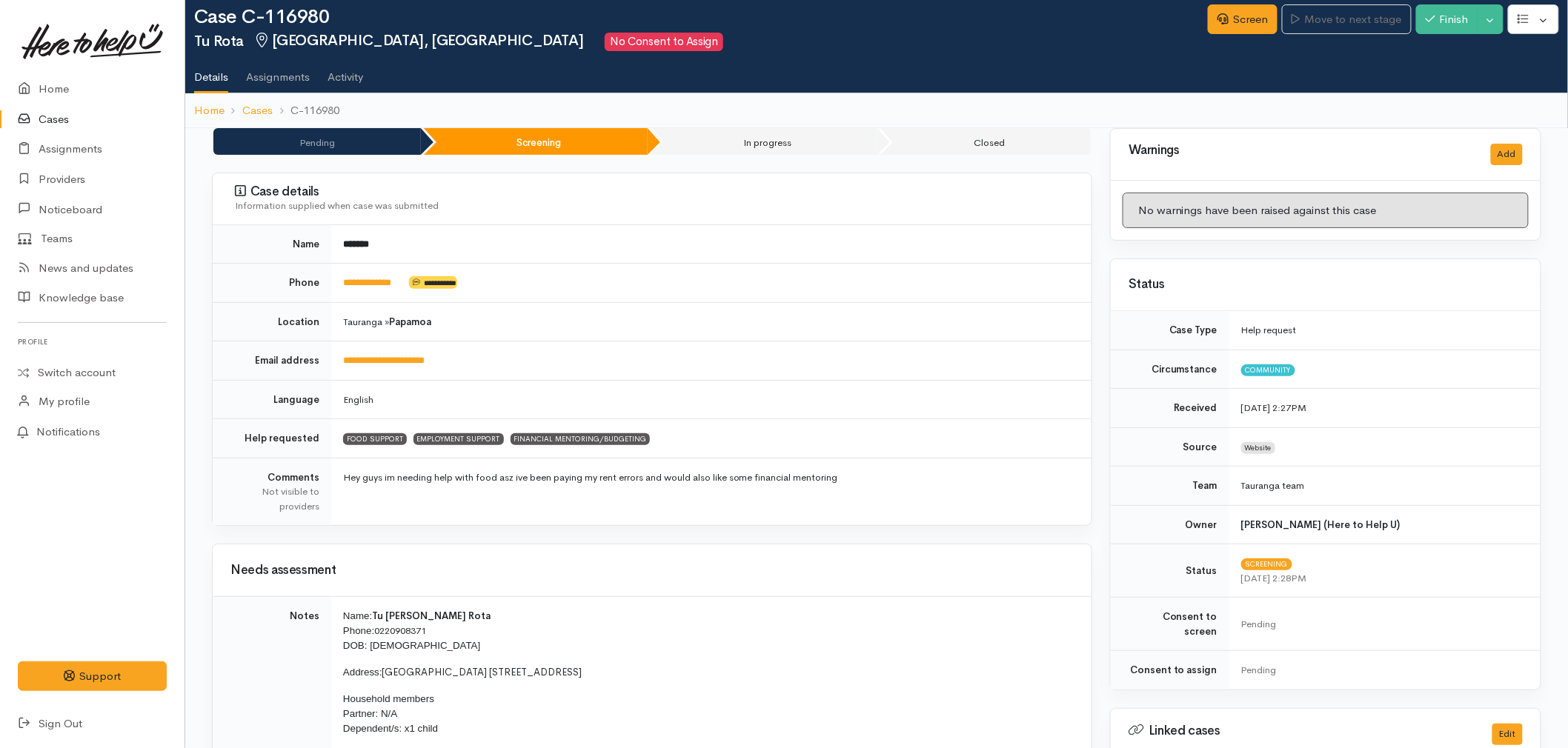
scroll to position [0, 0]
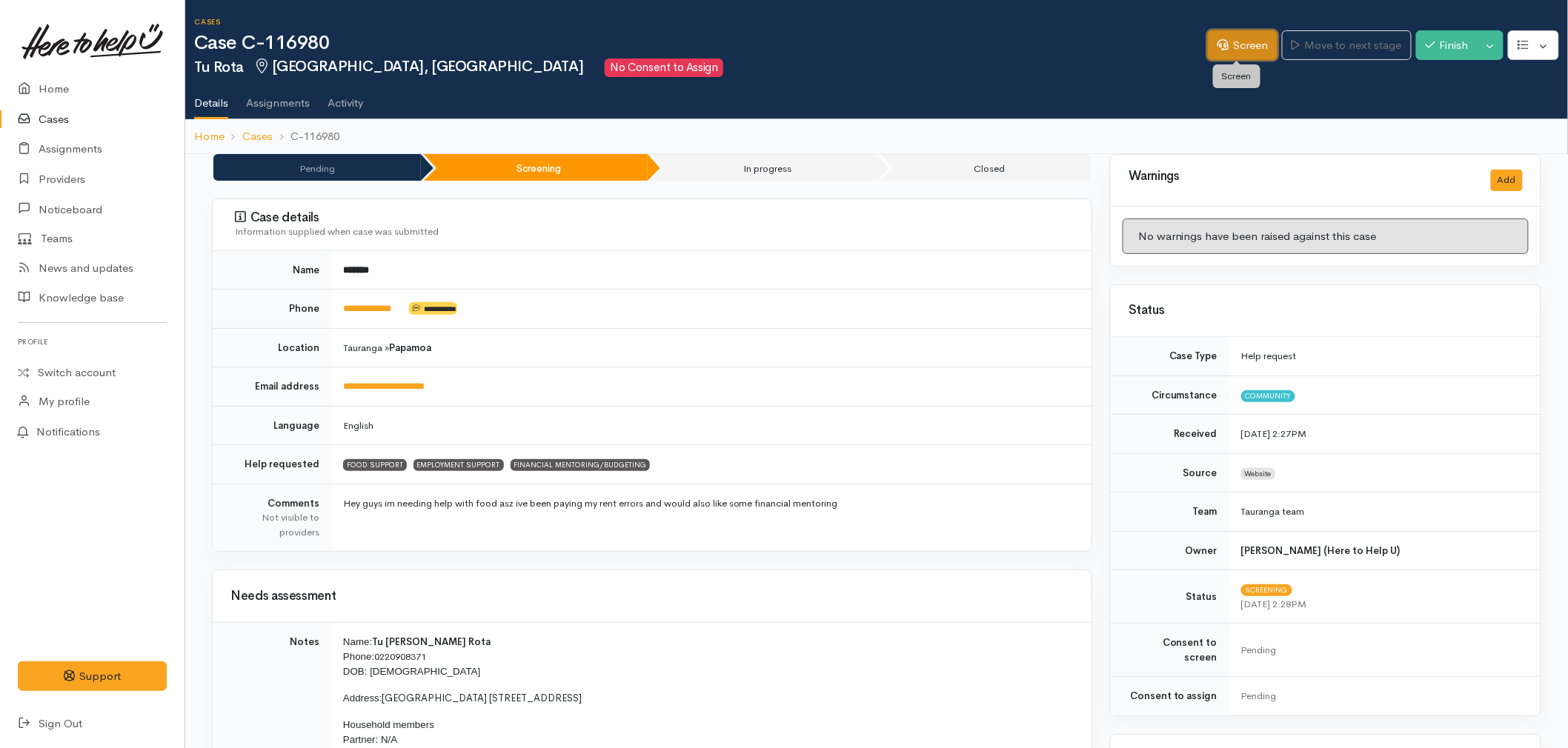
click at [1247, 46] on link "Screen" at bounding box center [1243, 46] width 70 height 31
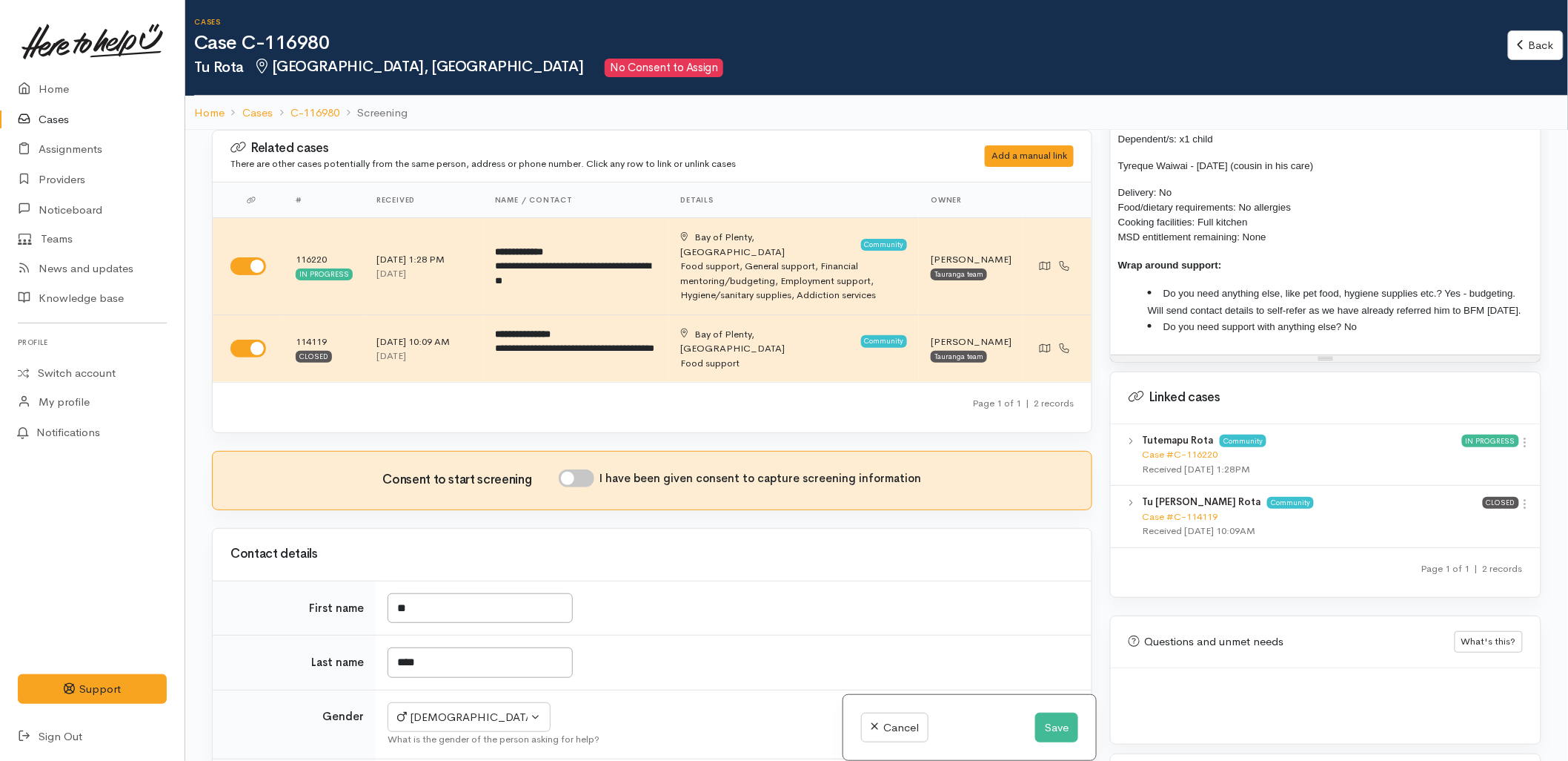
scroll to position [1151, 0]
click at [1184, 452] on link "Case #C-116220" at bounding box center [1179, 454] width 76 height 12
click at [589, 469] on input "I have been given consent to capture screening information" at bounding box center [576, 478] width 36 height 17
checkbox input "true"
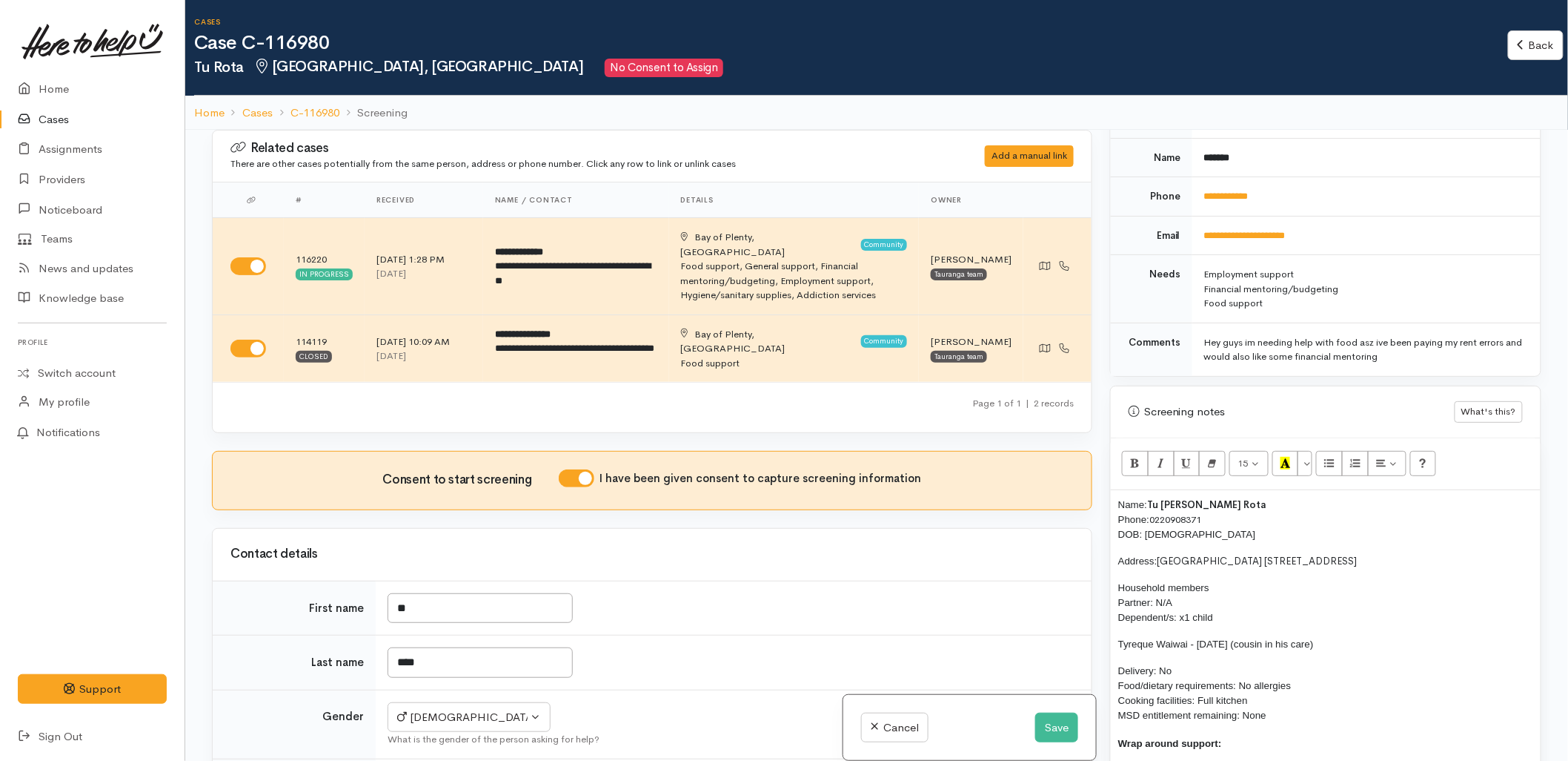
scroll to position [657, 0]
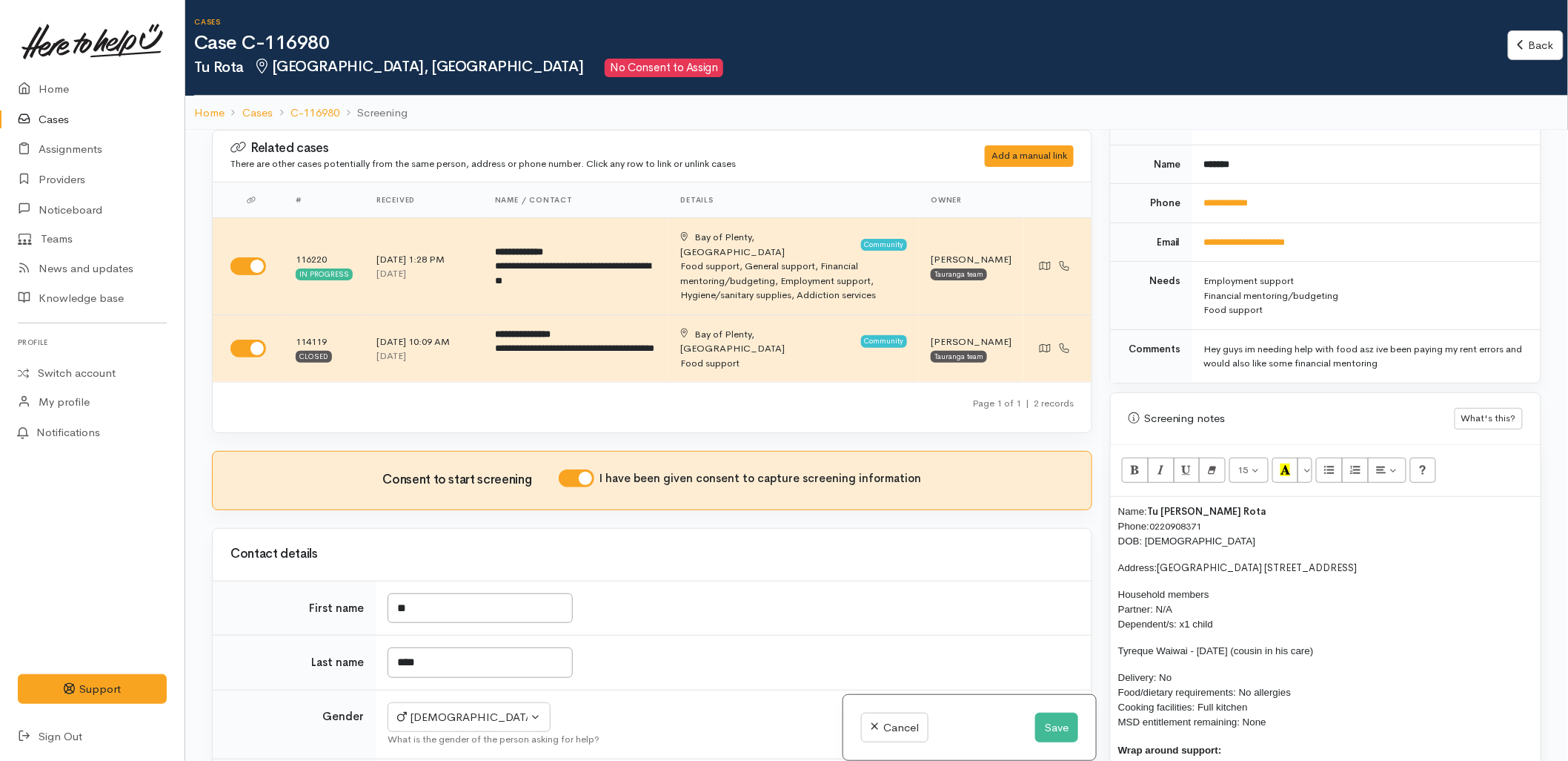
click at [1116, 497] on div "Name: Tu Te Mapu Rota Phone: 0220908371 DOB: 15/01/1991 Address: Beachgrove Hol…" at bounding box center [1326, 668] width 430 height 342
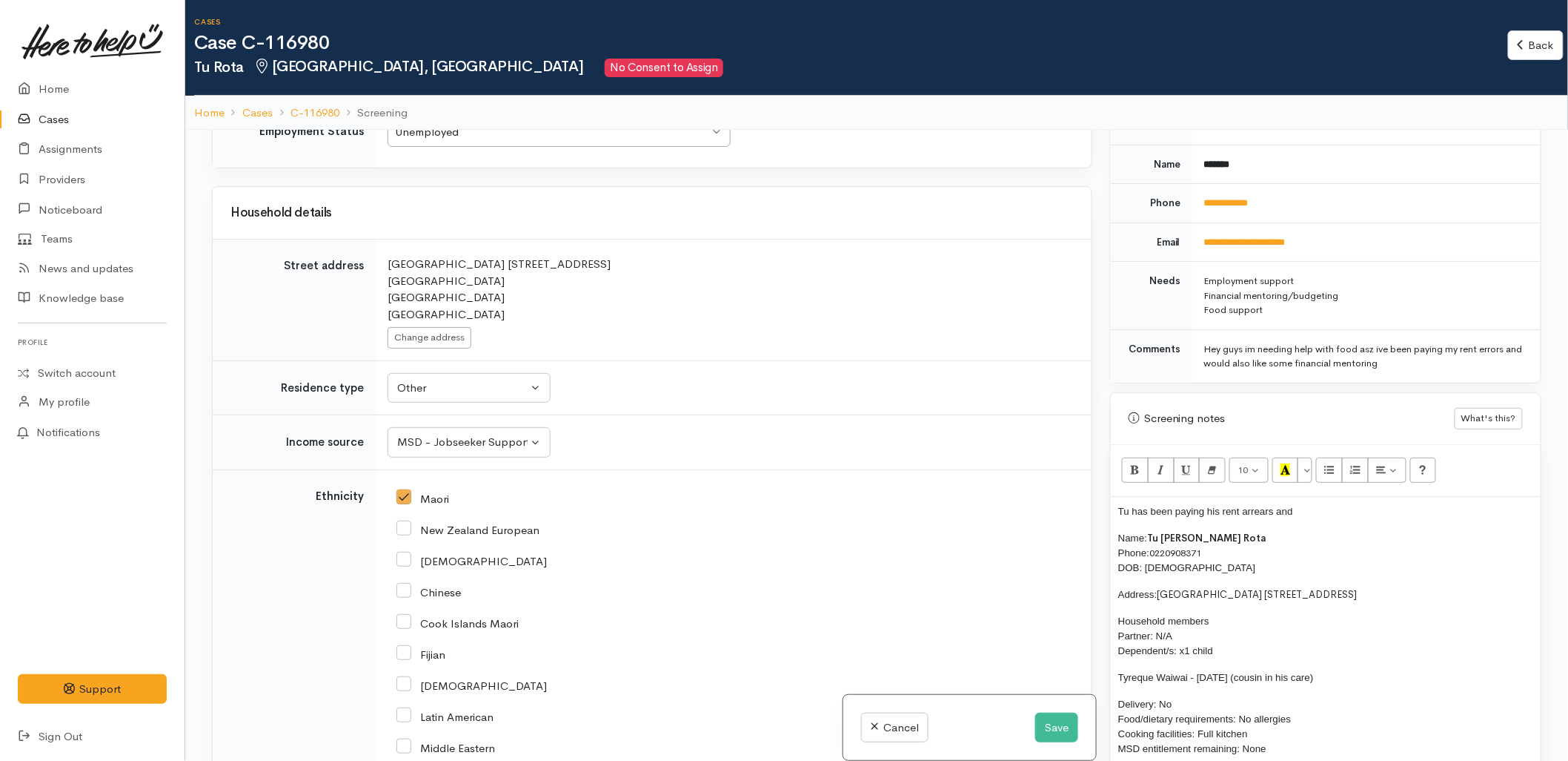
scroll to position [1894, 0]
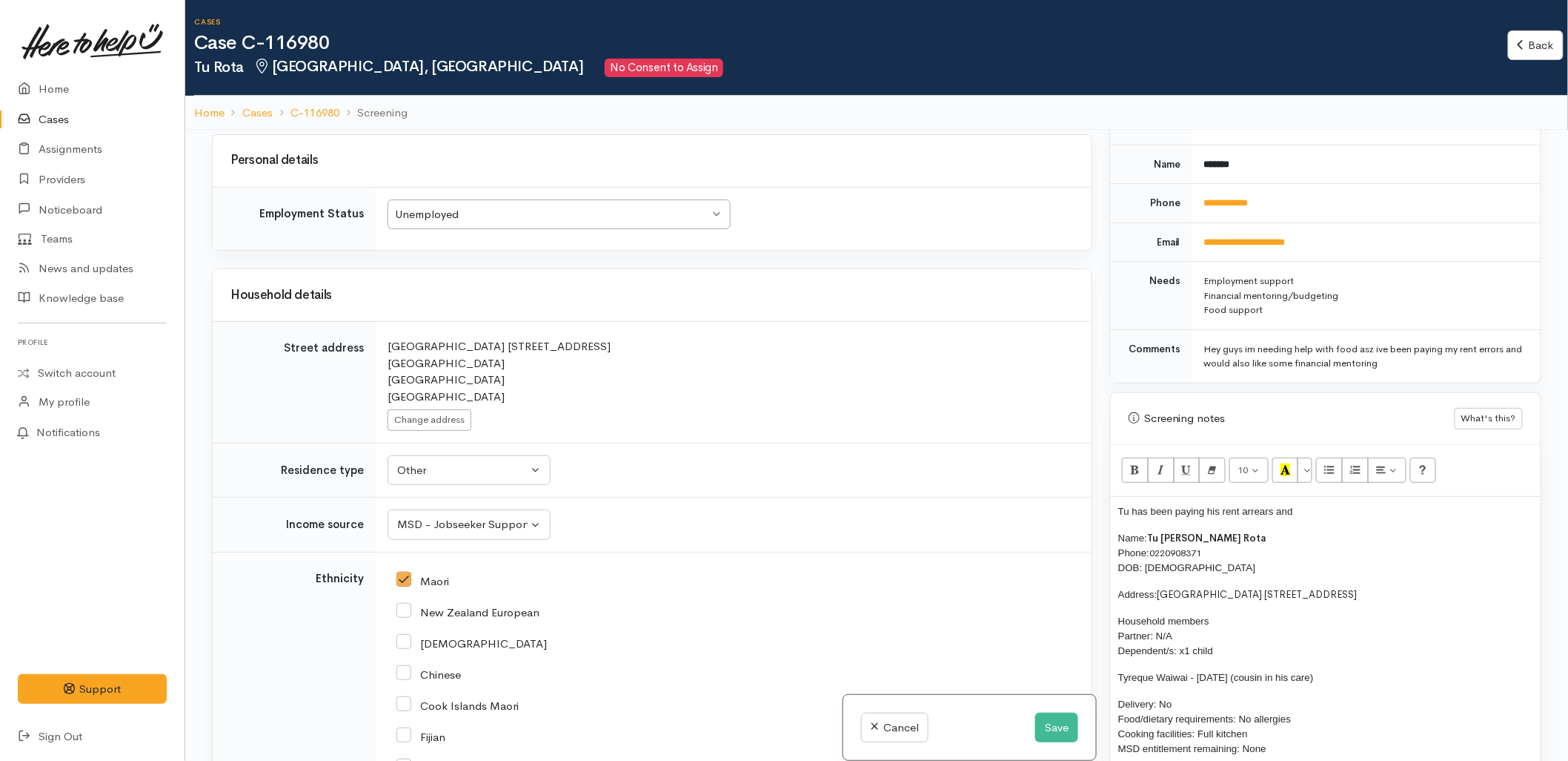
click at [864, 431] on td "Search for an address. Beachgrove Holiday Park 2000 Papamoa Beach Road Papamoa …" at bounding box center [733, 382] width 716 height 121
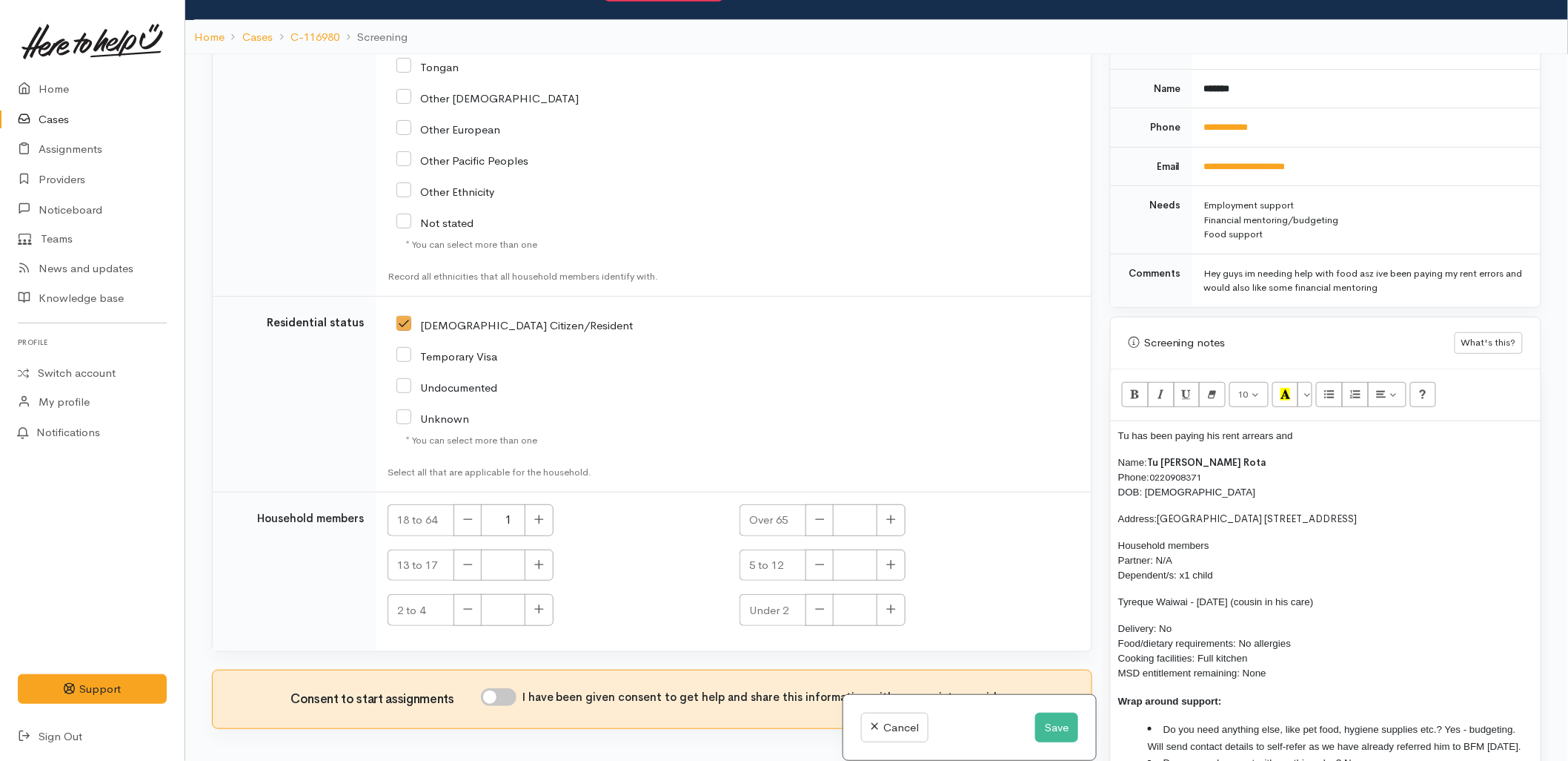
scroll to position [130, 0]
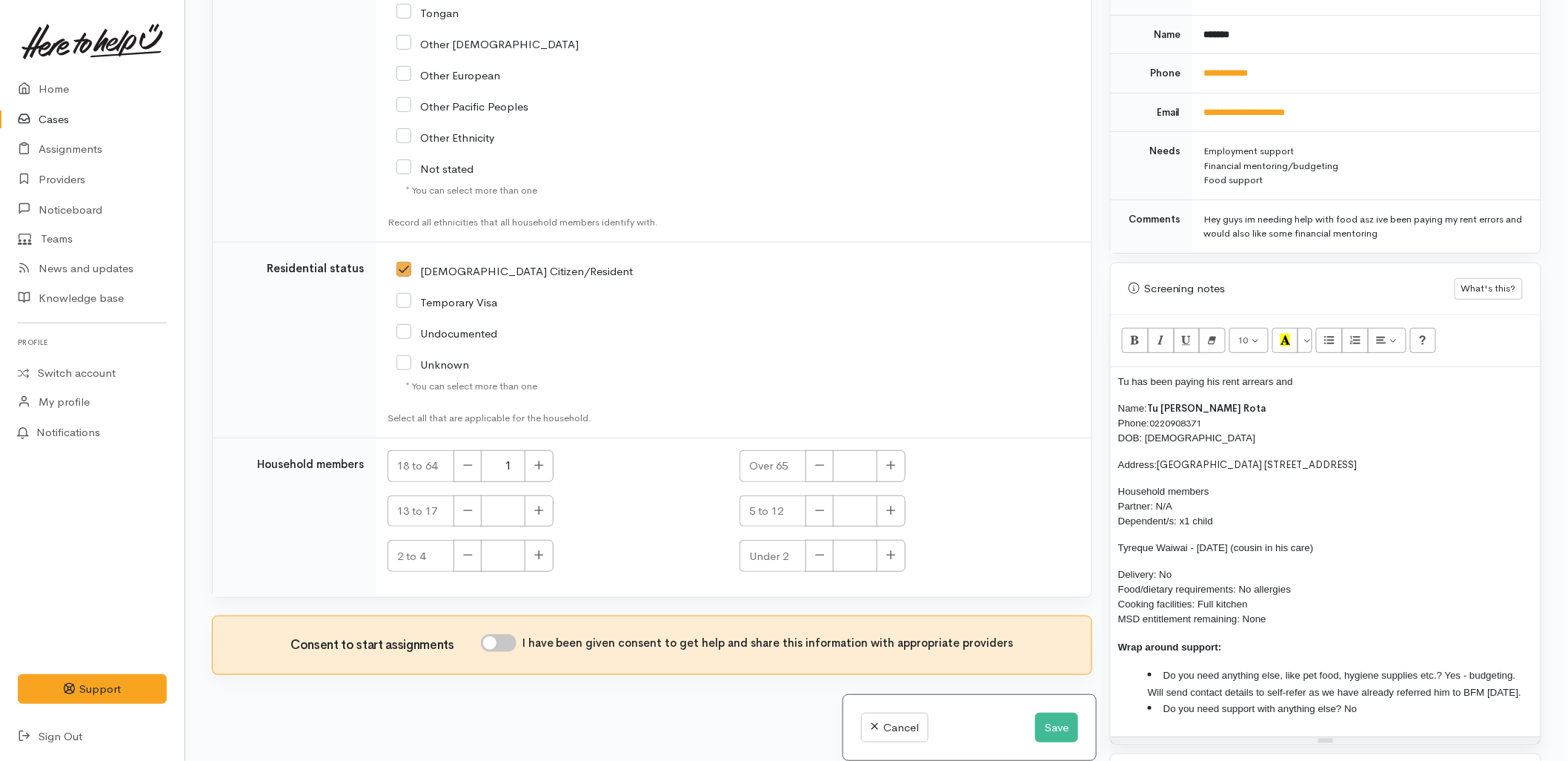
click at [514, 634] on input "I have been given consent to get help and share this information with appropria…" at bounding box center [498, 642] width 36 height 17
checkbox input "true"
click at [539, 498] on button "button" at bounding box center [539, 511] width 29 height 32
type input "1"
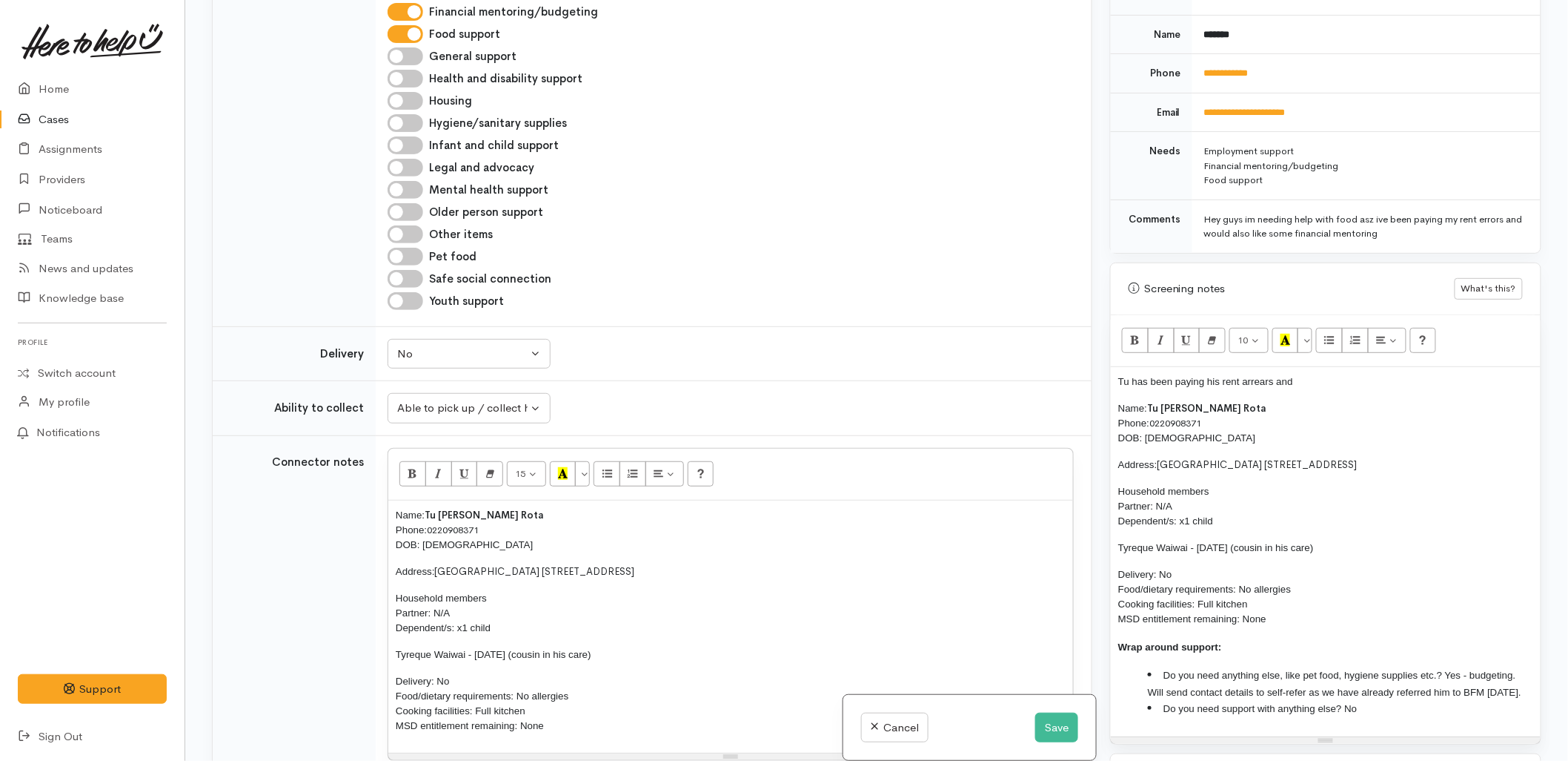
scroll to position [925, 0]
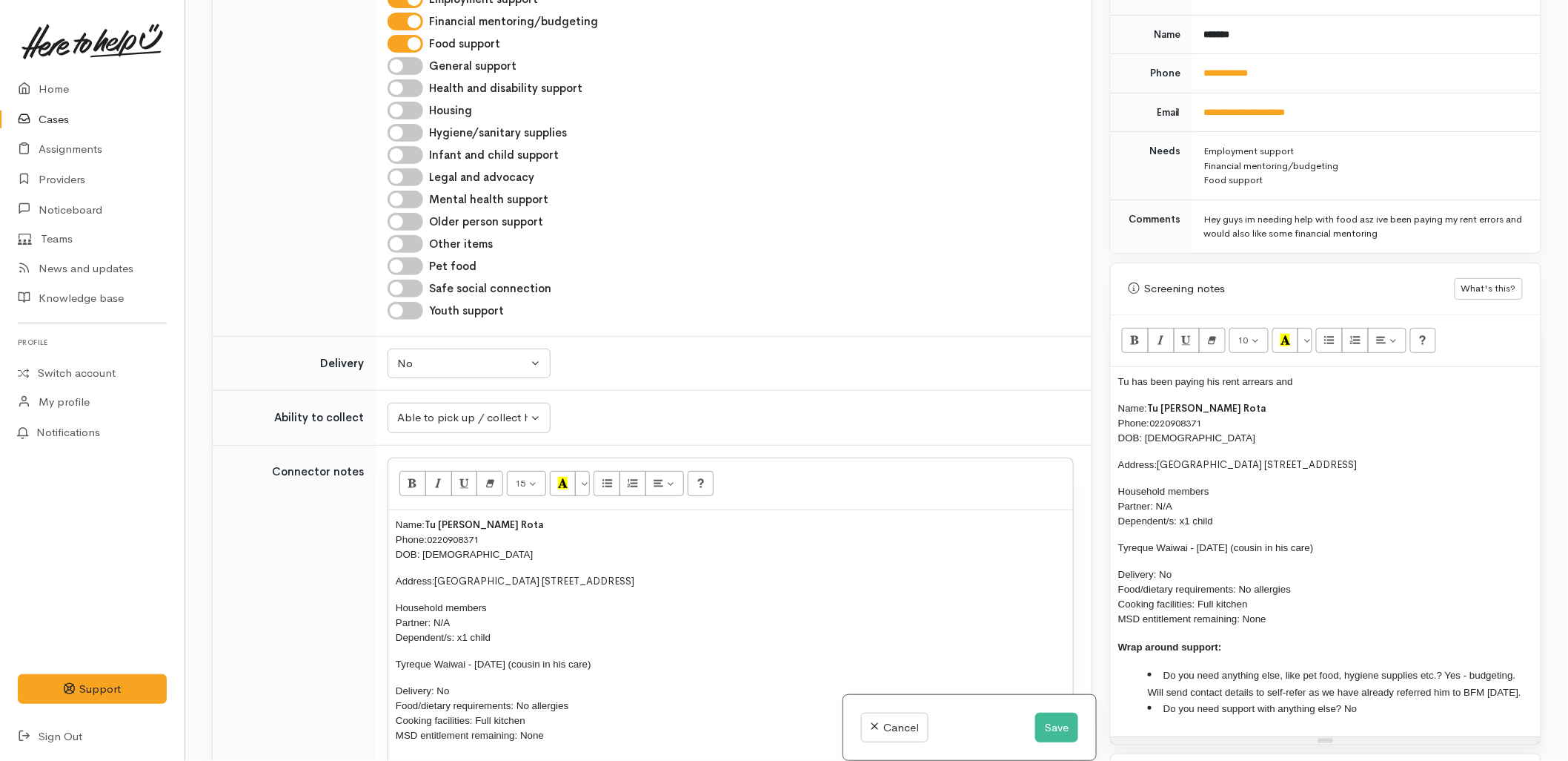
click at [649, 657] on p "Tyreque Waiwai - 27/10/2009 (cousin in his care)" at bounding box center [731, 665] width 670 height 15
click at [851, 351] on div "Unknown Delivery needed Delivery preferred No No" at bounding box center [731, 363] width 686 height 31
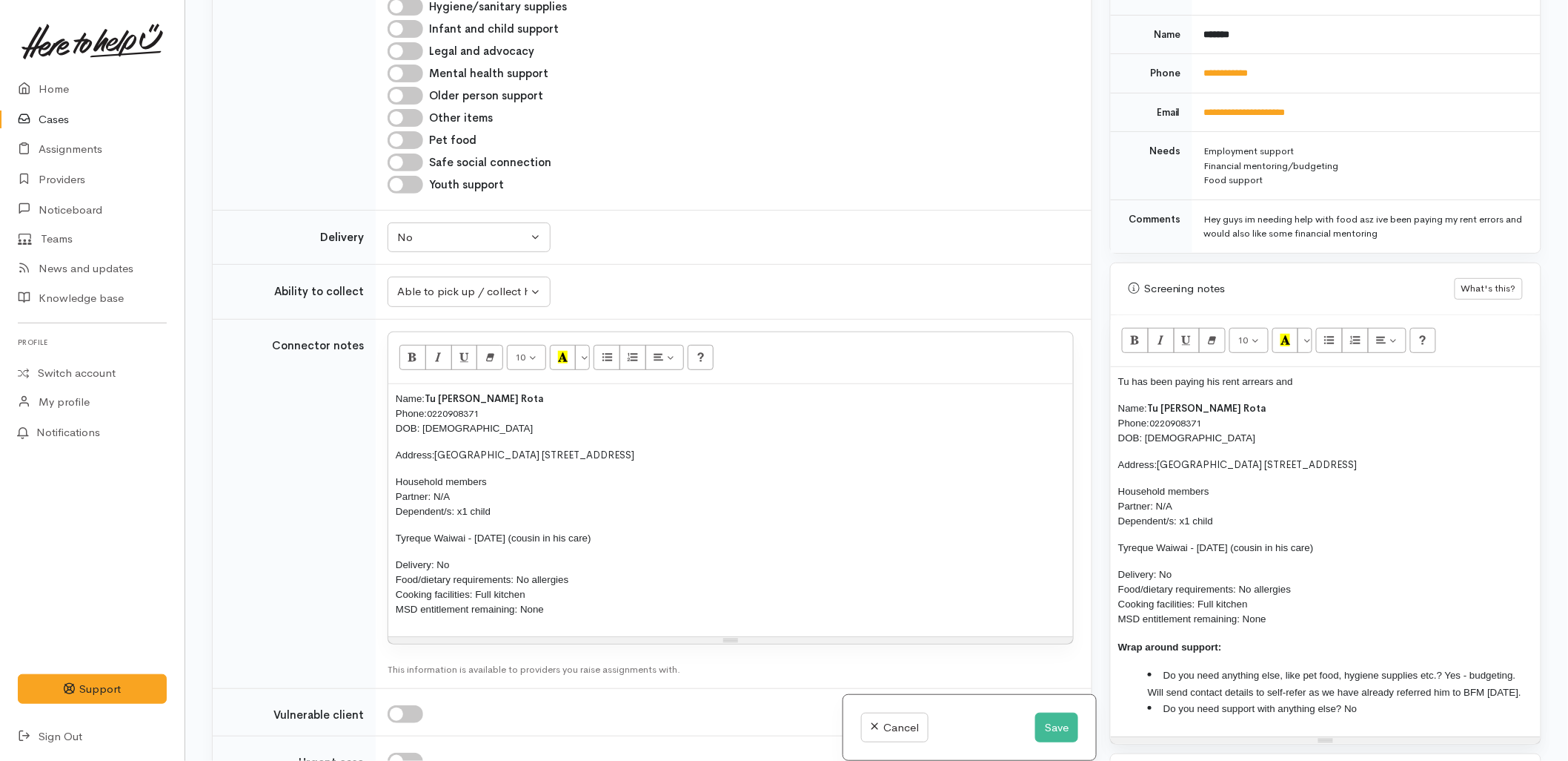
scroll to position [1254, 0]
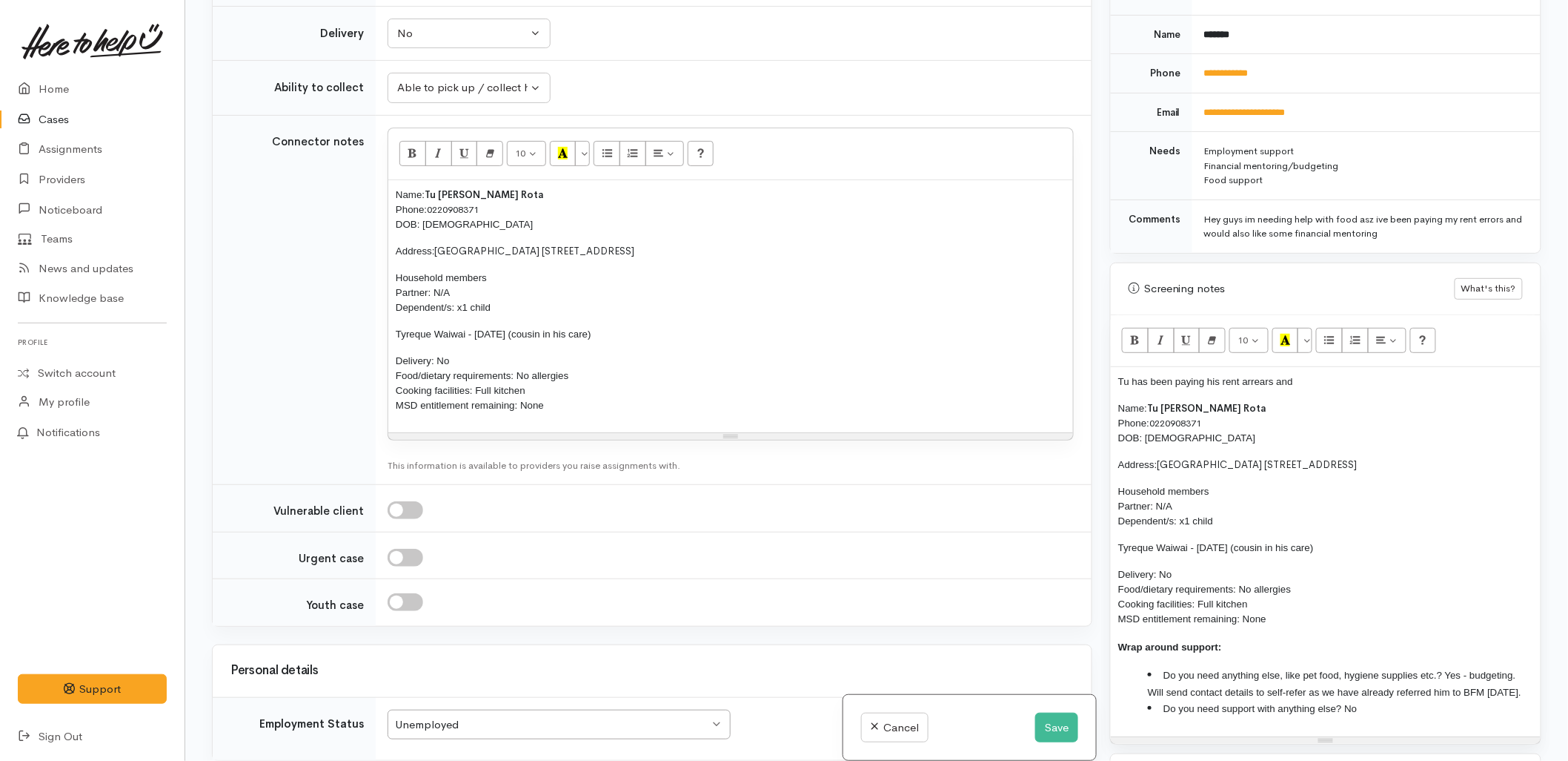
click at [686, 354] on p "Delivery: No Food/dietary requirements: No allergies Cooking facilities: Full k…" at bounding box center [731, 383] width 670 height 59
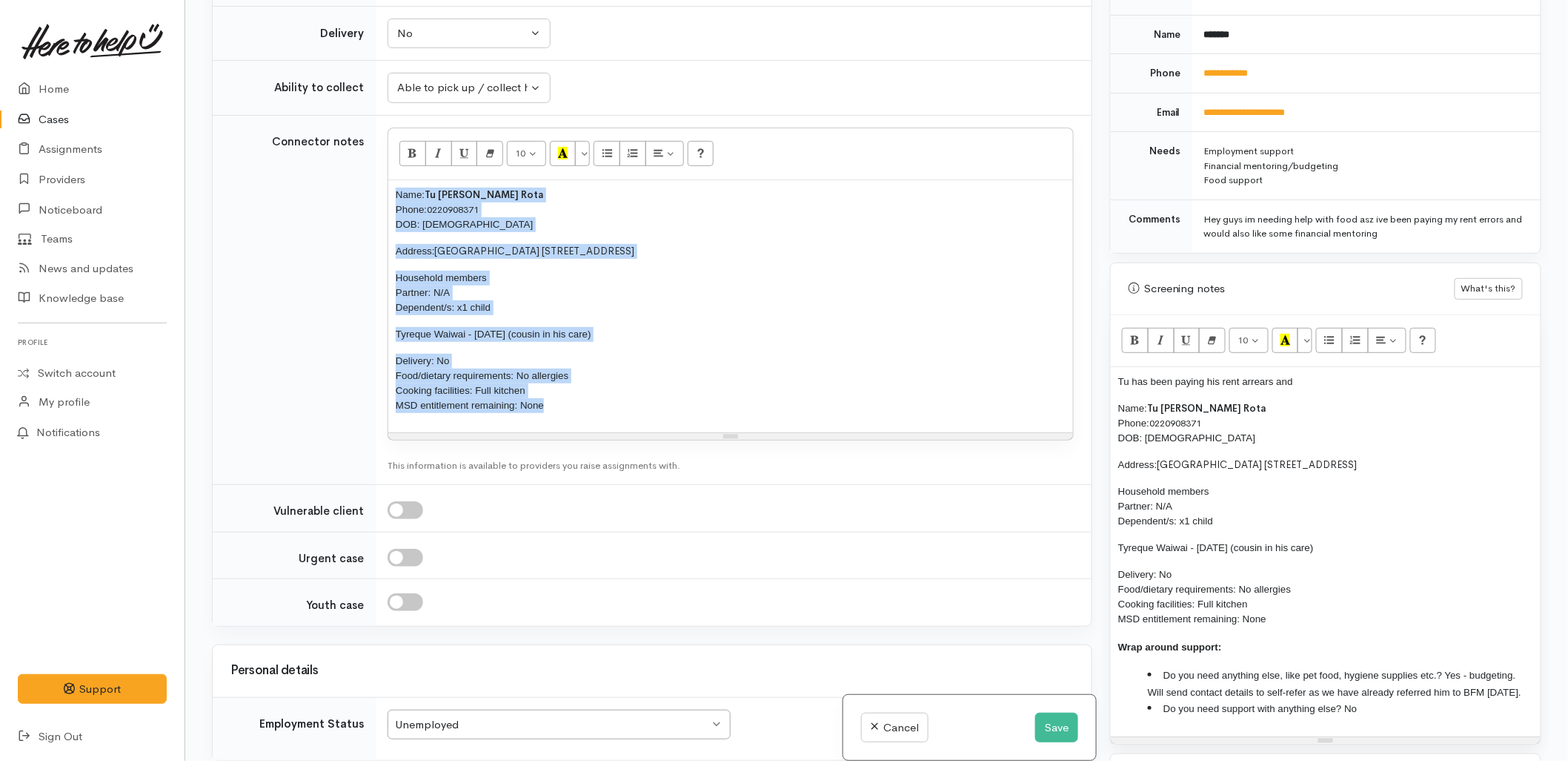
click at [914, 254] on div "Name: Tu Te Mapu Rota Phone: 0220908371 DOB: 15/01/1991 Address: Beachgrove Hol…" at bounding box center [731, 306] width 685 height 252
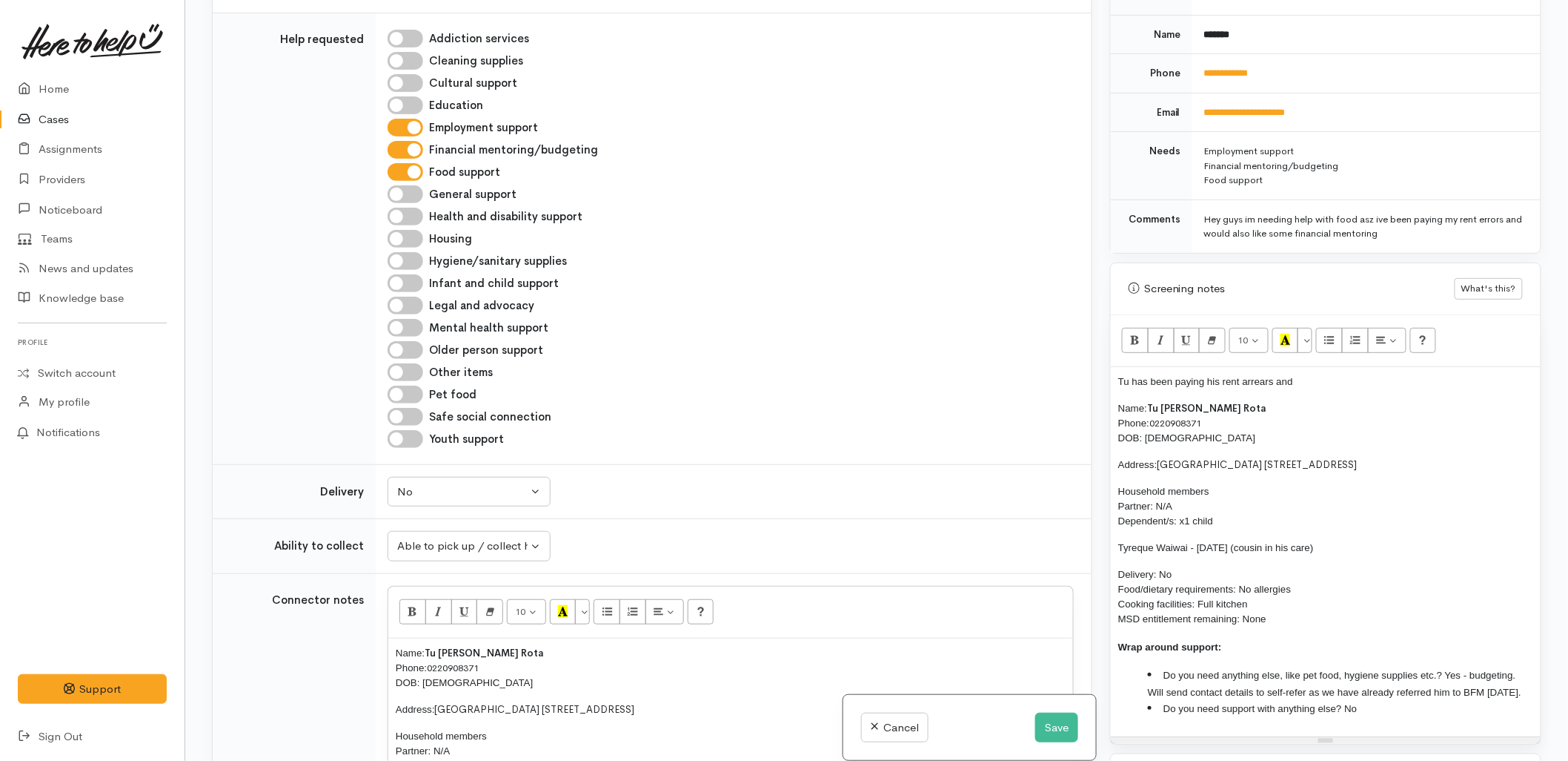
scroll to position [678, 0]
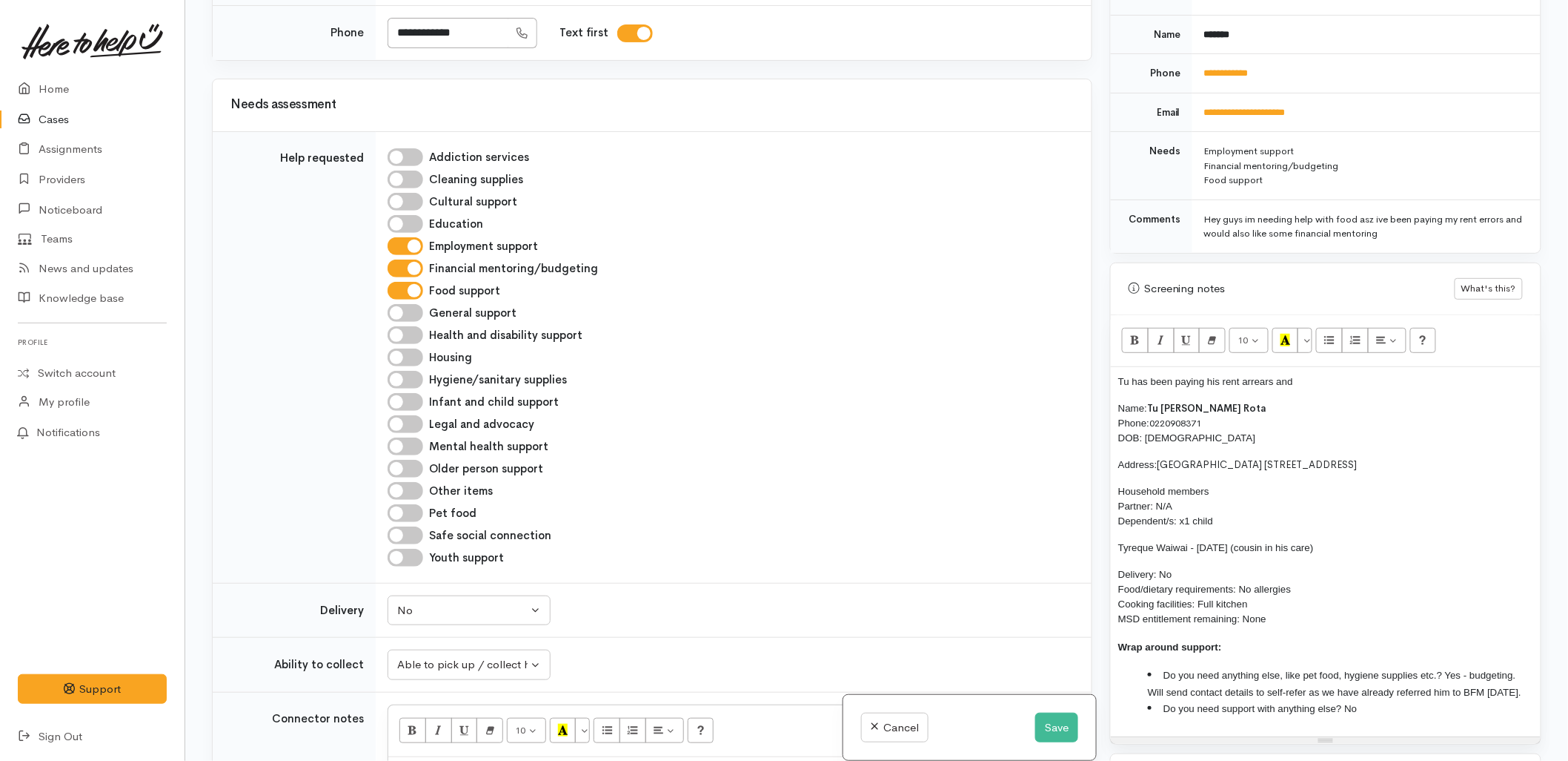
click at [1002, 351] on div "Housing" at bounding box center [731, 356] width 686 height 17
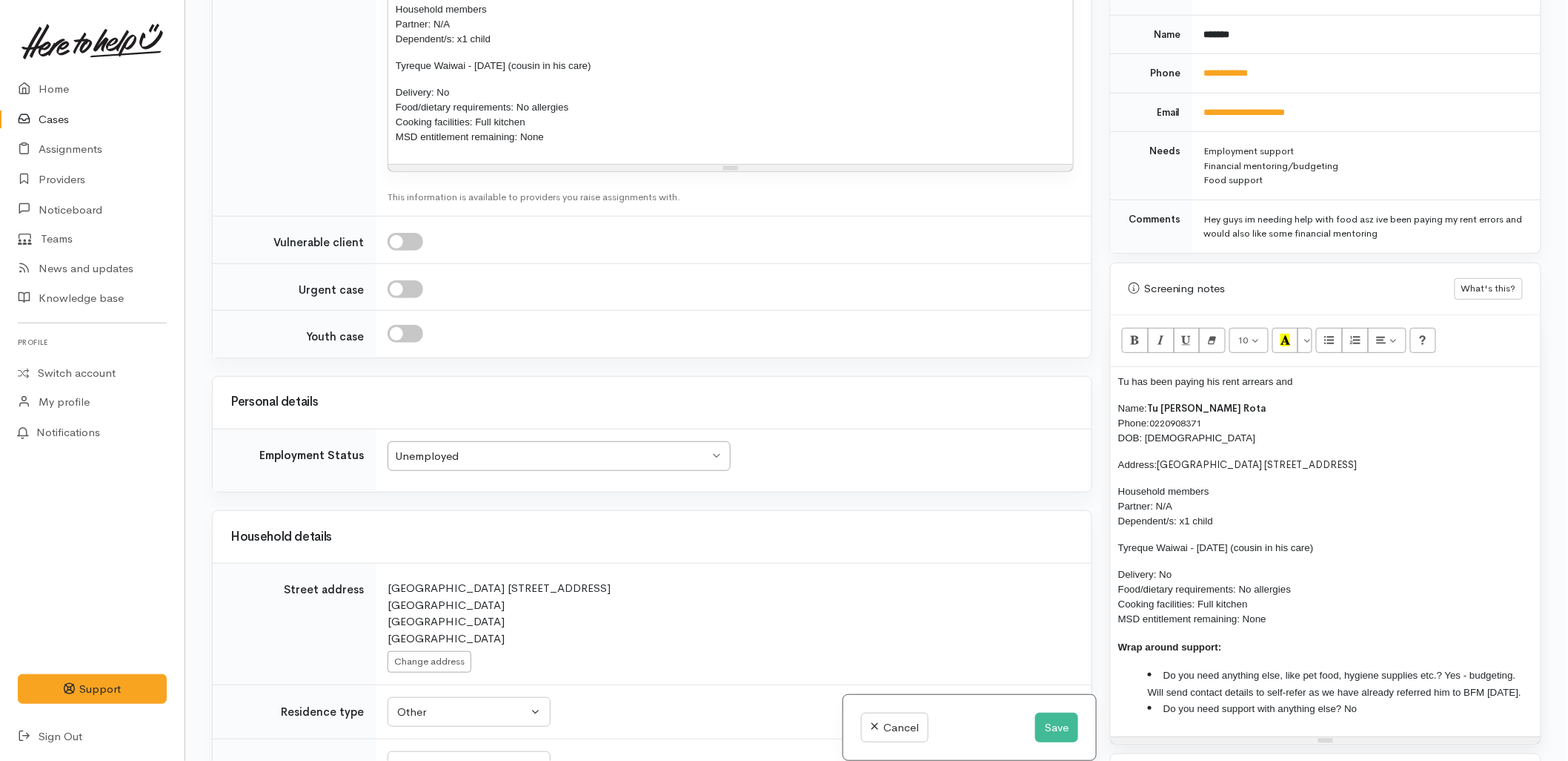
scroll to position [1337, 0]
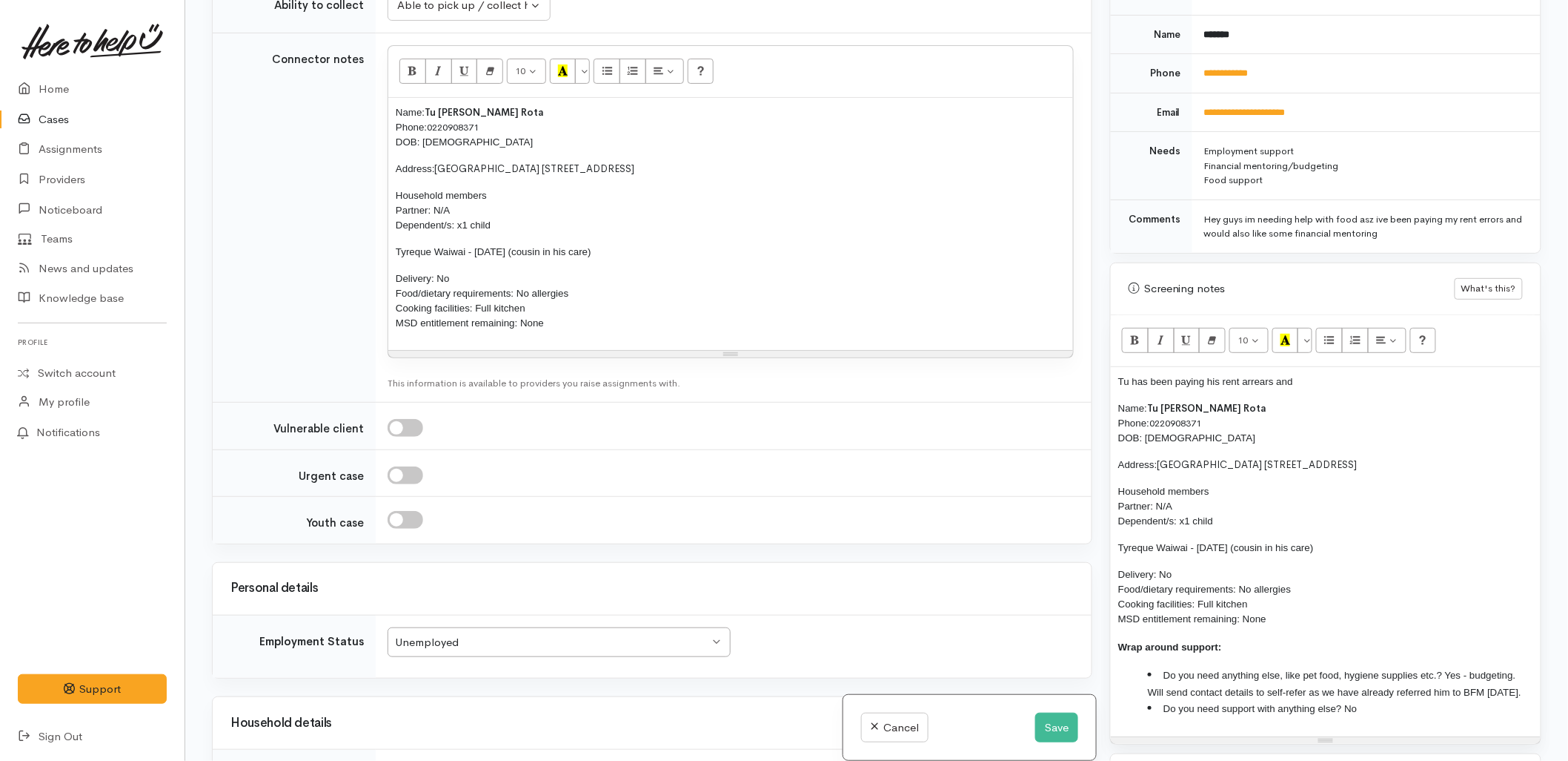
click at [913, 438] on td "Why? Help others understand why you think this is an appropriate assessment for…" at bounding box center [733, 426] width 716 height 47
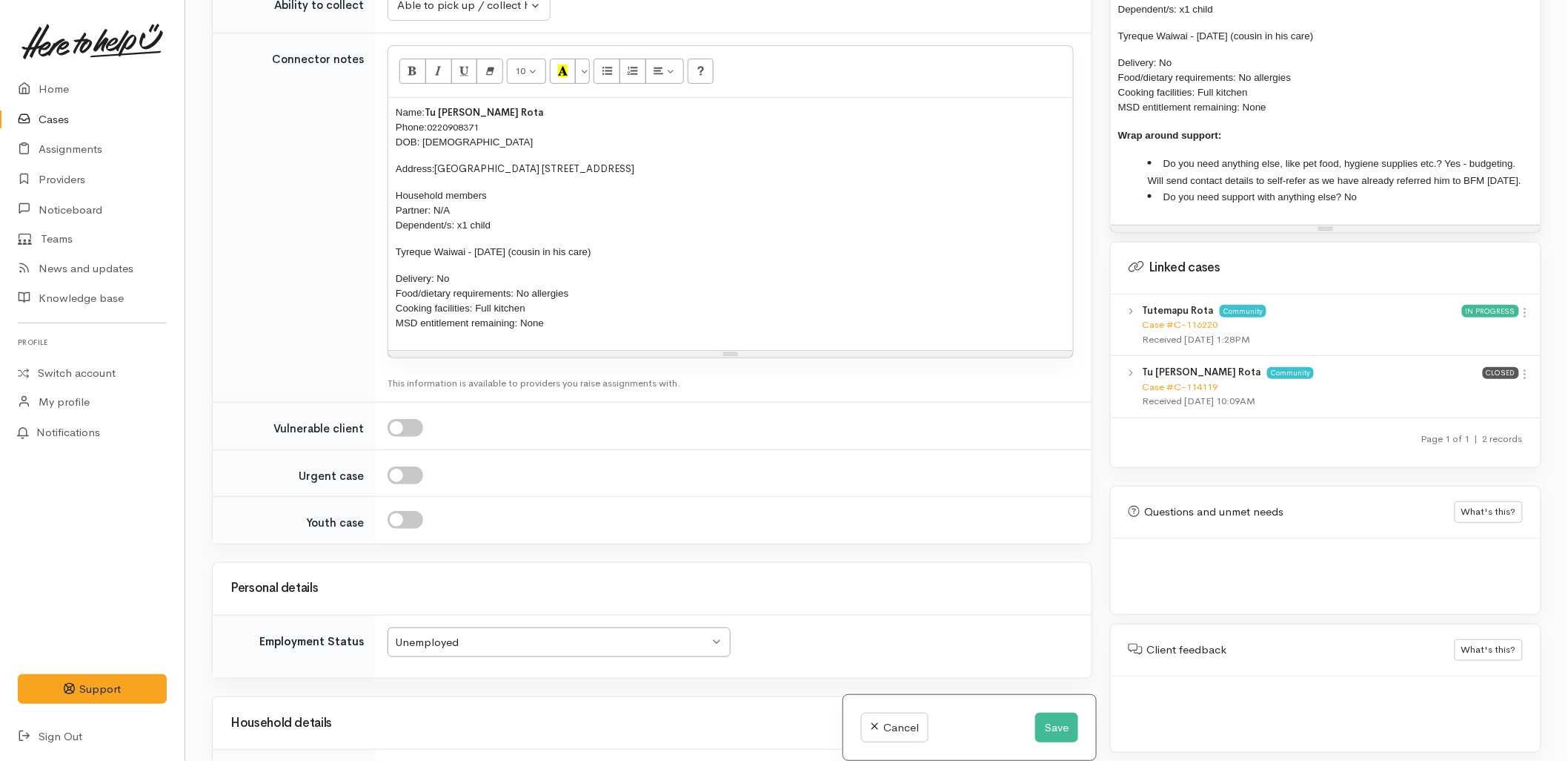
scroll to position [1179, 0]
click at [845, 449] on td "Why? Help others understand why you think this is an appropriate assessment for…" at bounding box center [733, 473] width 716 height 47
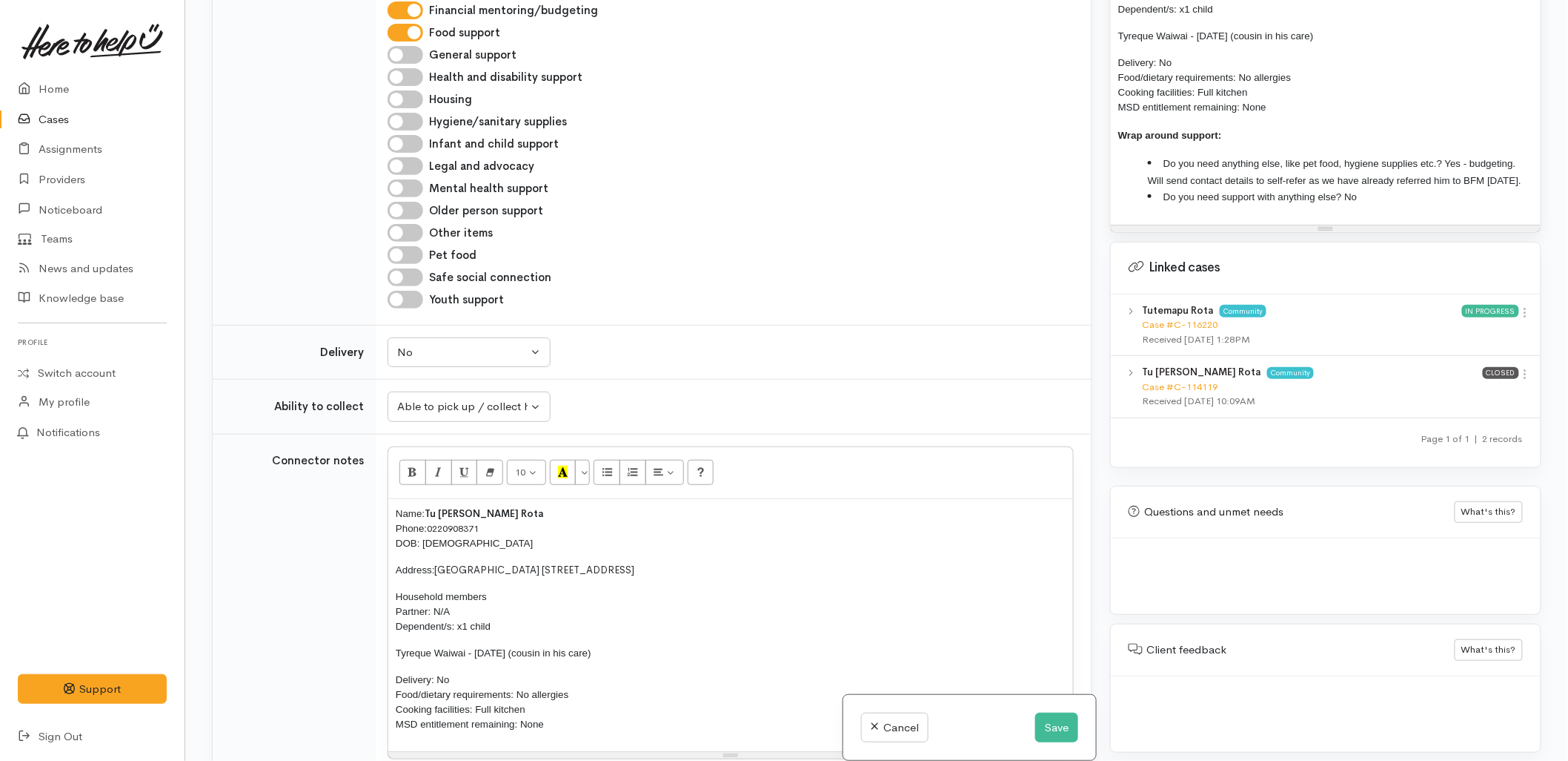
scroll to position [842, 0]
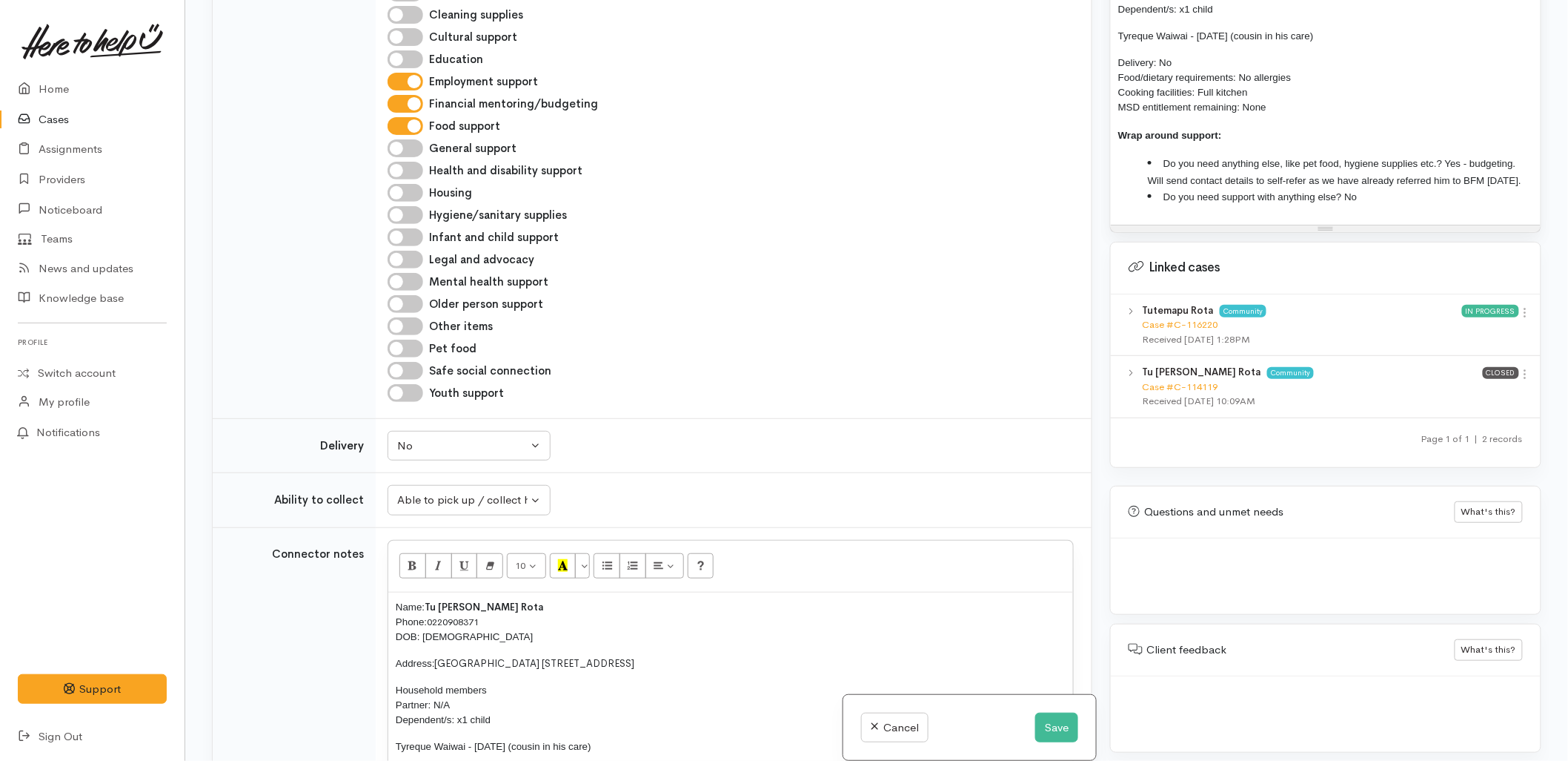
click at [820, 402] on td "Addiction services Cleaning supplies Cultural support Education Employment supp…" at bounding box center [733, 192] width 716 height 451
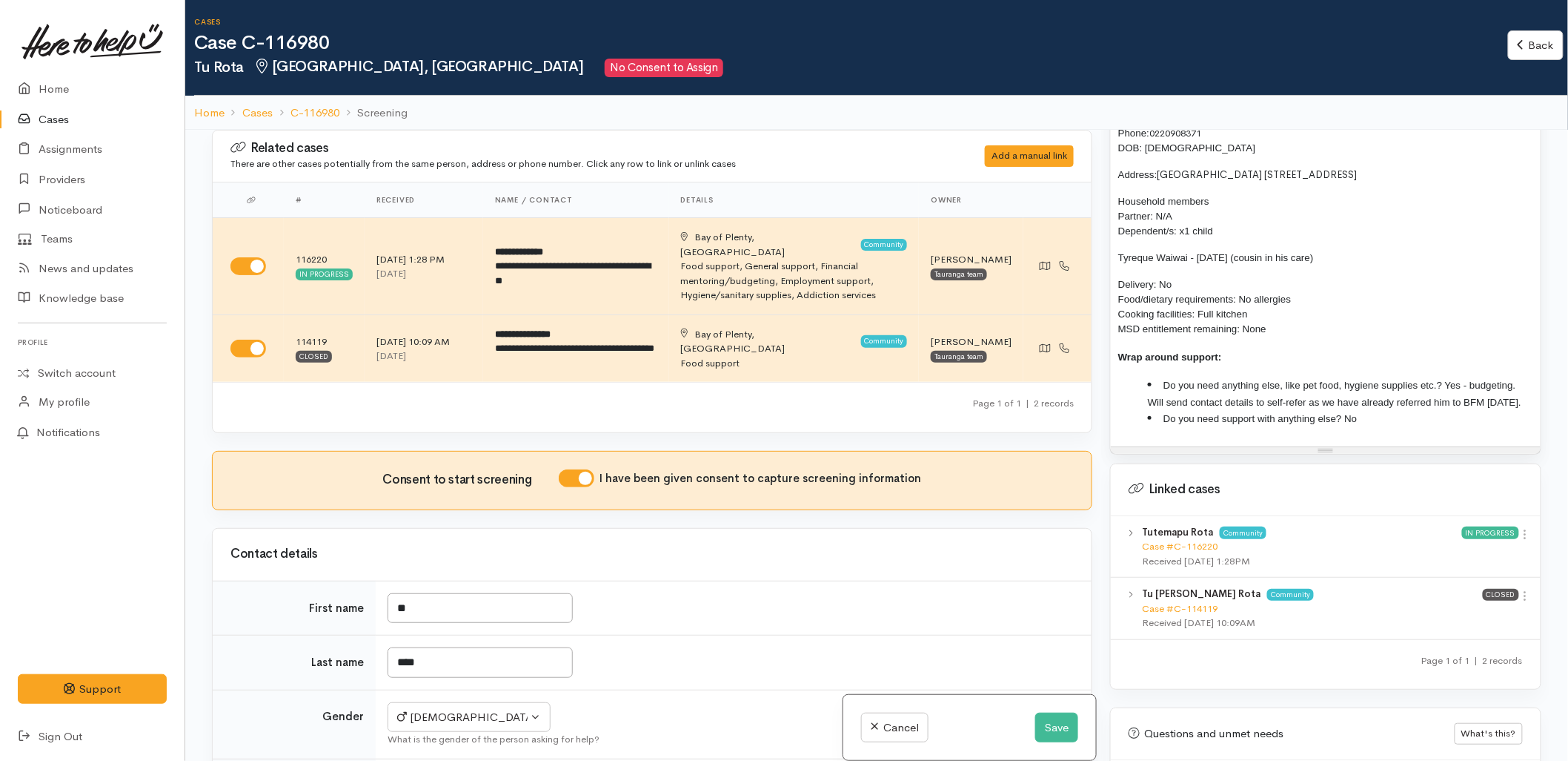
scroll to position [1179, 0]
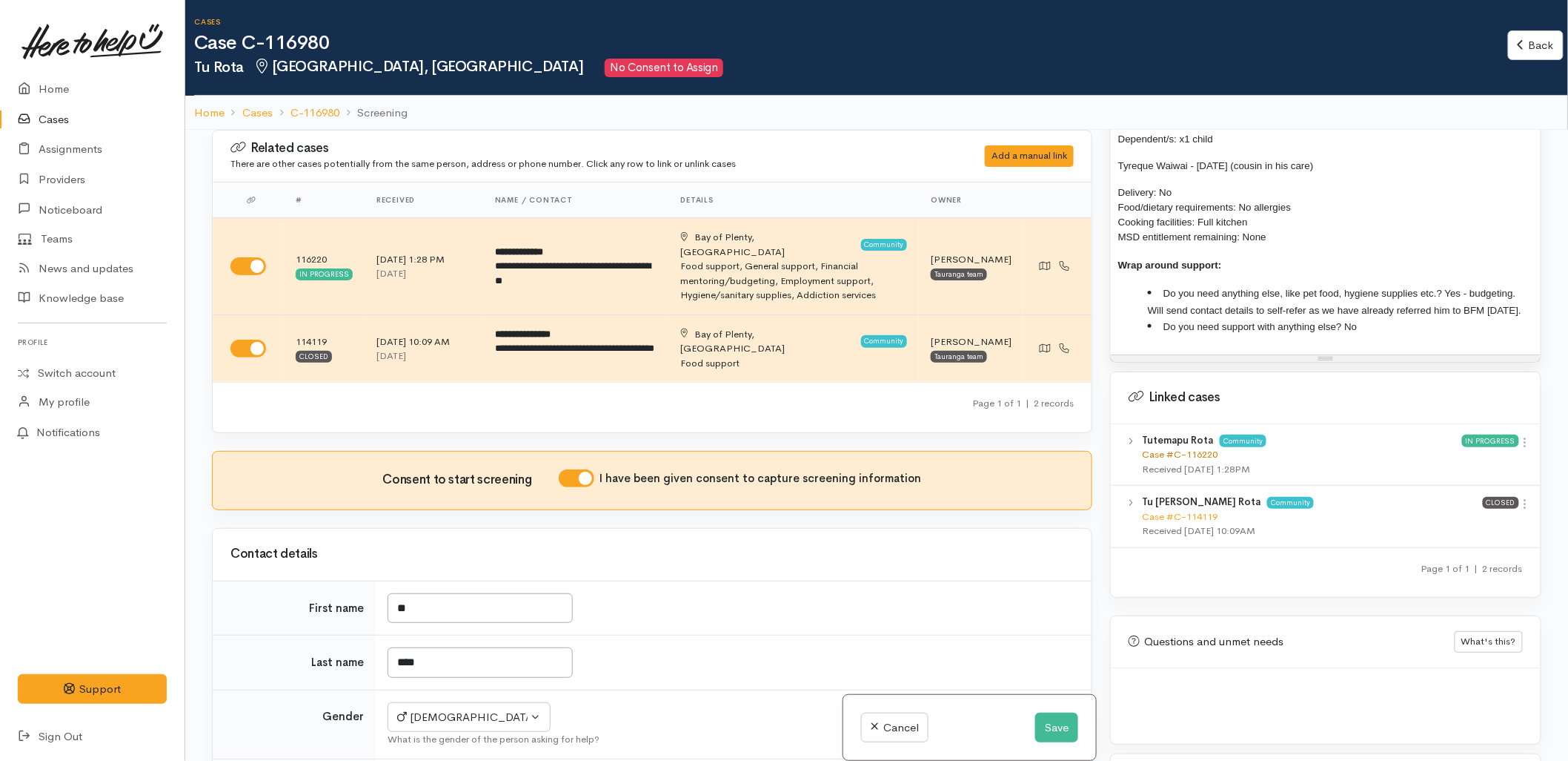
click at [1174, 458] on link "Case #C-116220" at bounding box center [1179, 454] width 76 height 12
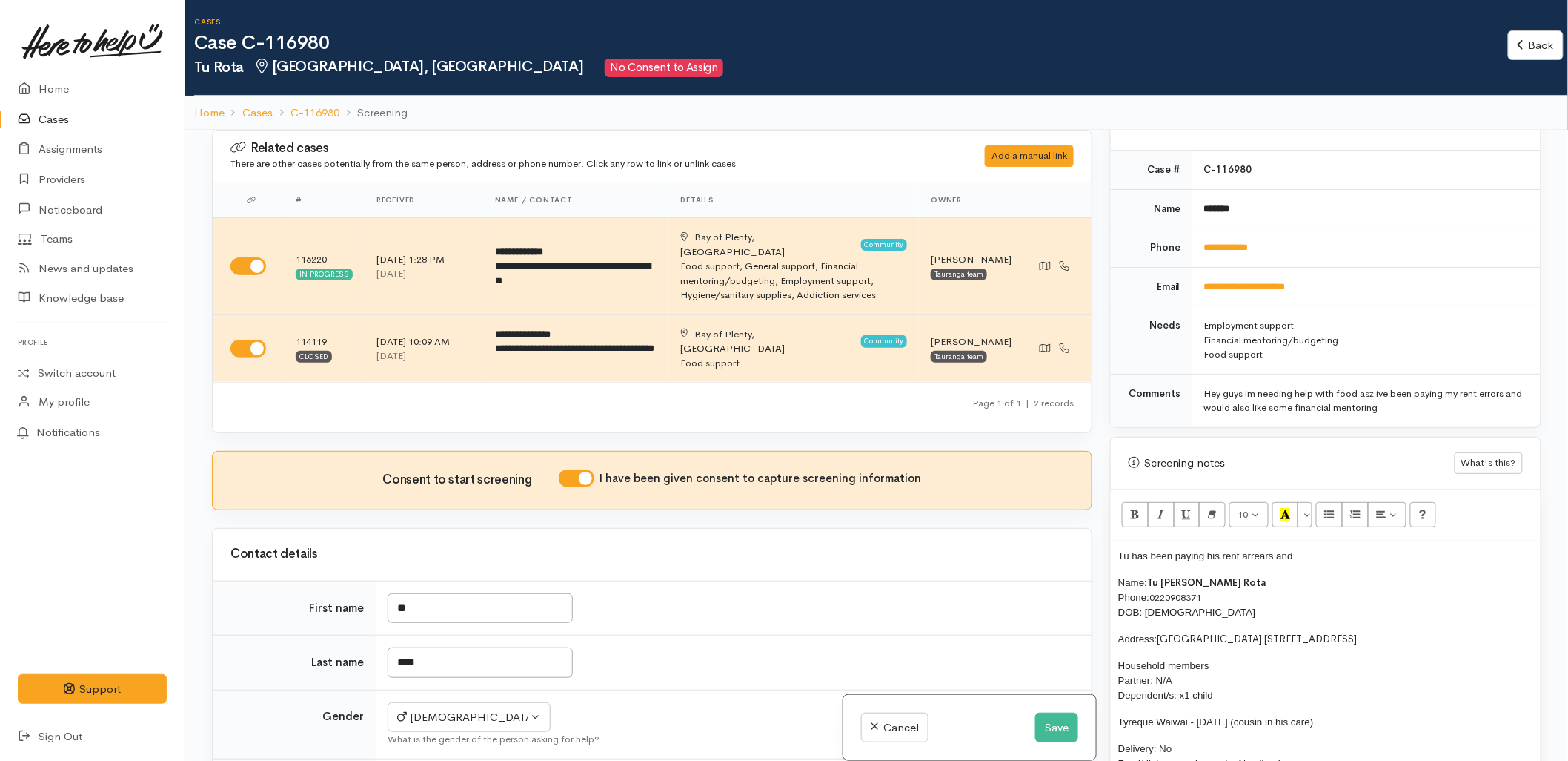
scroll to position [602, 0]
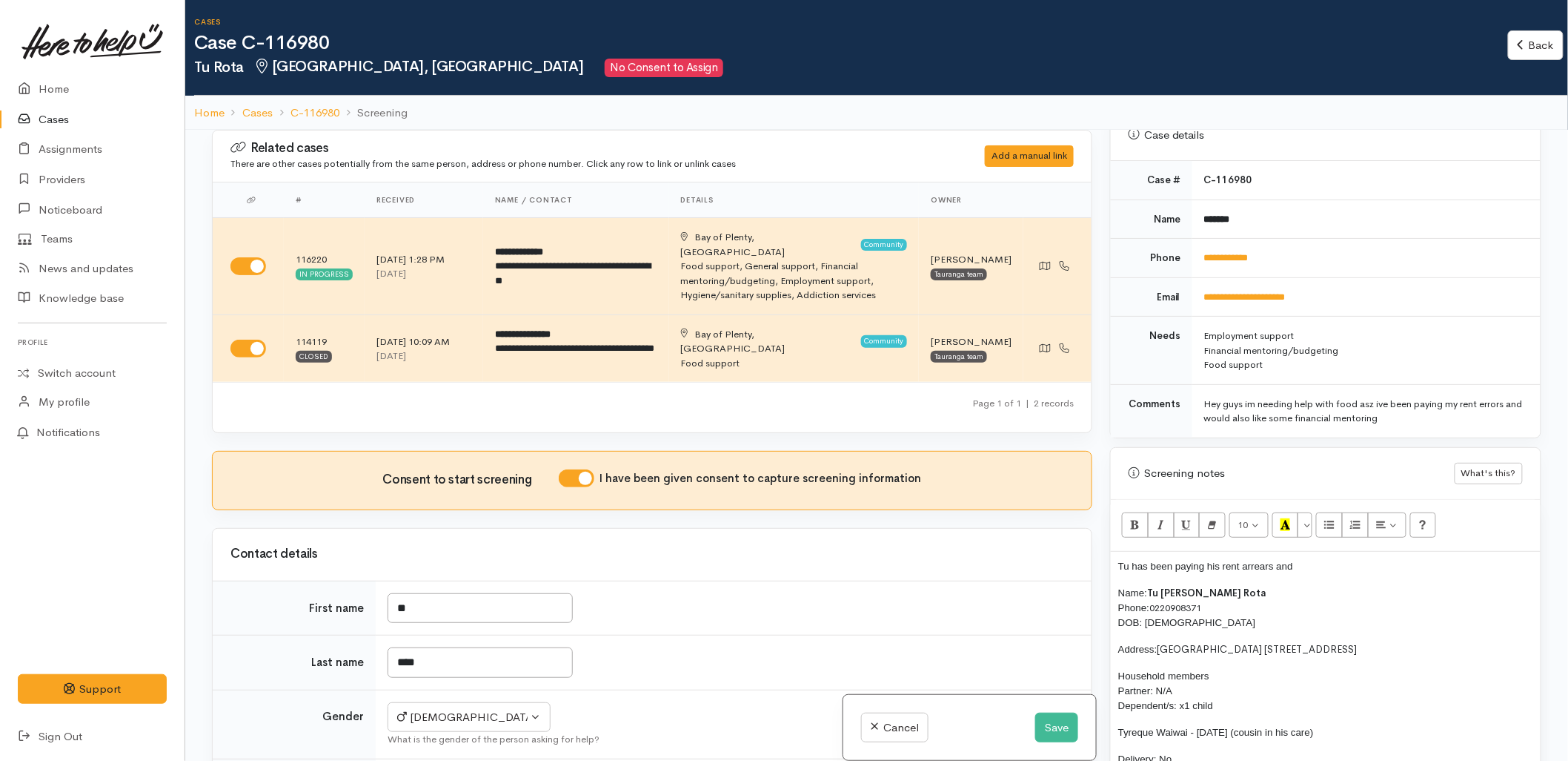
click at [1321, 559] on p "Tu has been paying his rent arrears and" at bounding box center [1326, 567] width 415 height 15
click at [893, 597] on td "**" at bounding box center [733, 608] width 716 height 55
click at [1257, 552] on div "Tu has been paying his rent arrears and Name: Tu Te Mapu Rota Phone: 0220908371…" at bounding box center [1326, 736] width 430 height 369
click at [1341, 565] on div "Tu has been paying his rent arrears and Name: Tu Te Mapu Rota Phone: 0220908371…" at bounding box center [1326, 736] width 430 height 369
click at [1320, 559] on p "Tu has been paying his rent arrears and" at bounding box center [1326, 567] width 415 height 15
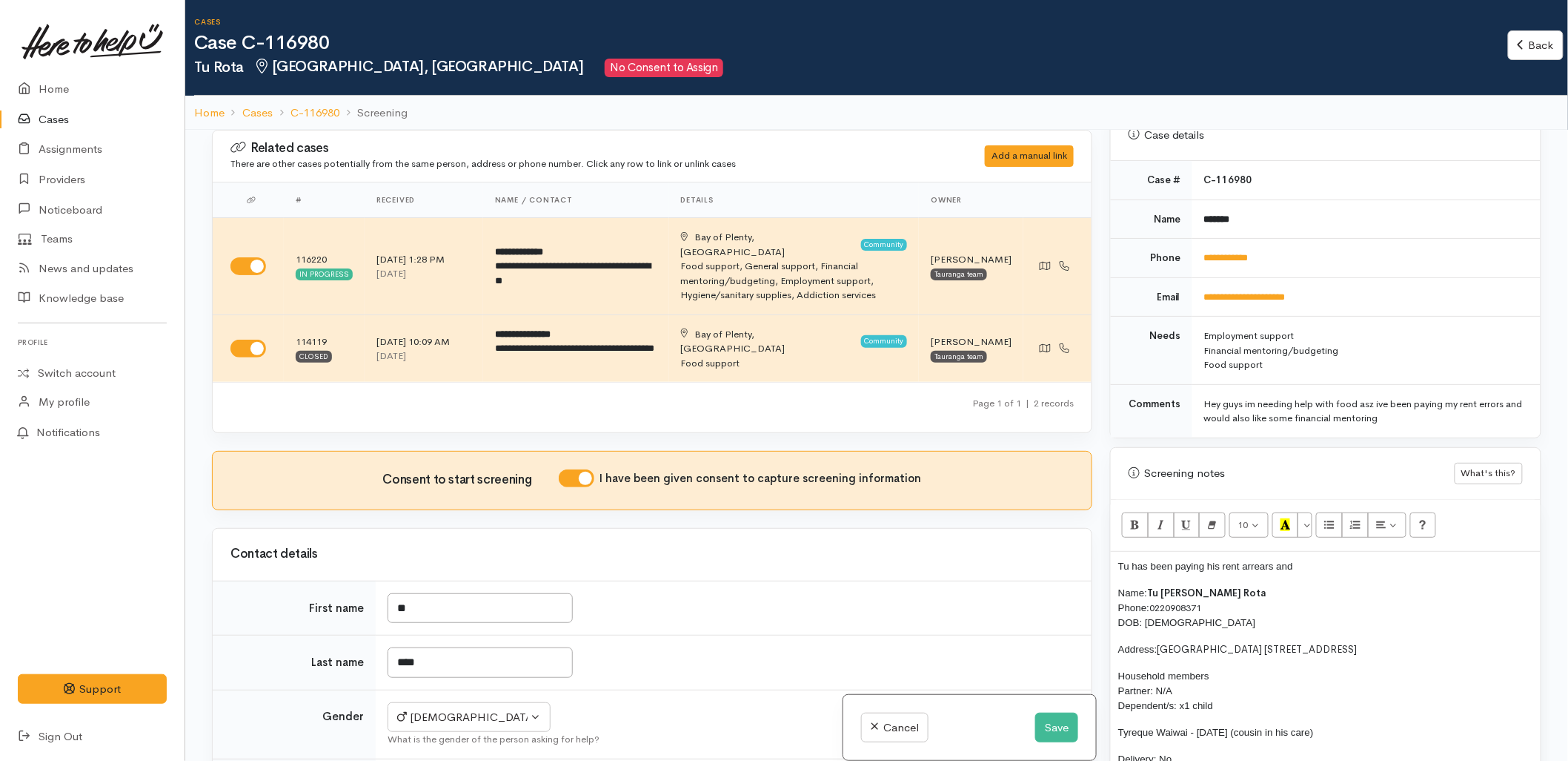
click at [1281, 561] on span "Tu has been paying his rent arrears and" at bounding box center [1206, 566] width 175 height 11
click at [1340, 559] on p "Tu has been paying his rent arrears and" at bounding box center [1326, 567] width 415 height 15
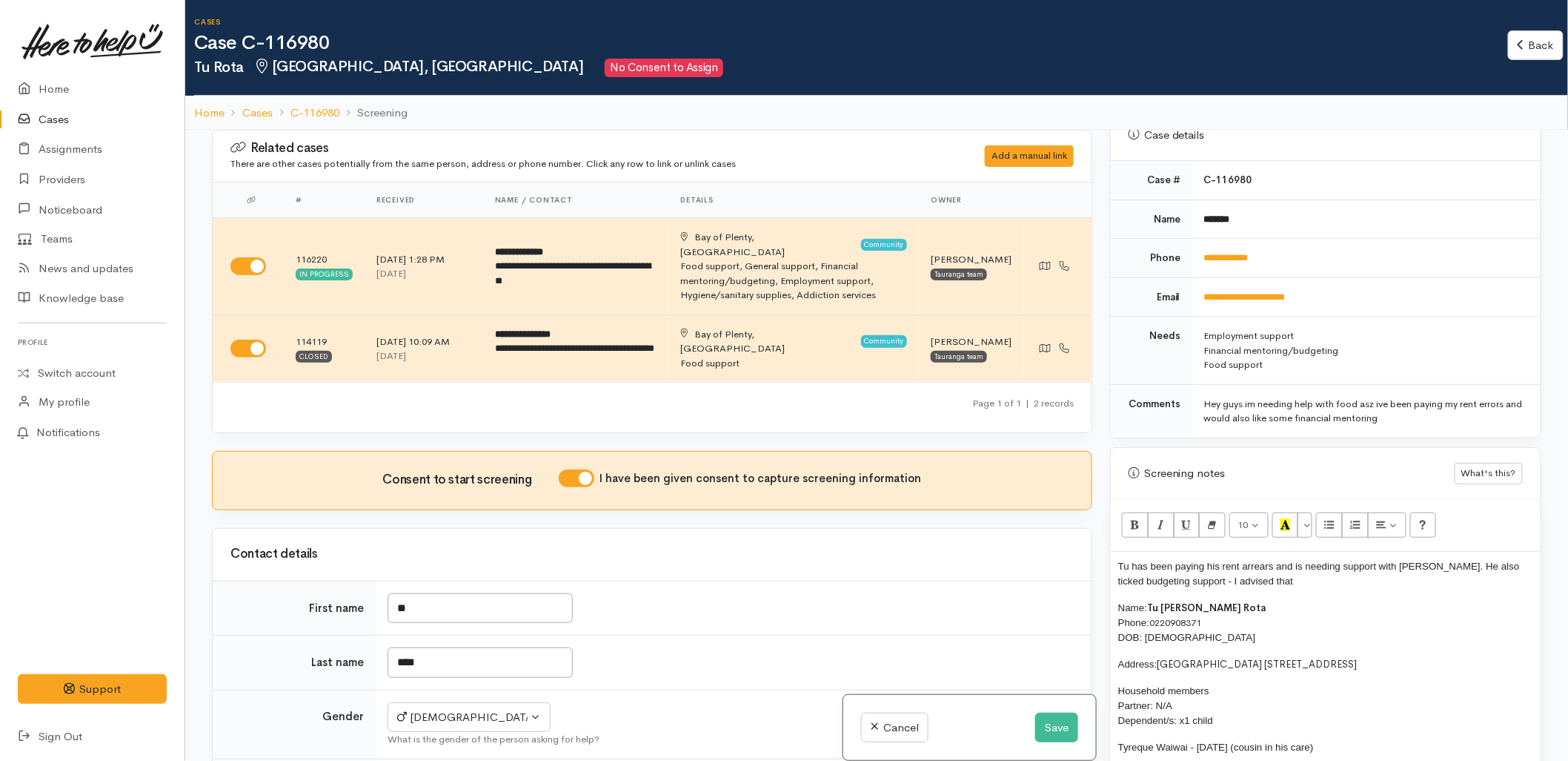
click at [1115, 568] on div "Tu has been paying his rent arrears and is needing support with kai. He also ti…" at bounding box center [1326, 744] width 430 height 384
click at [1325, 565] on p "Tu has been paying his rent arrears and is needing support with kai. He also ti…" at bounding box center [1326, 574] width 415 height 30
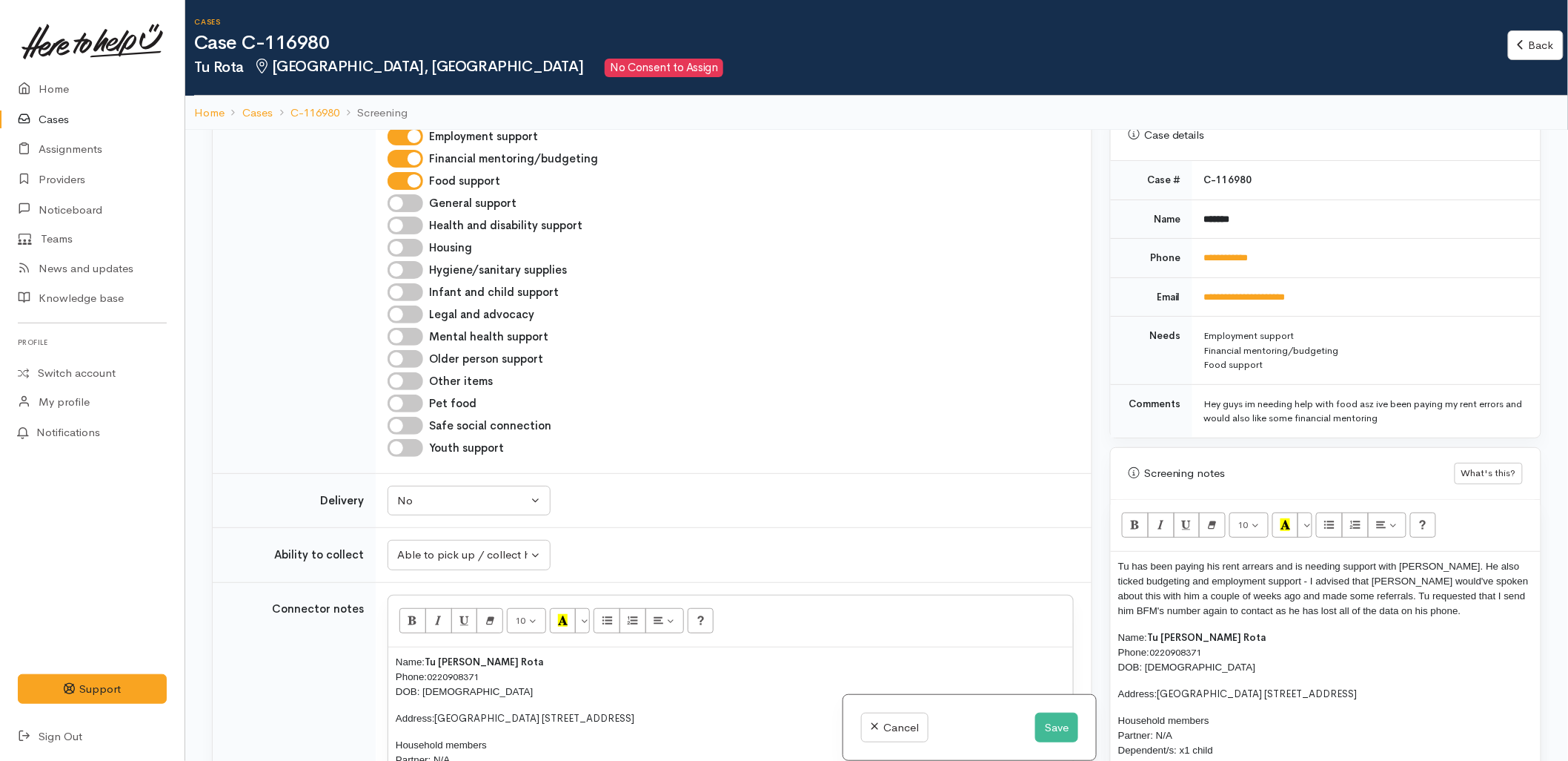
scroll to position [823, 0]
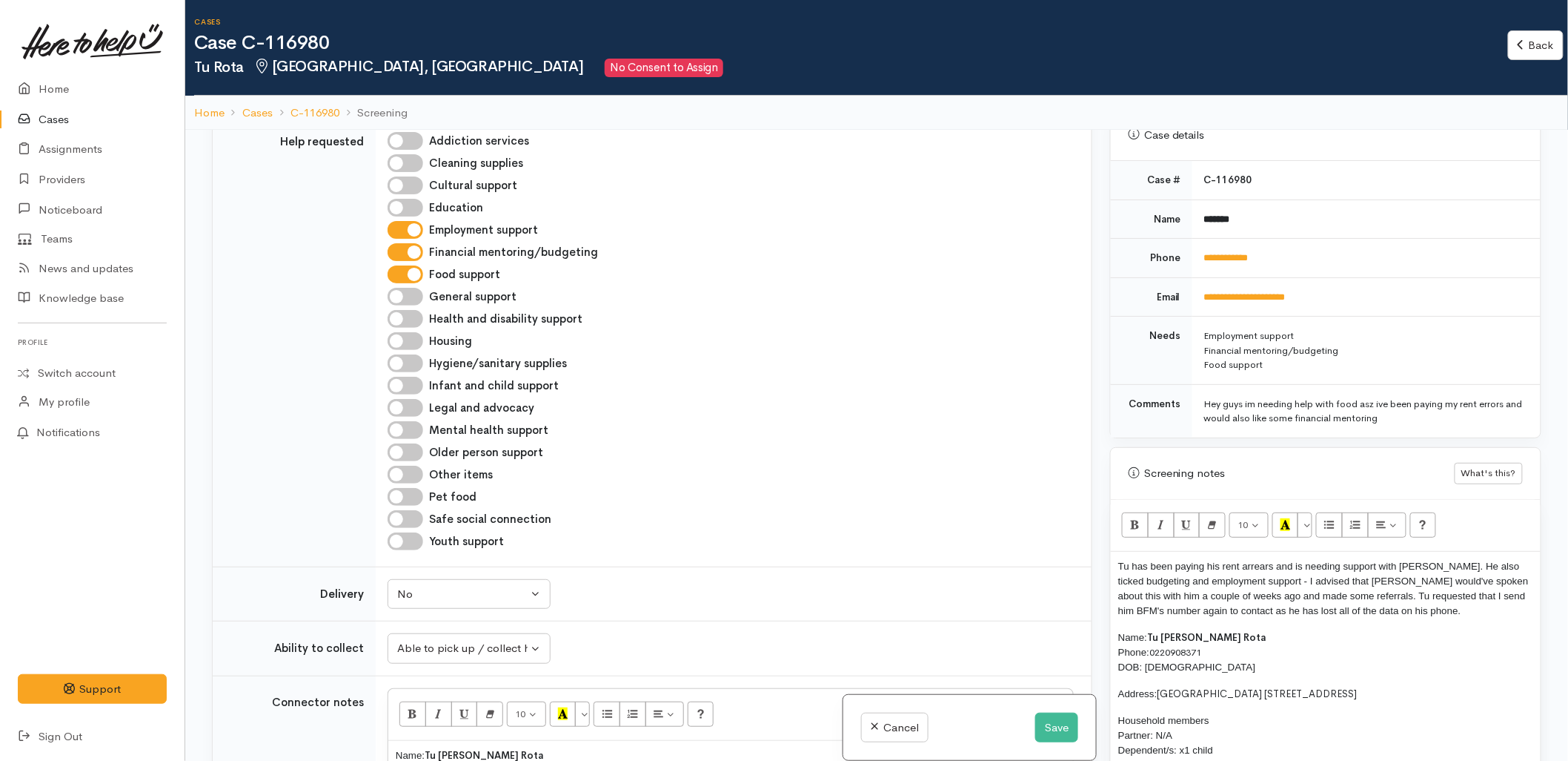
drag, startPoint x: 389, startPoint y: 219, endPoint x: 395, endPoint y: 232, distance: 14.3
click at [390, 224] on div "Employment support" at bounding box center [731, 229] width 686 height 17
click at [406, 221] on input "Employment support" at bounding box center [405, 229] width 36 height 17
checkbox input "false"
click at [409, 243] on input "Financial mentoring/budgeting" at bounding box center [405, 252] width 36 height 17
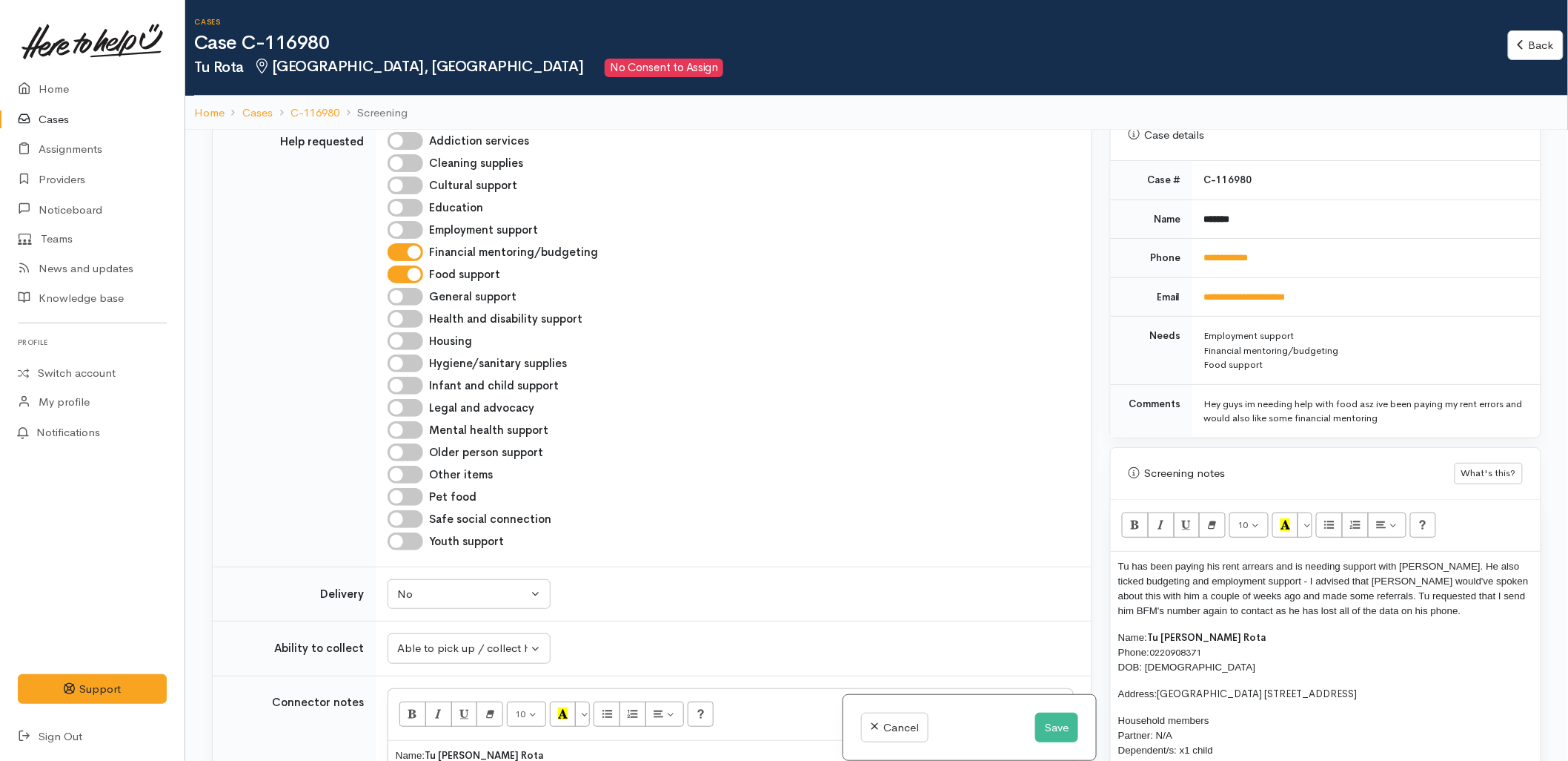
checkbox input "false"
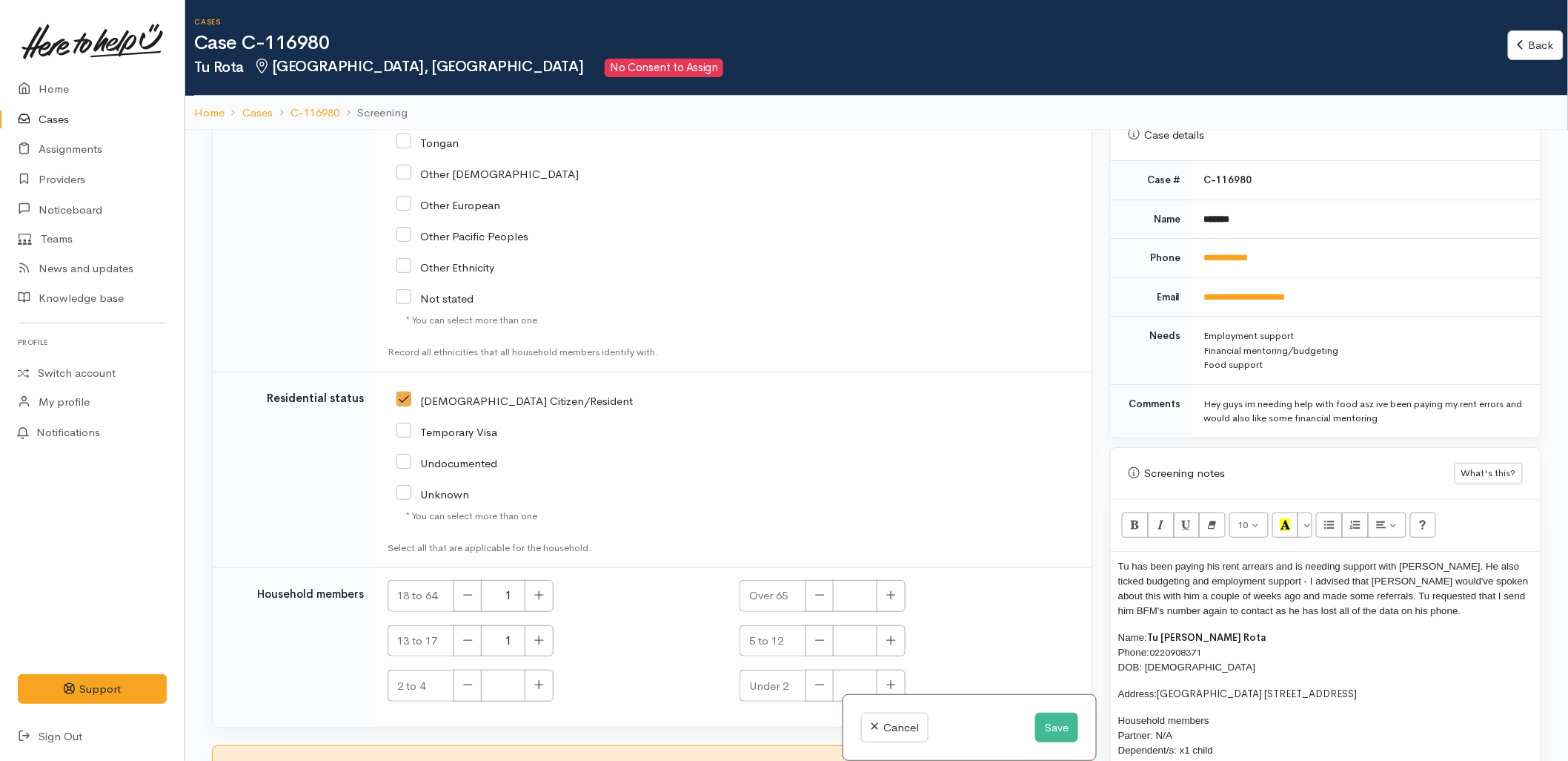
scroll to position [767, 0]
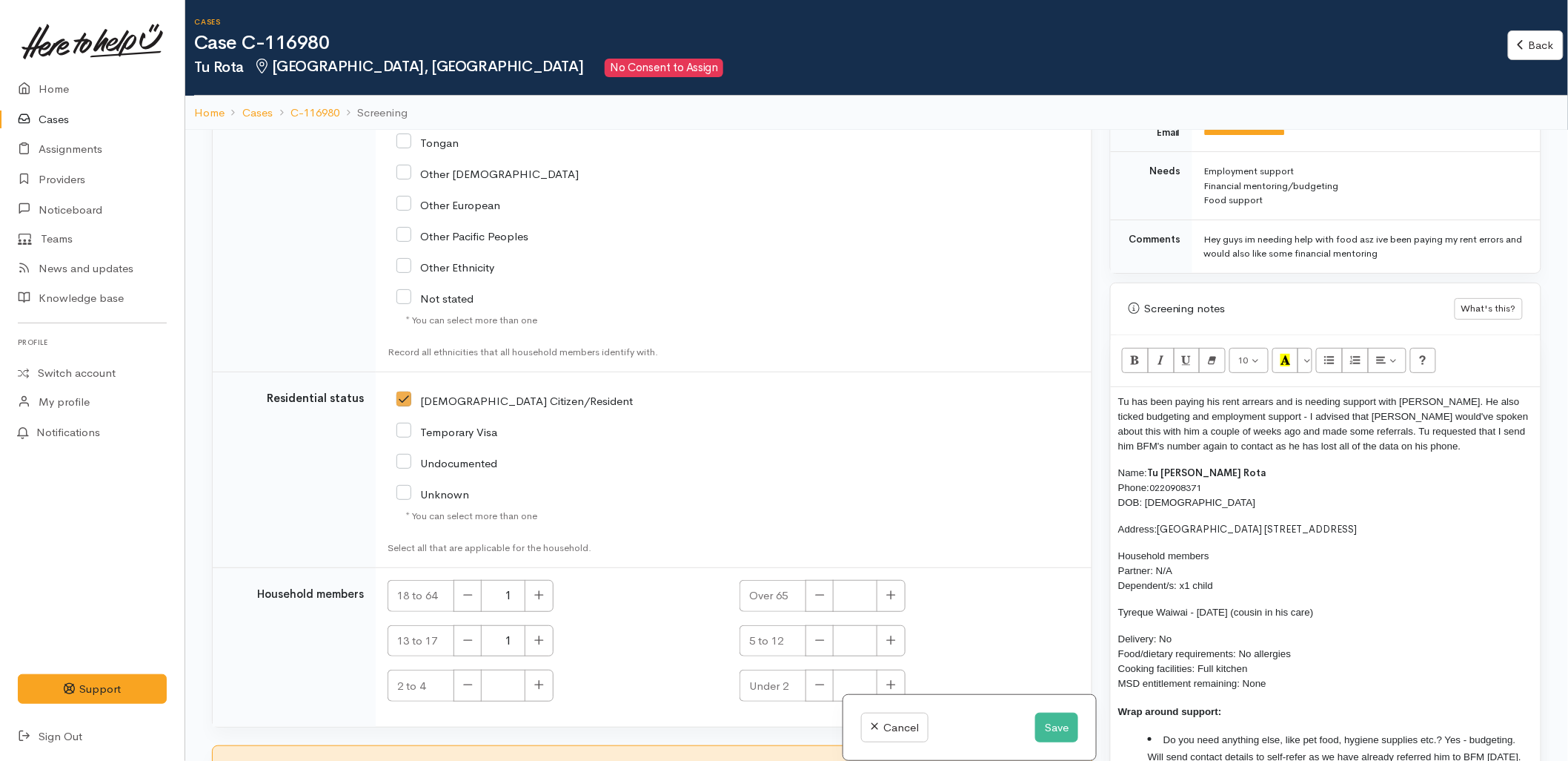
click at [1079, 724] on div "Cancel Save" at bounding box center [970, 727] width 252 height 66
click at [1047, 730] on button "Save" at bounding box center [1057, 728] width 43 height 31
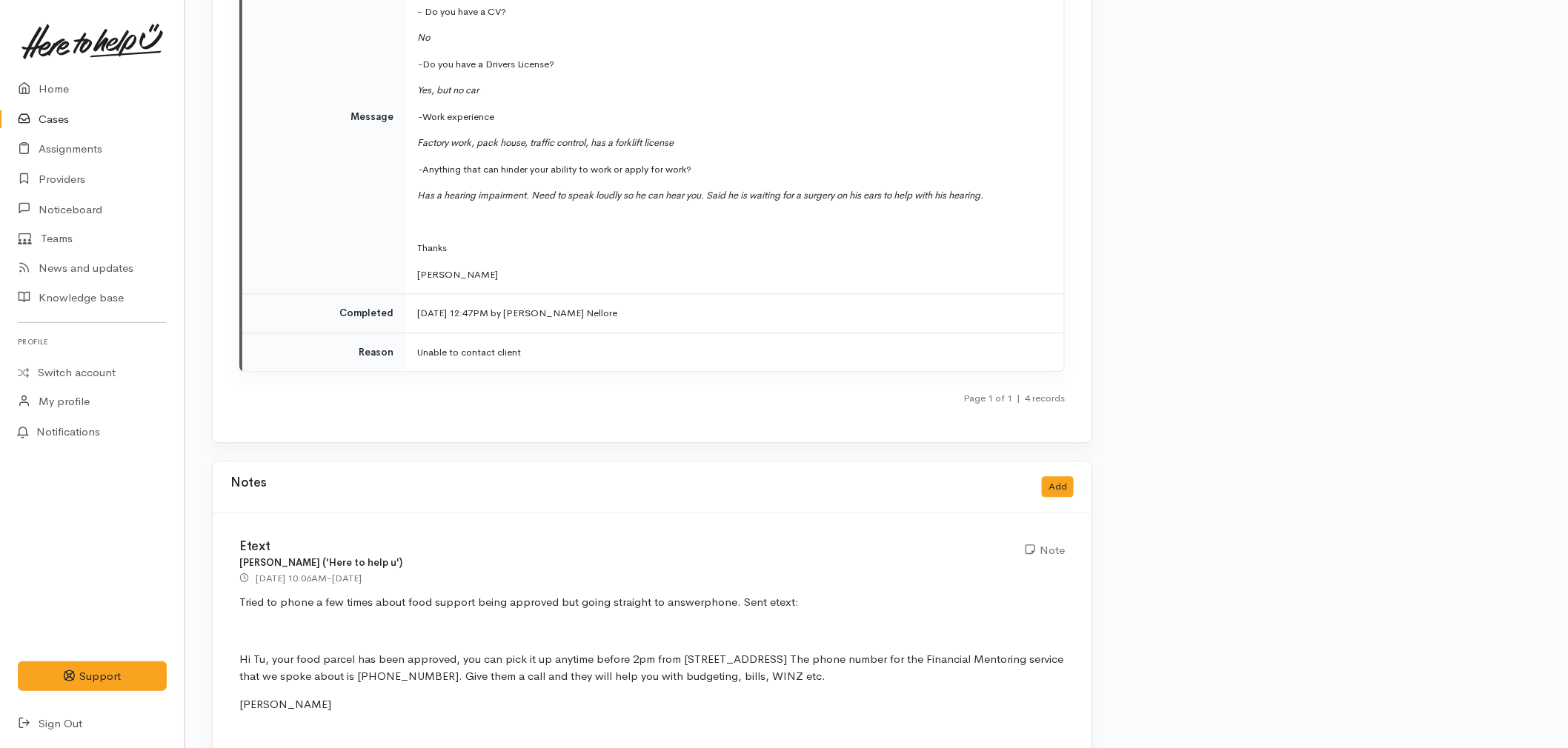
scroll to position [3658, 0]
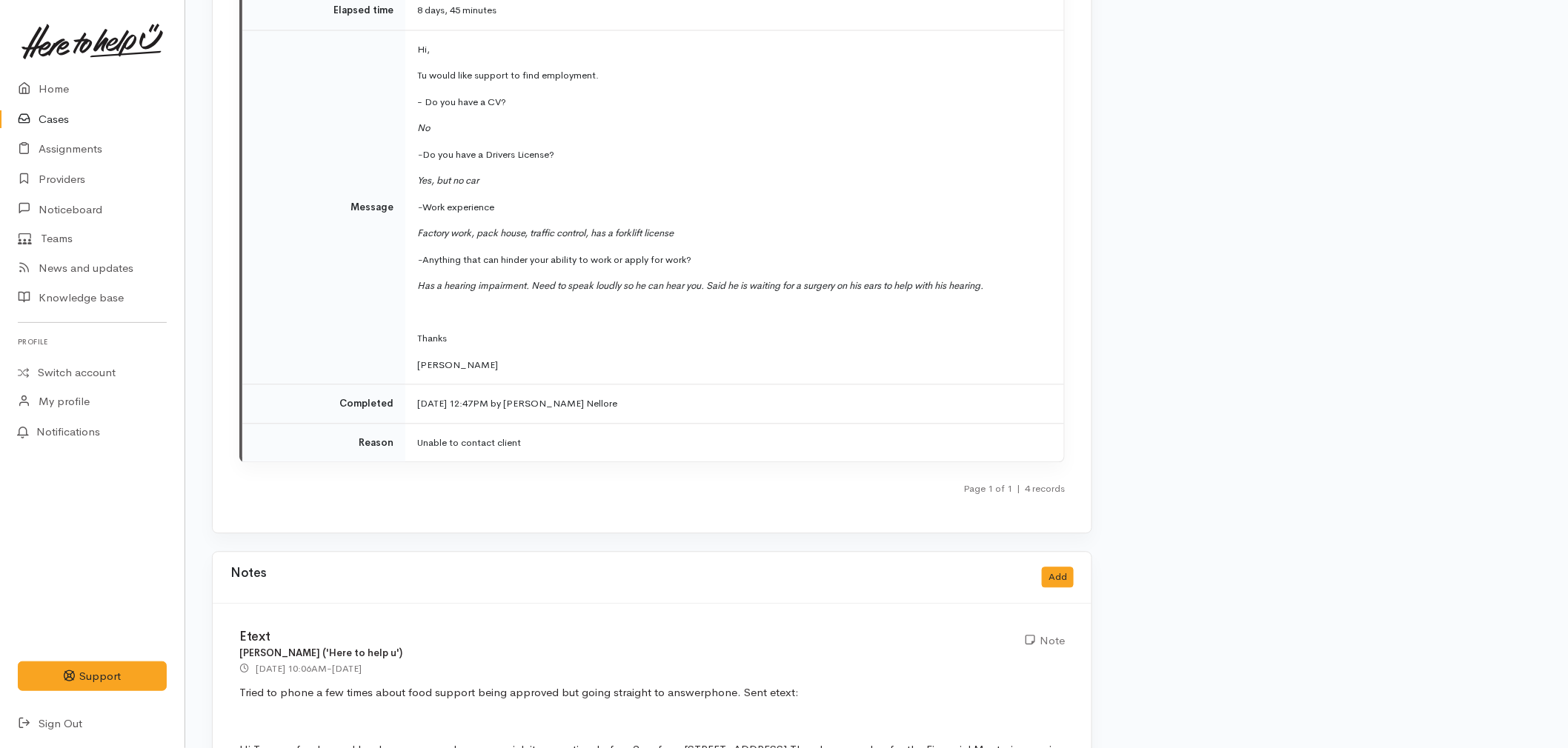
scroll to position [3576, 0]
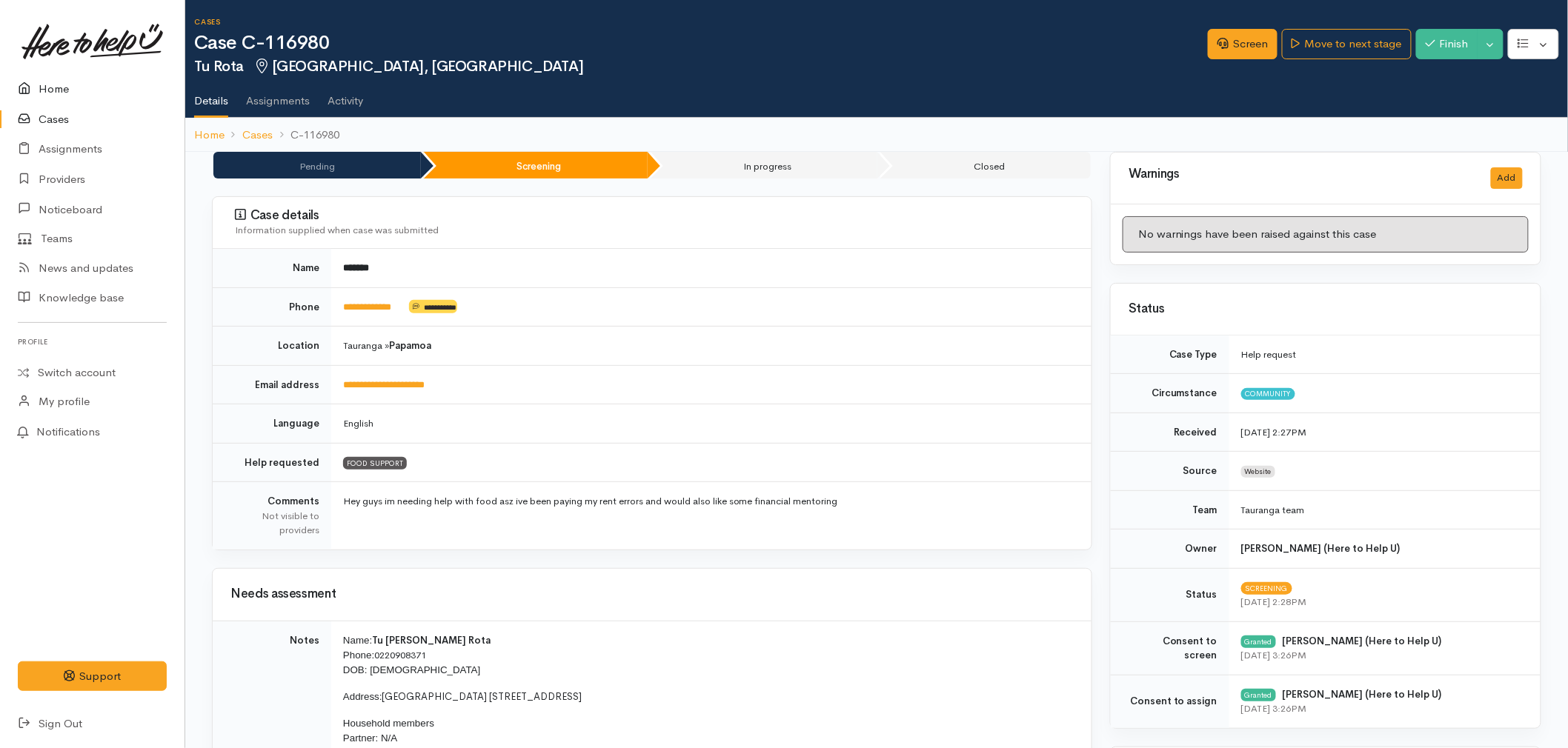
click at [46, 90] on link "Home" at bounding box center [92, 89] width 184 height 31
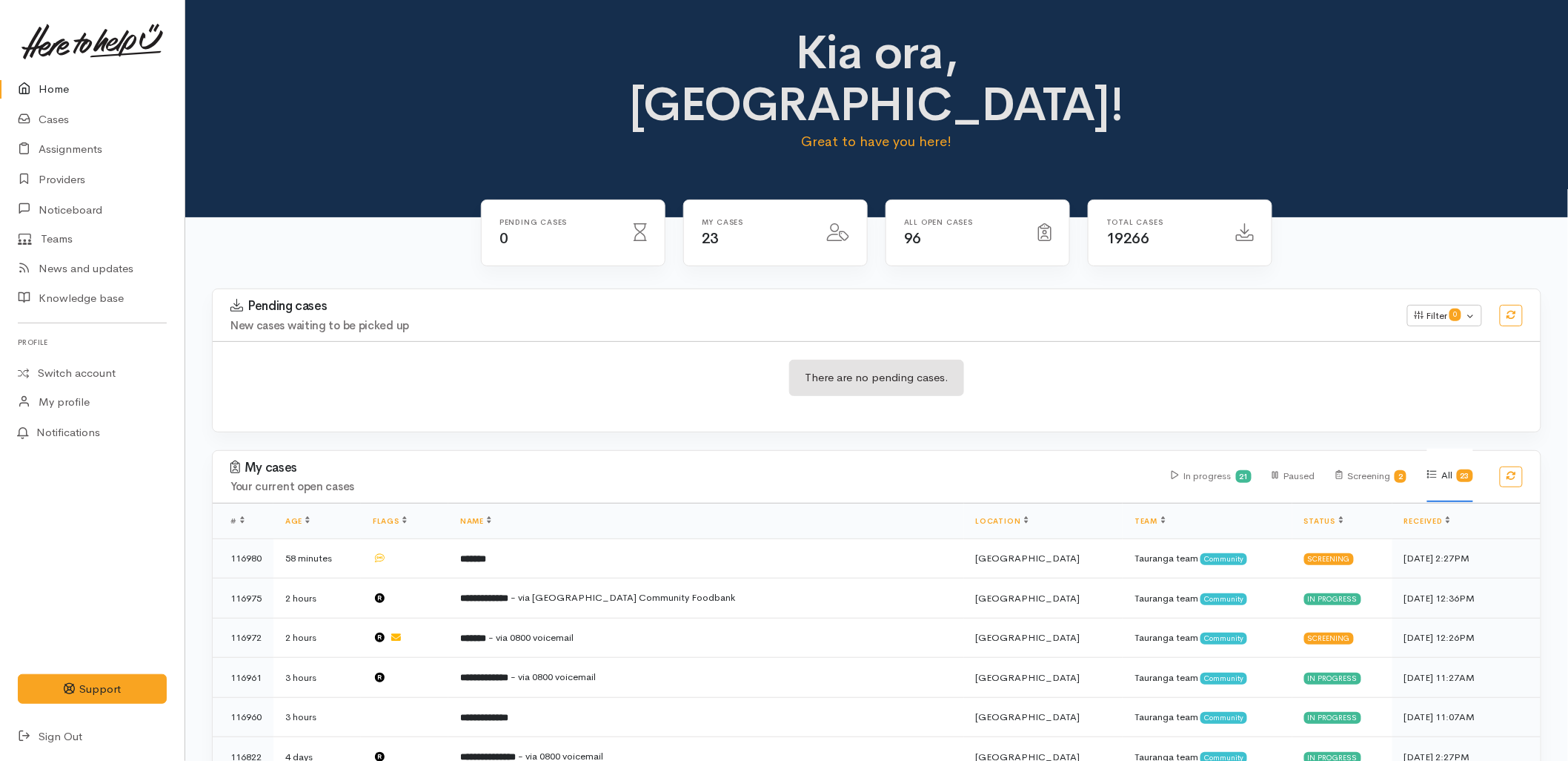
click at [399, 320] on h4 "New cases waiting to be picked up" at bounding box center [811, 326] width 1159 height 12
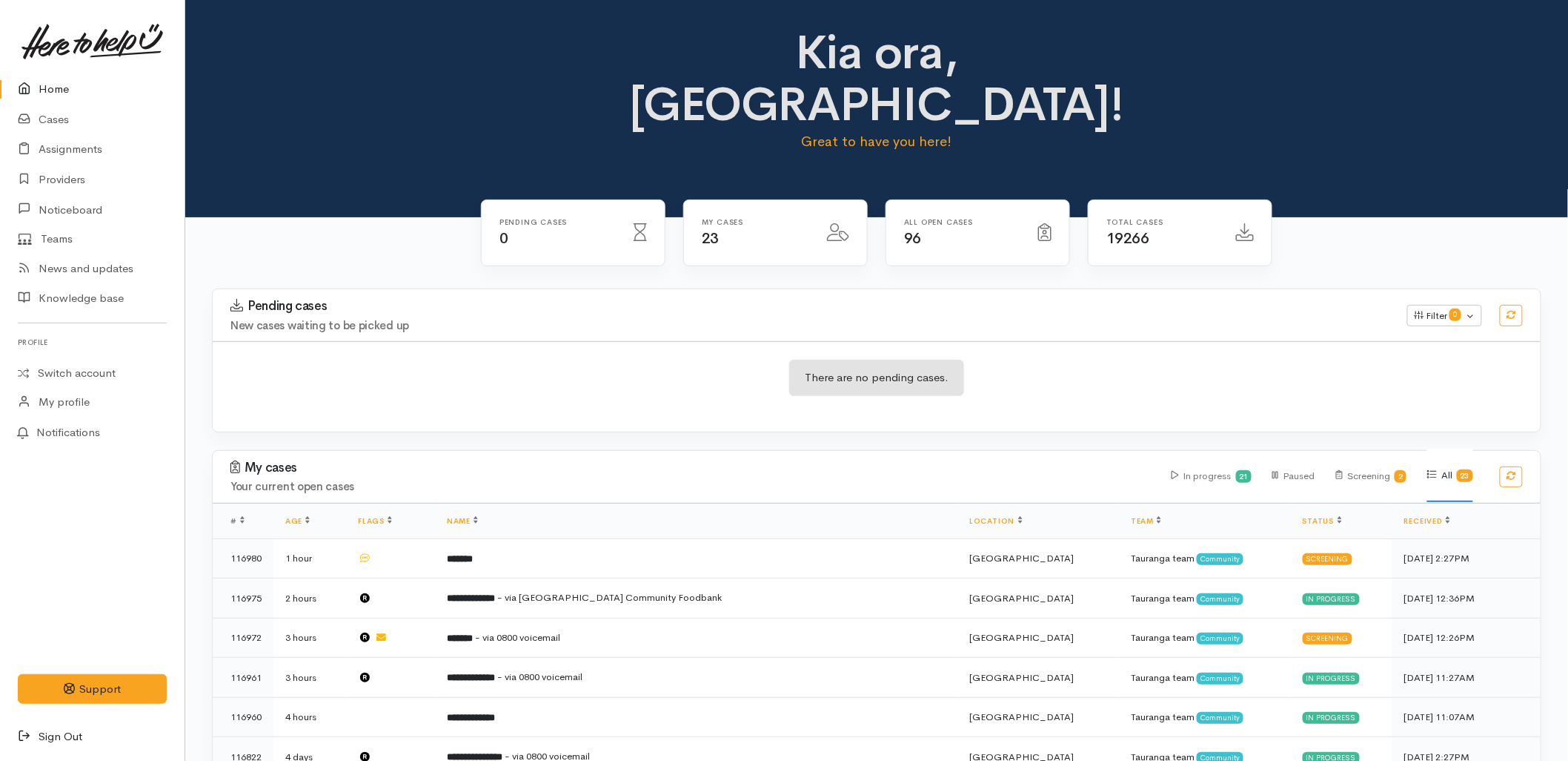
click at [76, 739] on link "Sign Out" at bounding box center [92, 736] width 184 height 31
